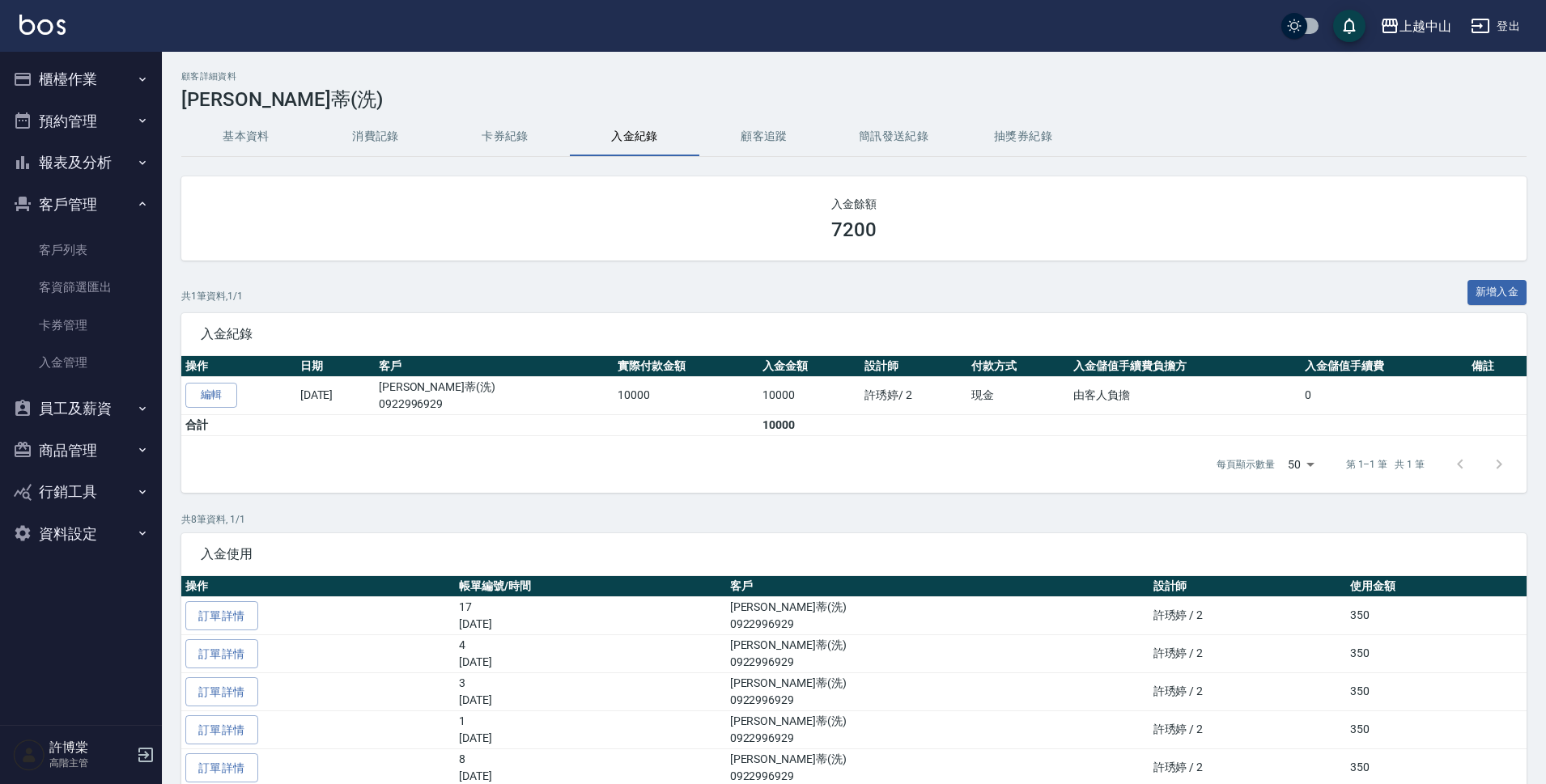
scroll to position [49, 0]
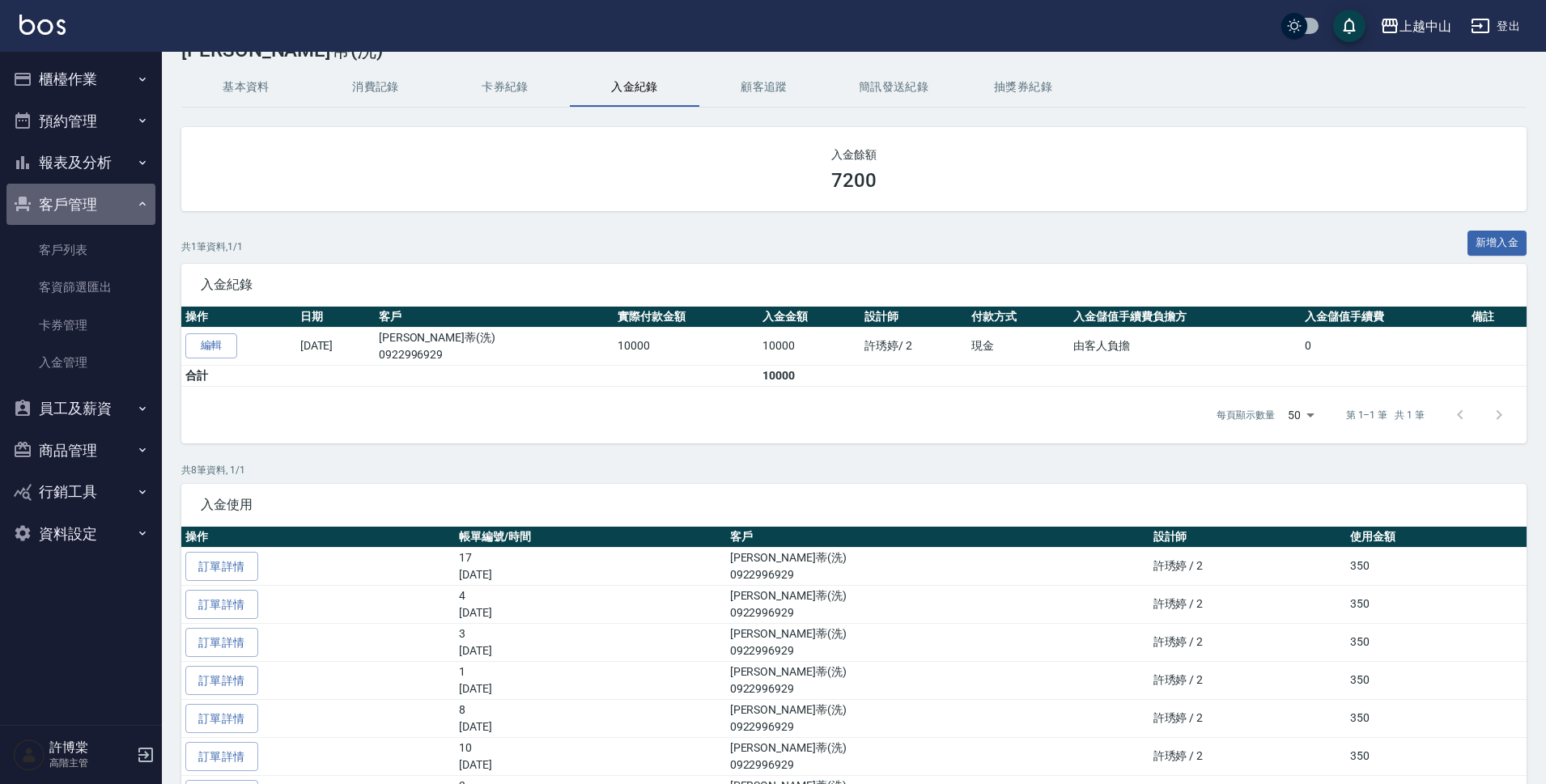
click at [117, 211] on button "客戶管理" at bounding box center [81, 205] width 149 height 42
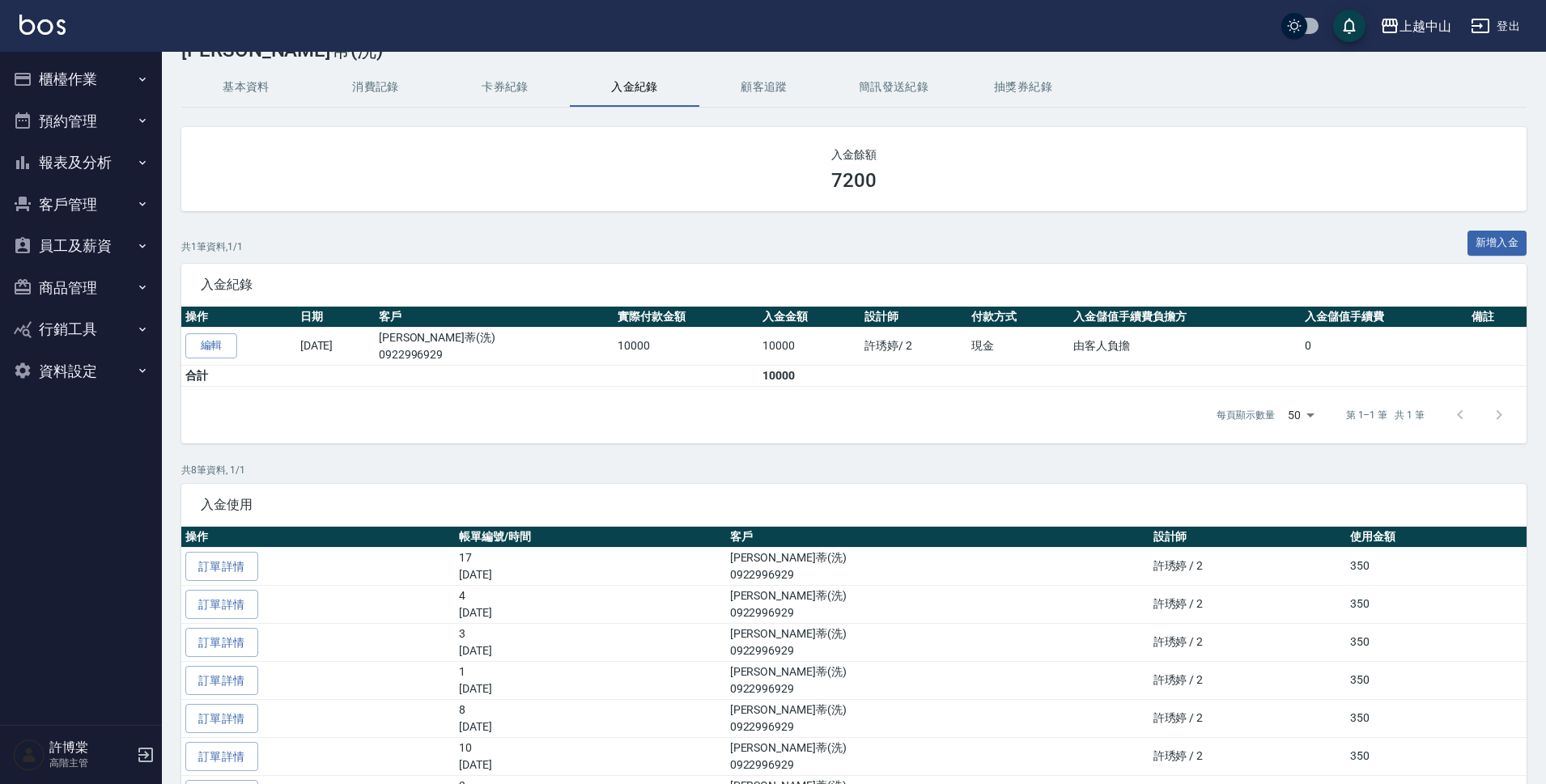
click at [103, 74] on button "櫃檯作業" at bounding box center [81, 79] width 149 height 42
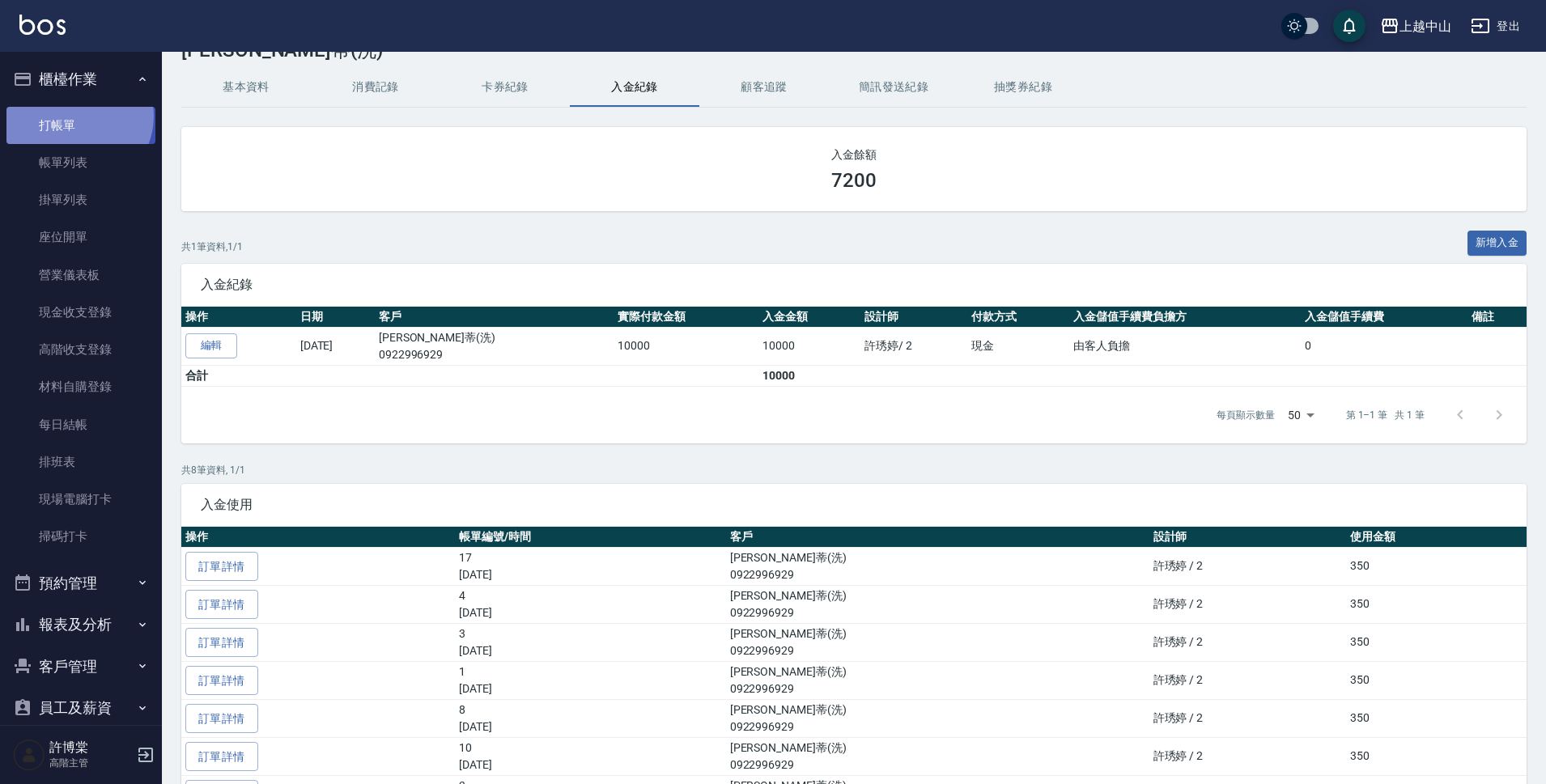
click at [76, 115] on link "打帳單" at bounding box center [81, 125] width 149 height 38
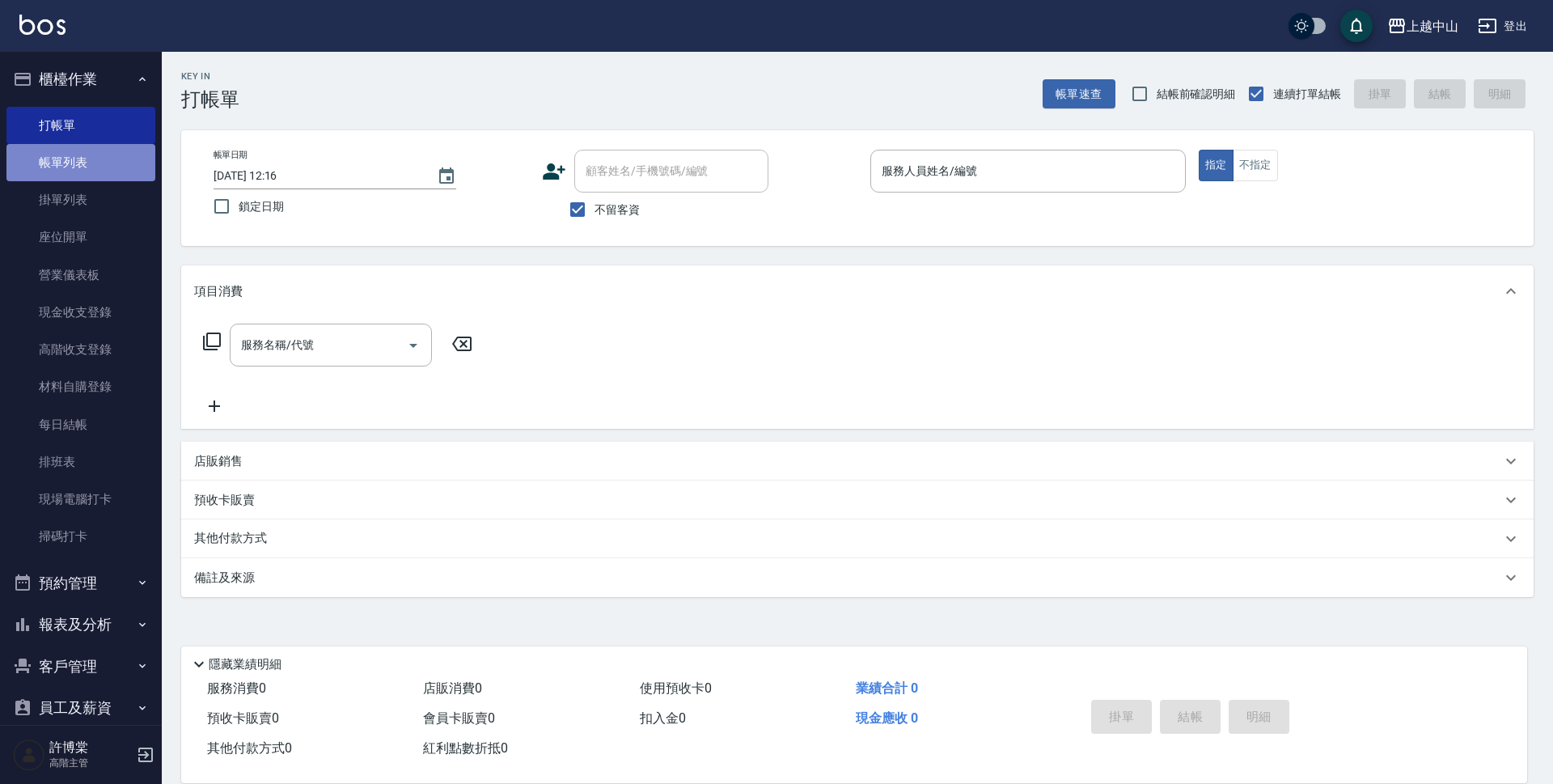
click at [96, 170] on link "帳單列表" at bounding box center [81, 162] width 149 height 38
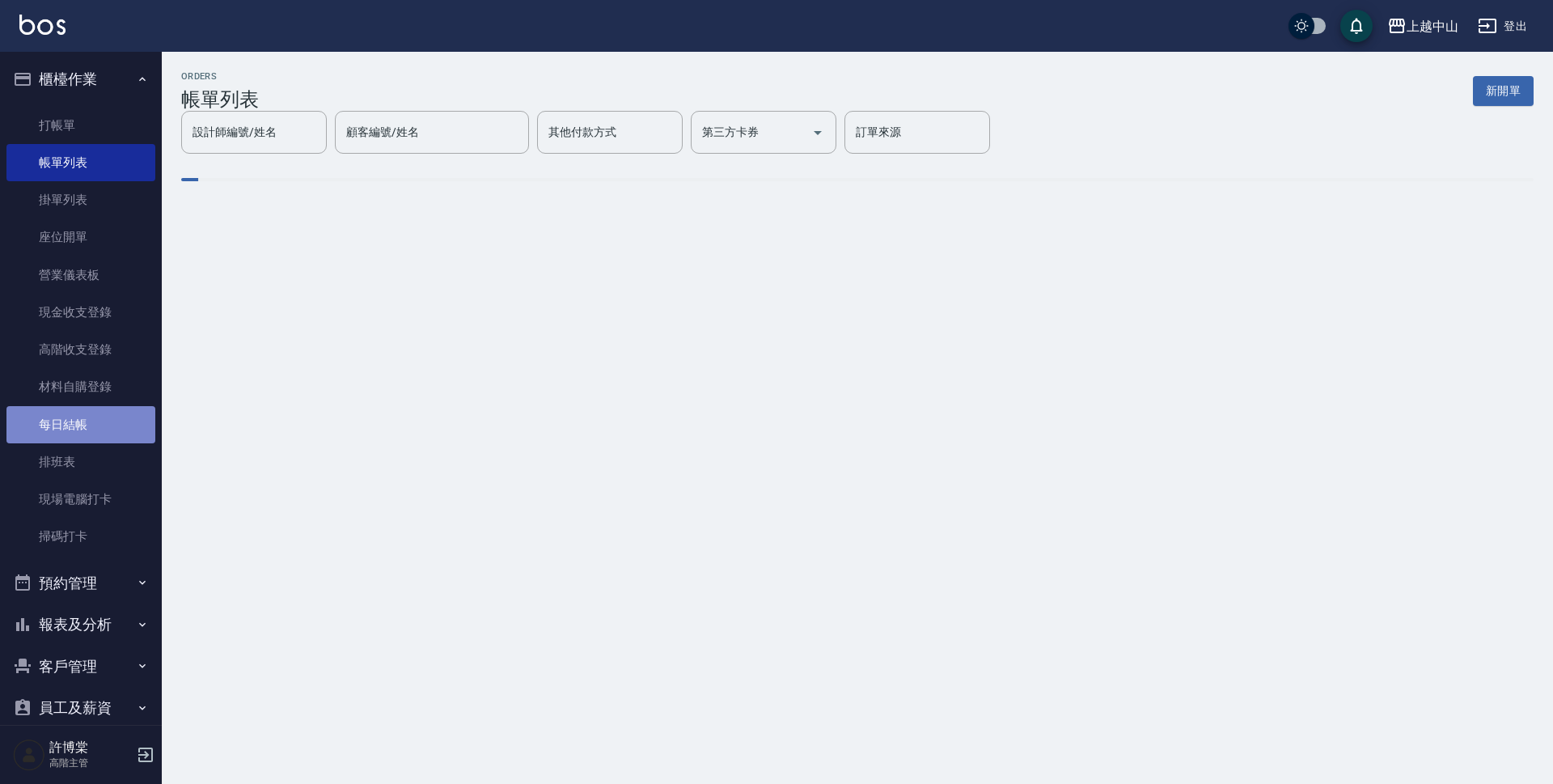
click at [95, 421] on link "每日結帳" at bounding box center [81, 425] width 149 height 38
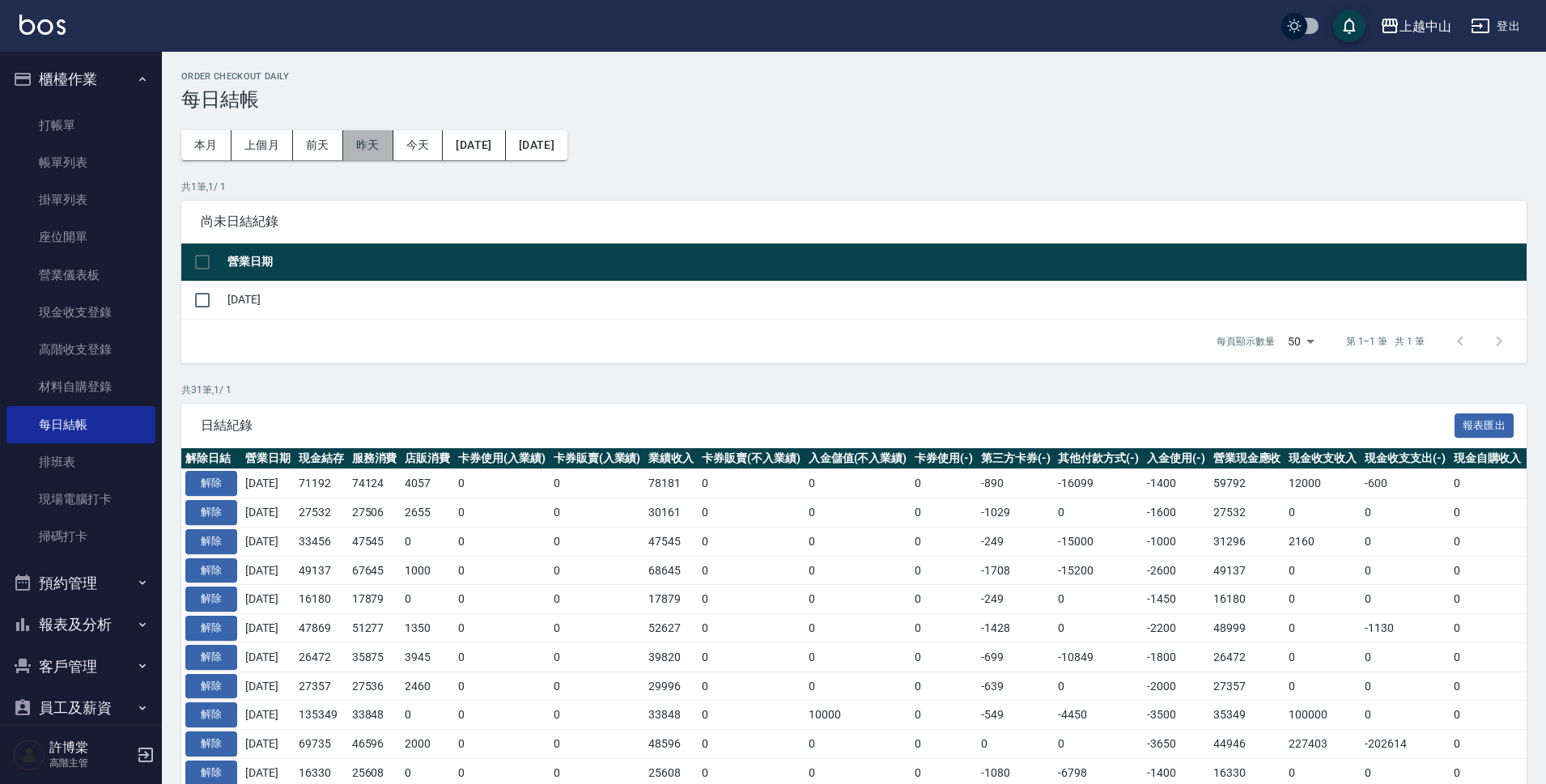
click at [355, 145] on button "昨天" at bounding box center [368, 145] width 50 height 30
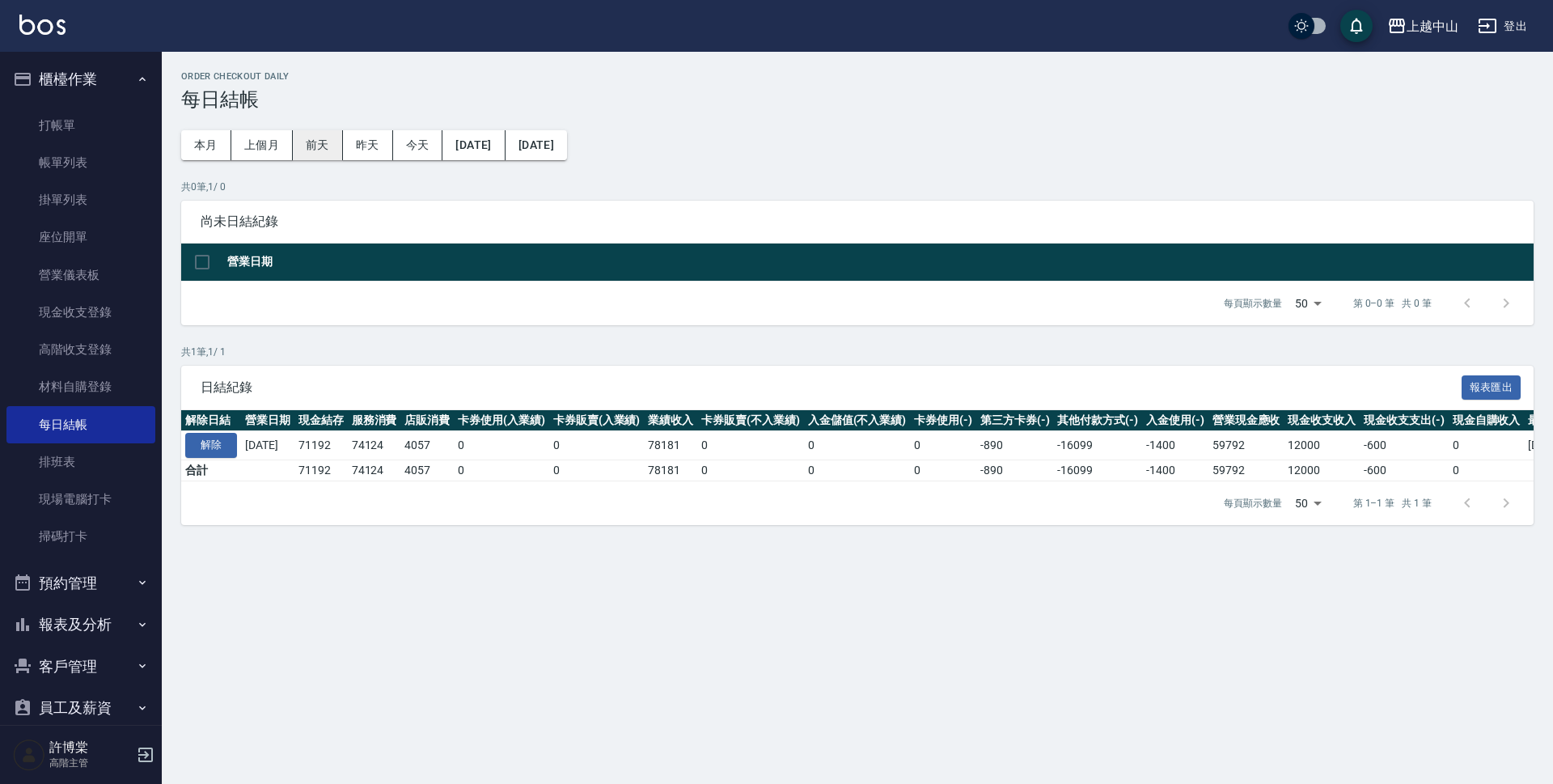
click at [304, 135] on button "前天" at bounding box center [318, 145] width 50 height 30
click at [223, 440] on button "解除" at bounding box center [211, 445] width 52 height 25
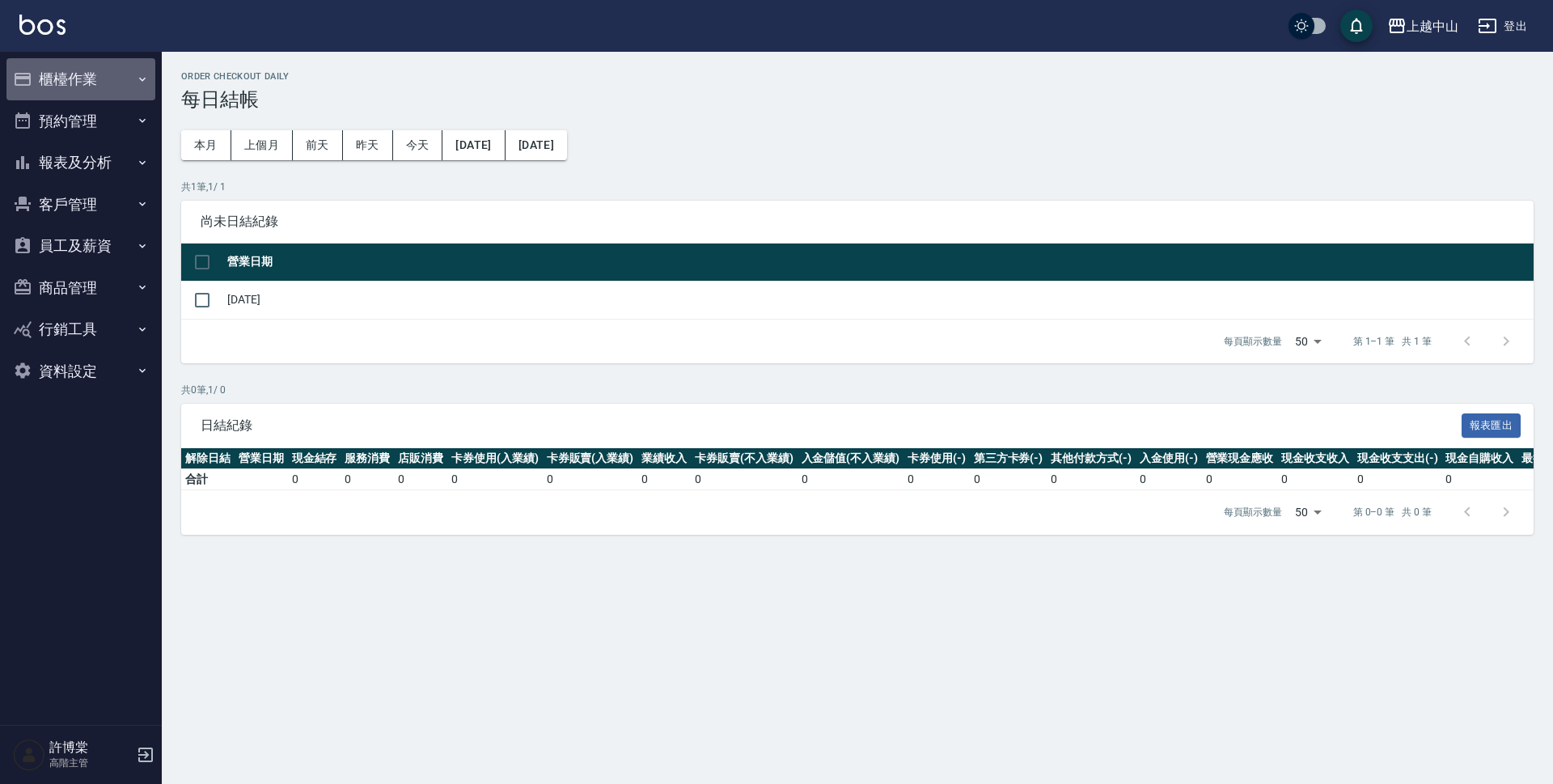
click at [94, 85] on button "櫃檯作業" at bounding box center [81, 79] width 149 height 42
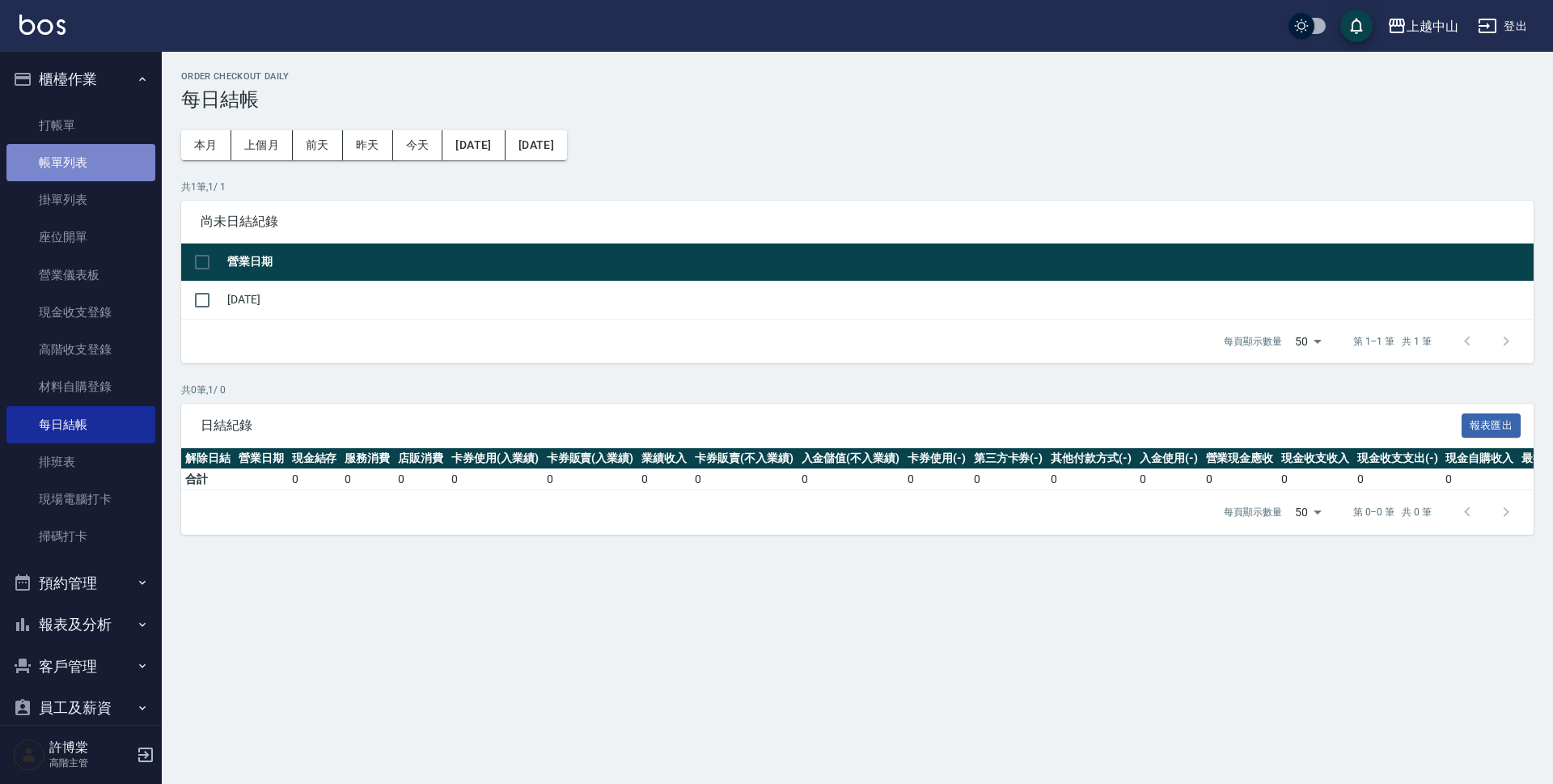
click at [94, 159] on link "帳單列表" at bounding box center [81, 162] width 149 height 38
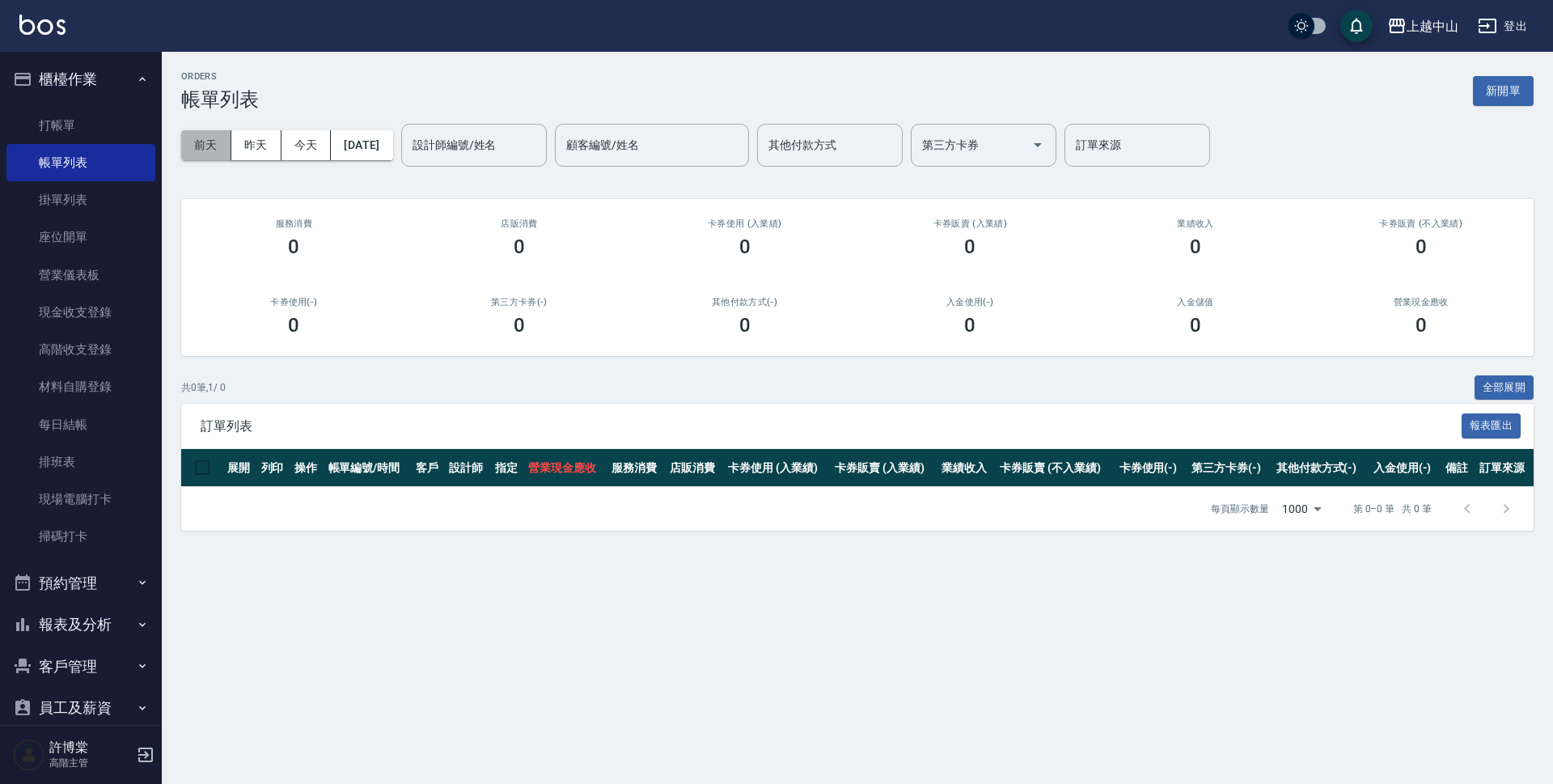
click at [214, 145] on button "前天" at bounding box center [206, 145] width 50 height 30
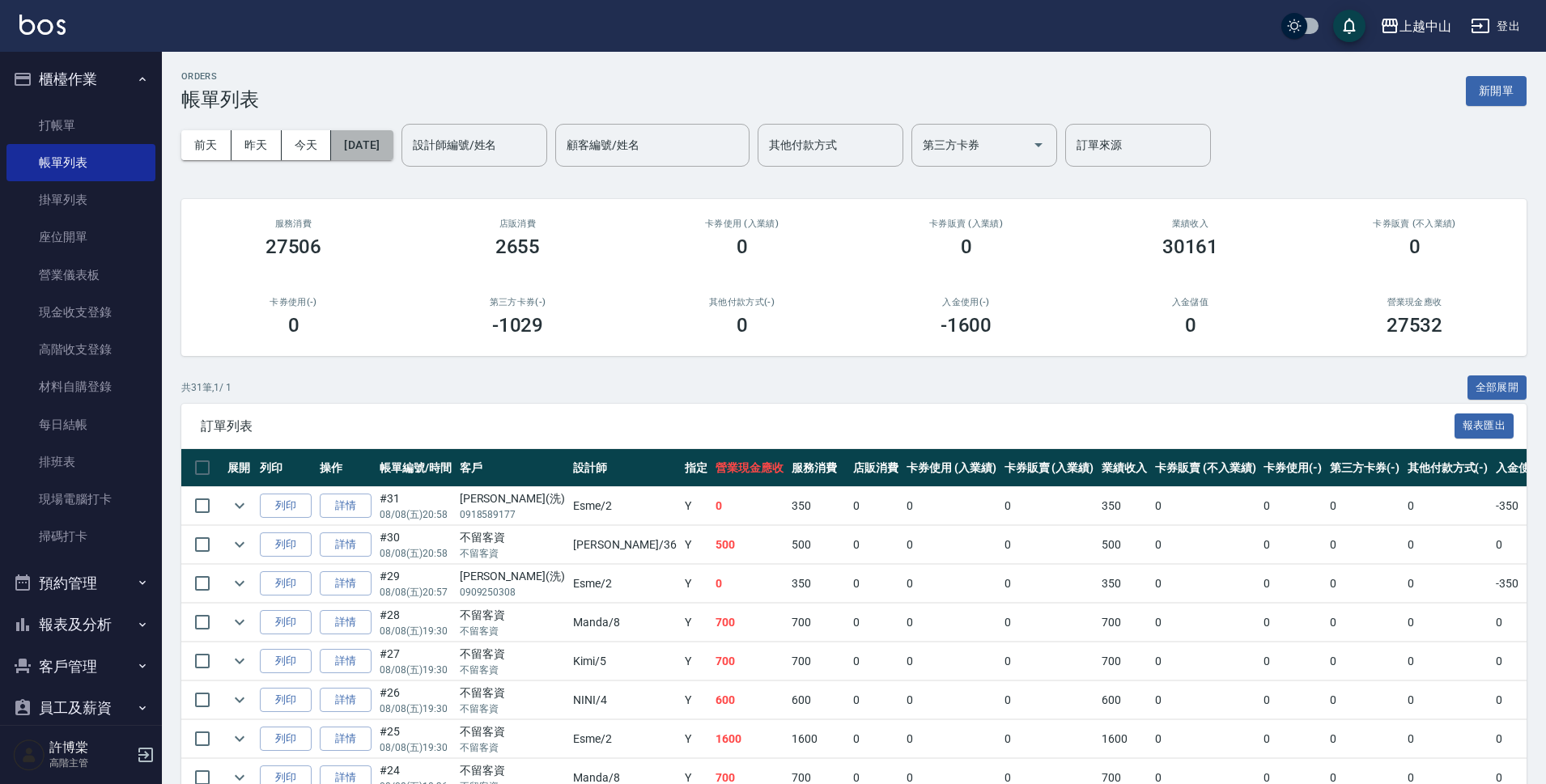
click at [378, 139] on button "[DATE]" at bounding box center [362, 145] width 62 height 30
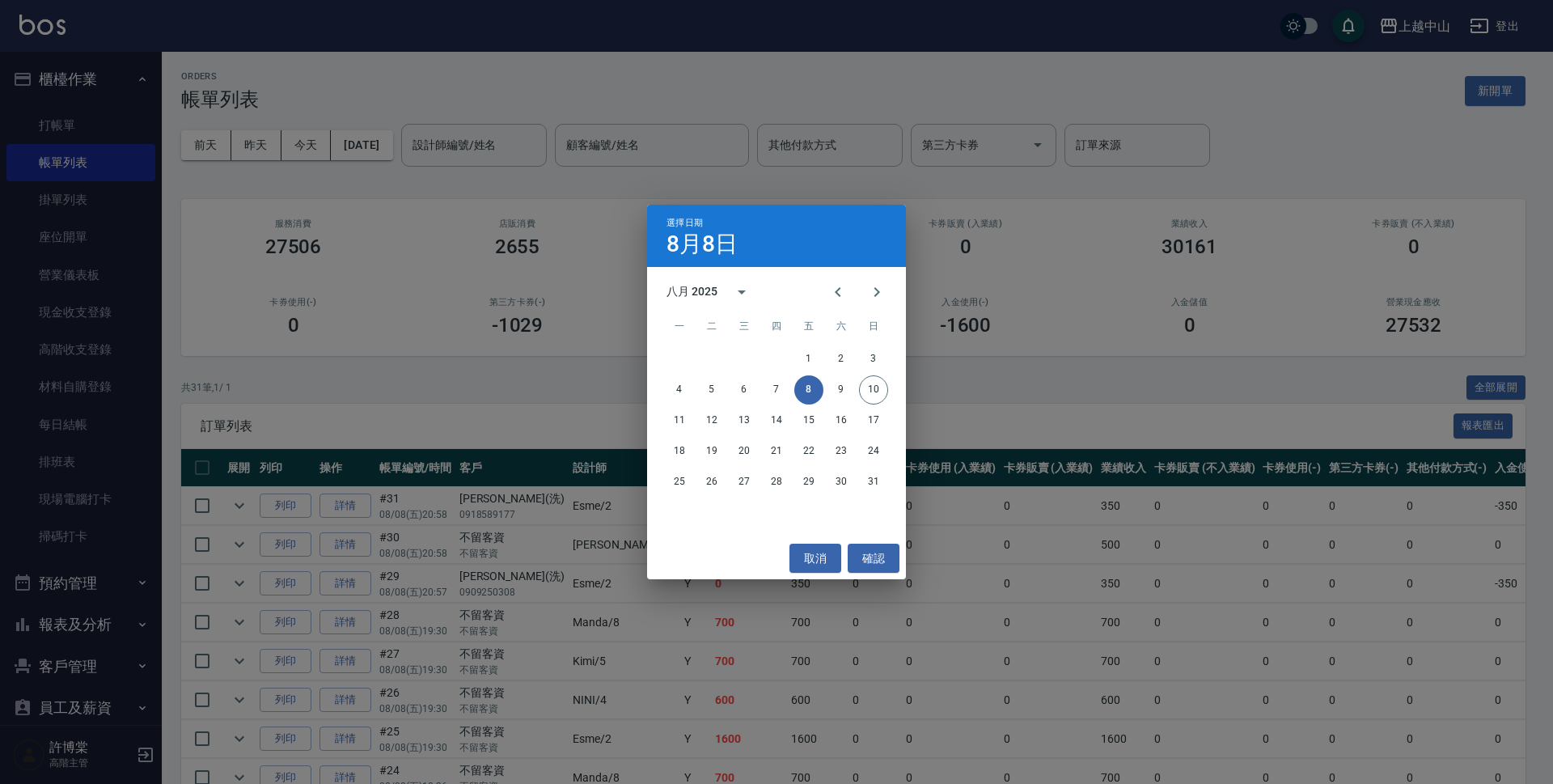
click at [804, 386] on button "8" at bounding box center [808, 389] width 29 height 29
click at [877, 557] on button "確認" at bounding box center [873, 558] width 52 height 30
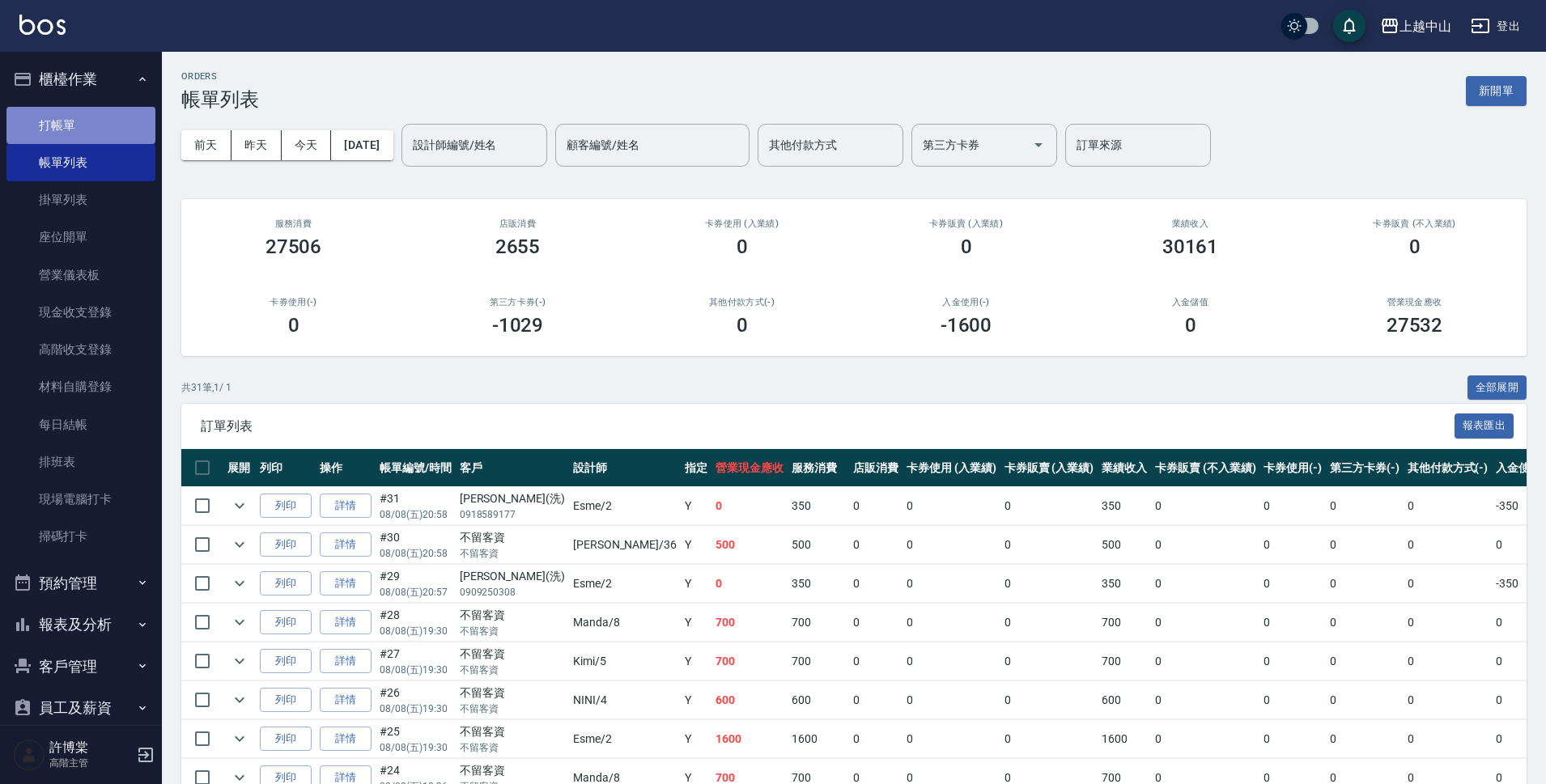
click at [111, 124] on link "打帳單" at bounding box center [81, 125] width 149 height 38
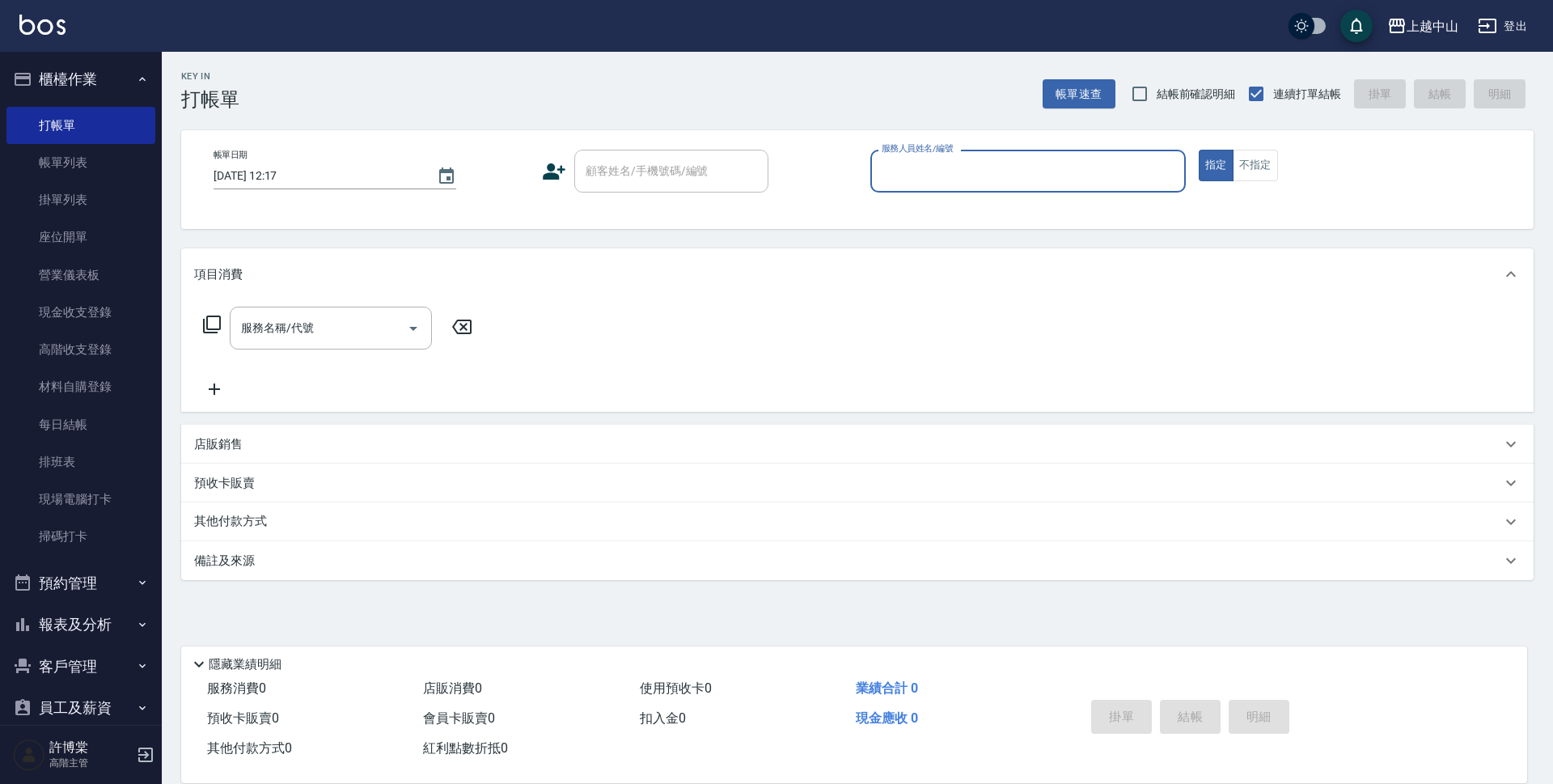
click at [345, 167] on input "2025/08/10 12:17" at bounding box center [318, 176] width 207 height 27
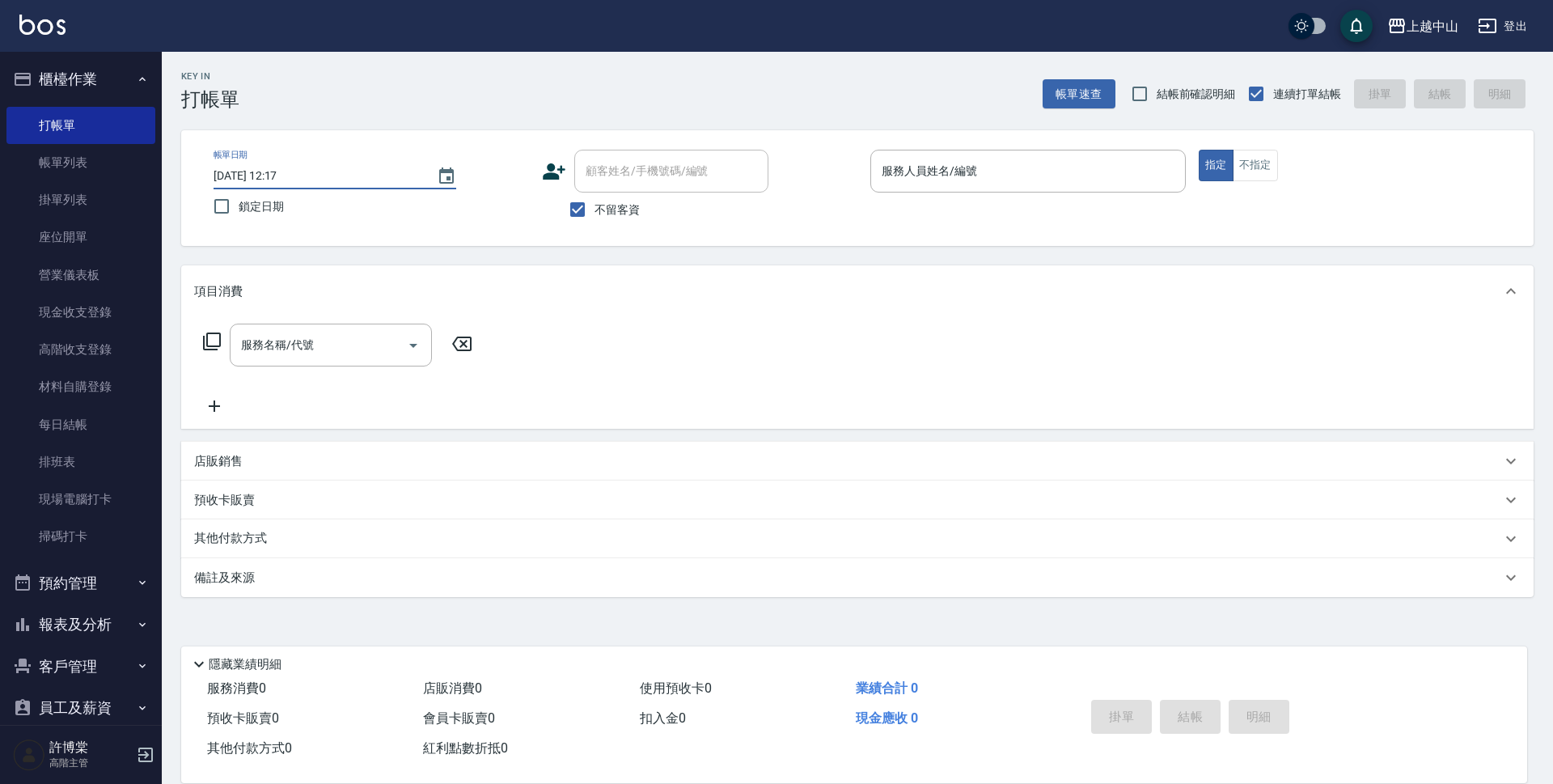
click at [348, 186] on input "2025/08/10 12:17" at bounding box center [318, 176] width 207 height 27
click at [453, 182] on icon "Choose date, selected date is 2025-08-10" at bounding box center [446, 175] width 14 height 16
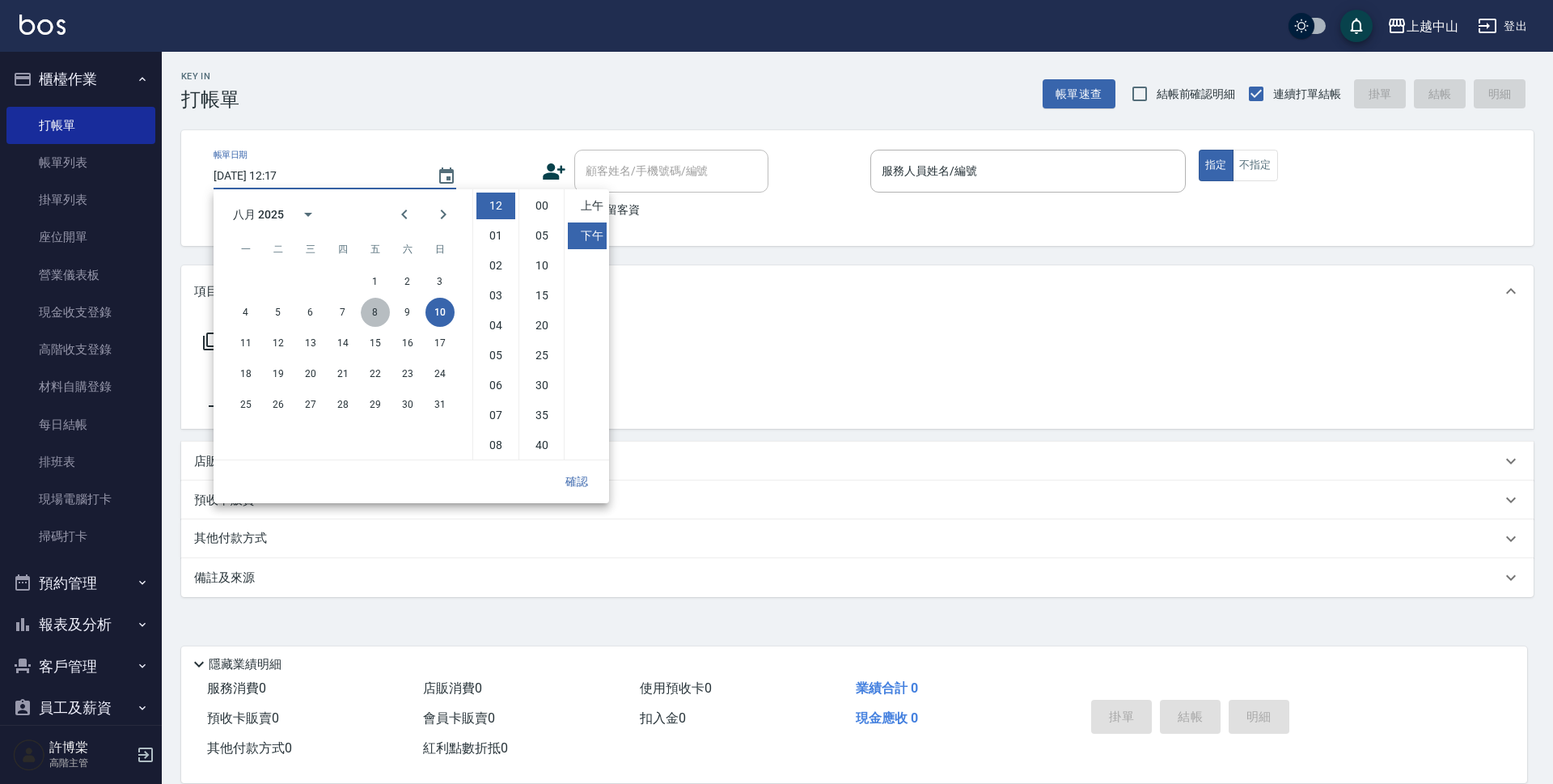
click at [377, 305] on button "8" at bounding box center [375, 312] width 29 height 29
type input "2025/08/08 12:17"
click at [574, 477] on button "確認" at bounding box center [577, 481] width 52 height 30
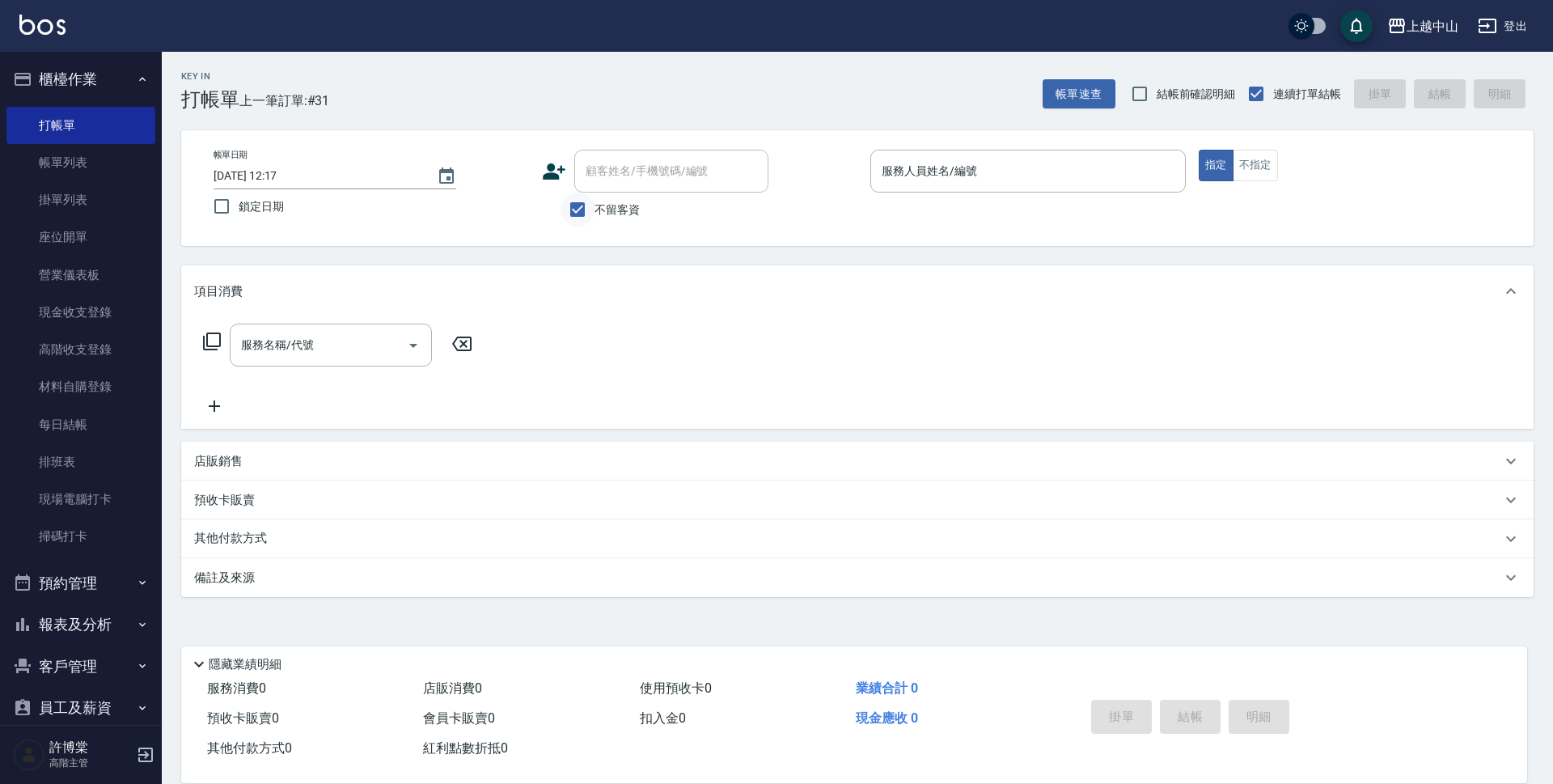
click at [574, 203] on input "不留客資" at bounding box center [578, 209] width 34 height 34
checkbox input "false"
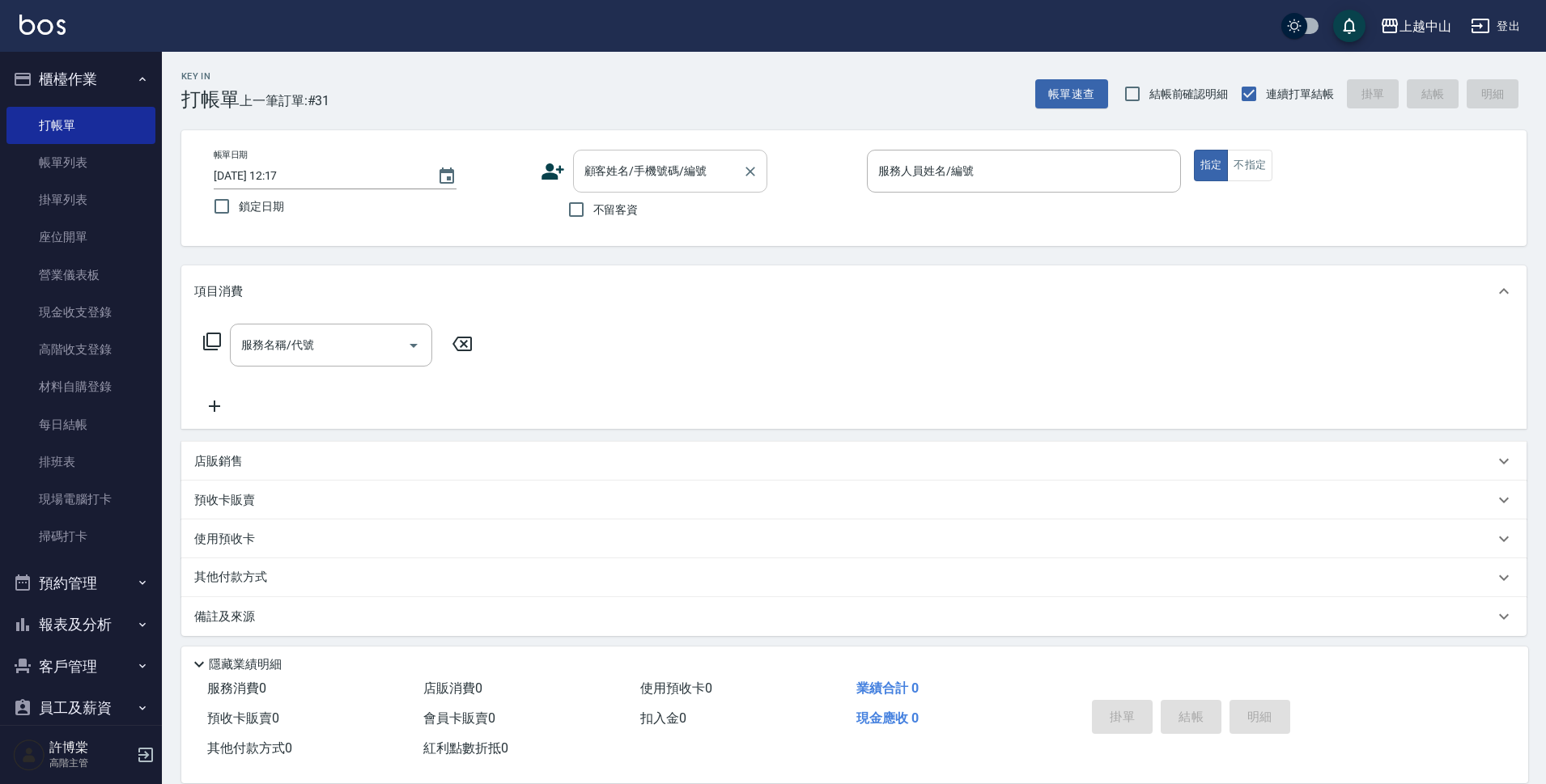
click at [608, 171] on div "顧客姓名/手機號碼/編號 顧客姓名/手機號碼/編號" at bounding box center [670, 171] width 194 height 43
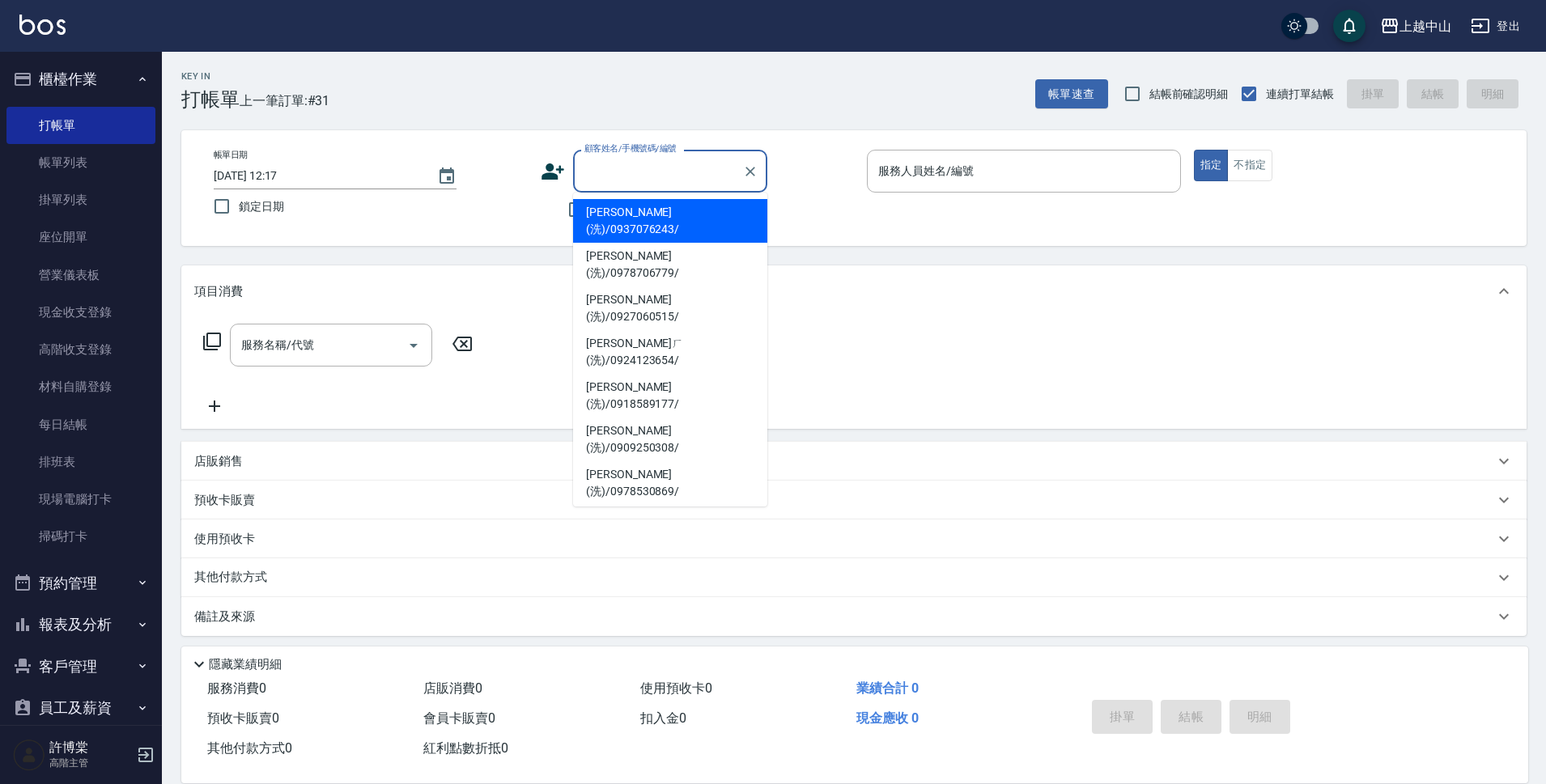
type input "e"
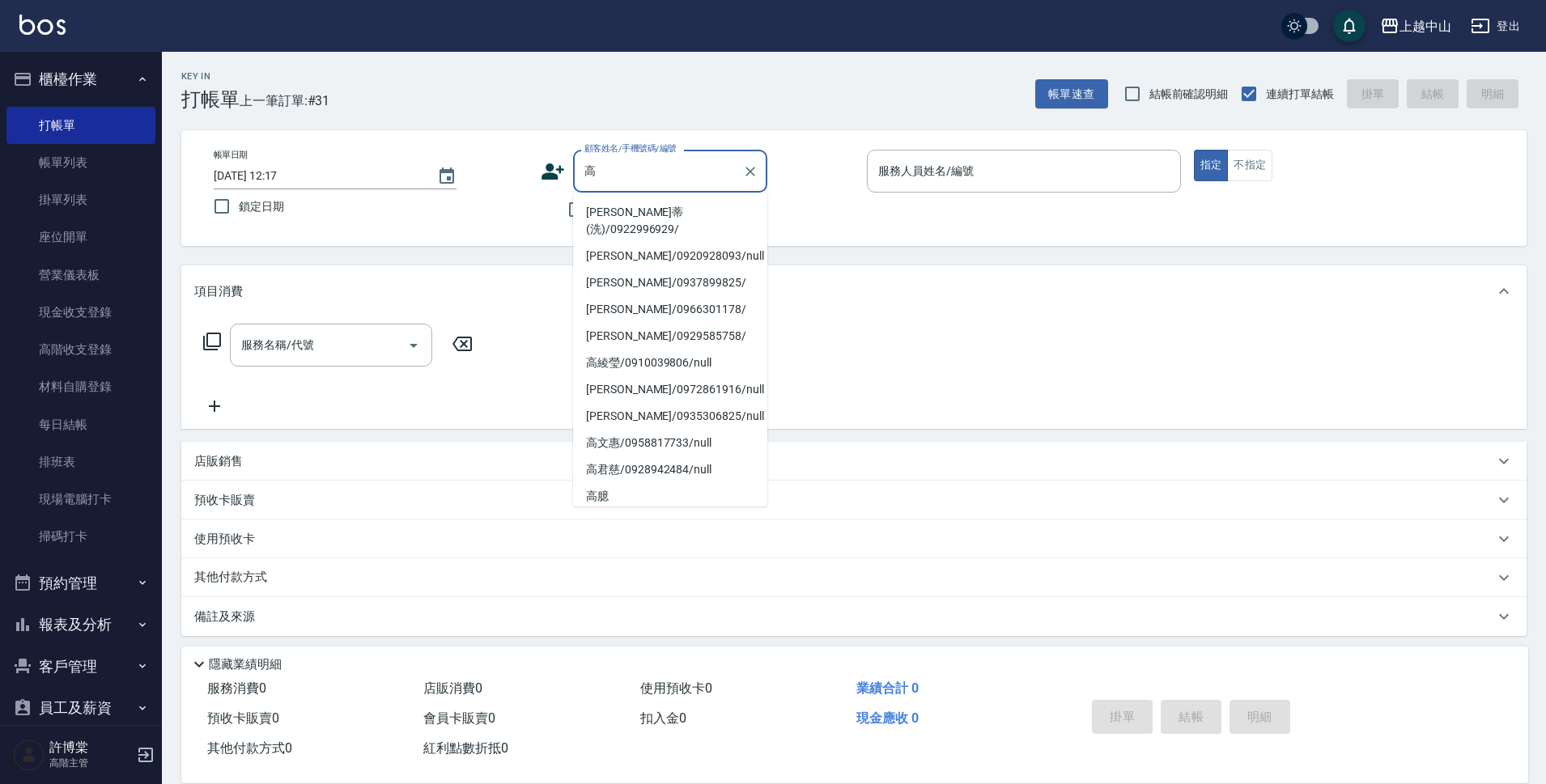
click at [623, 206] on li "高心蒂(洗)/0922996929/" at bounding box center [670, 221] width 194 height 43
type input "高心蒂(洗)/0922996929/"
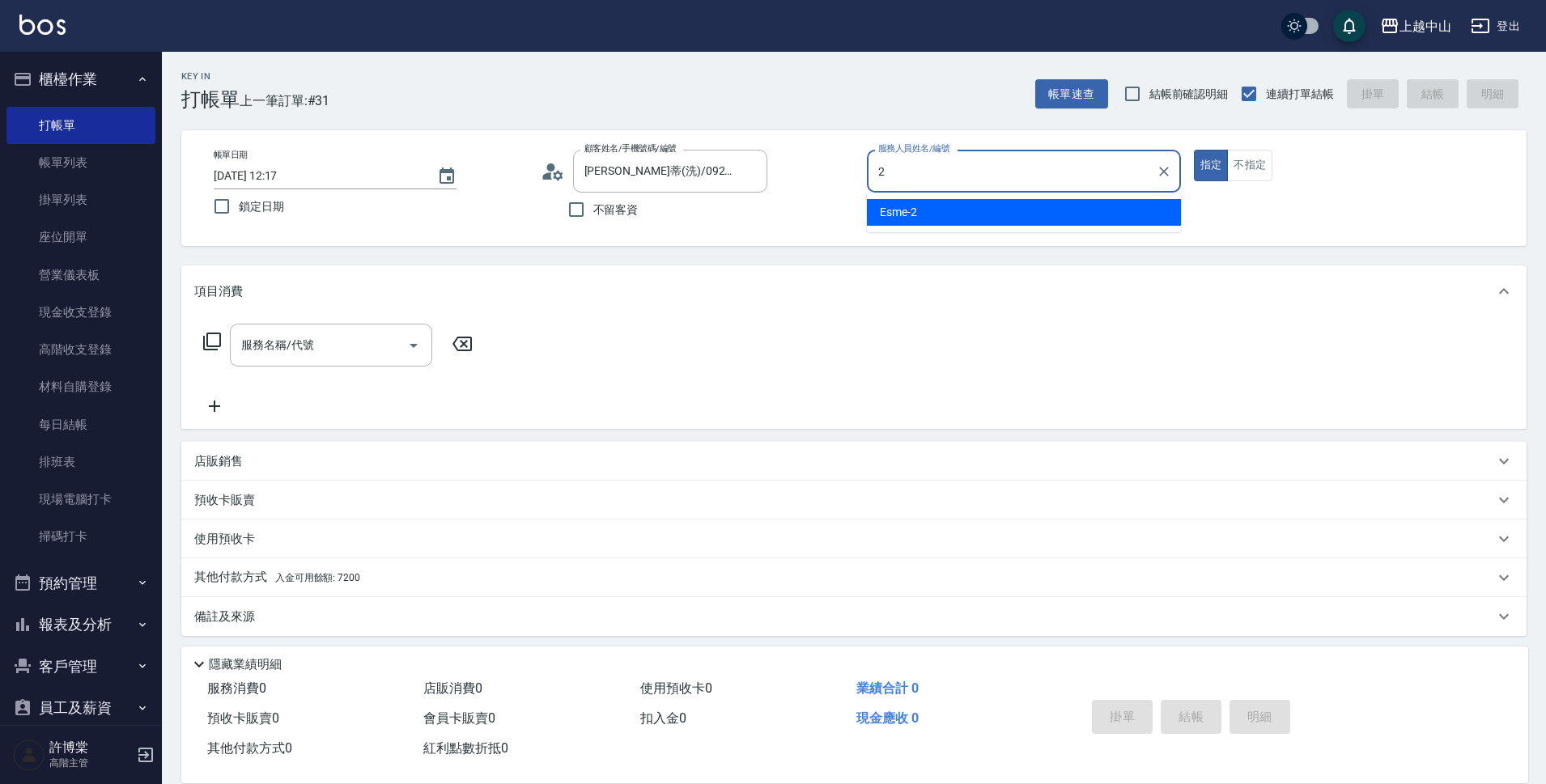
type input "Esme-2"
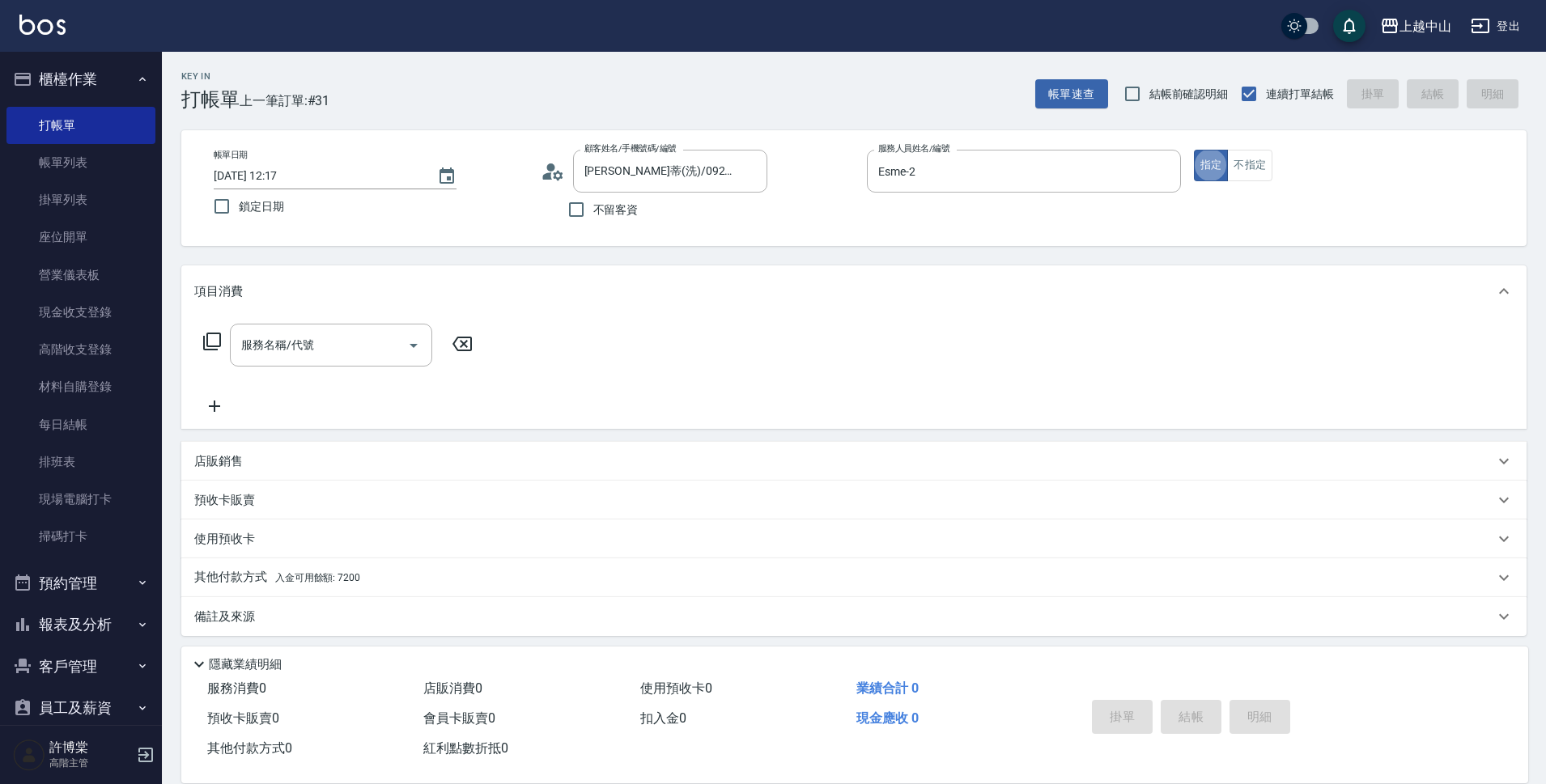
type button "true"
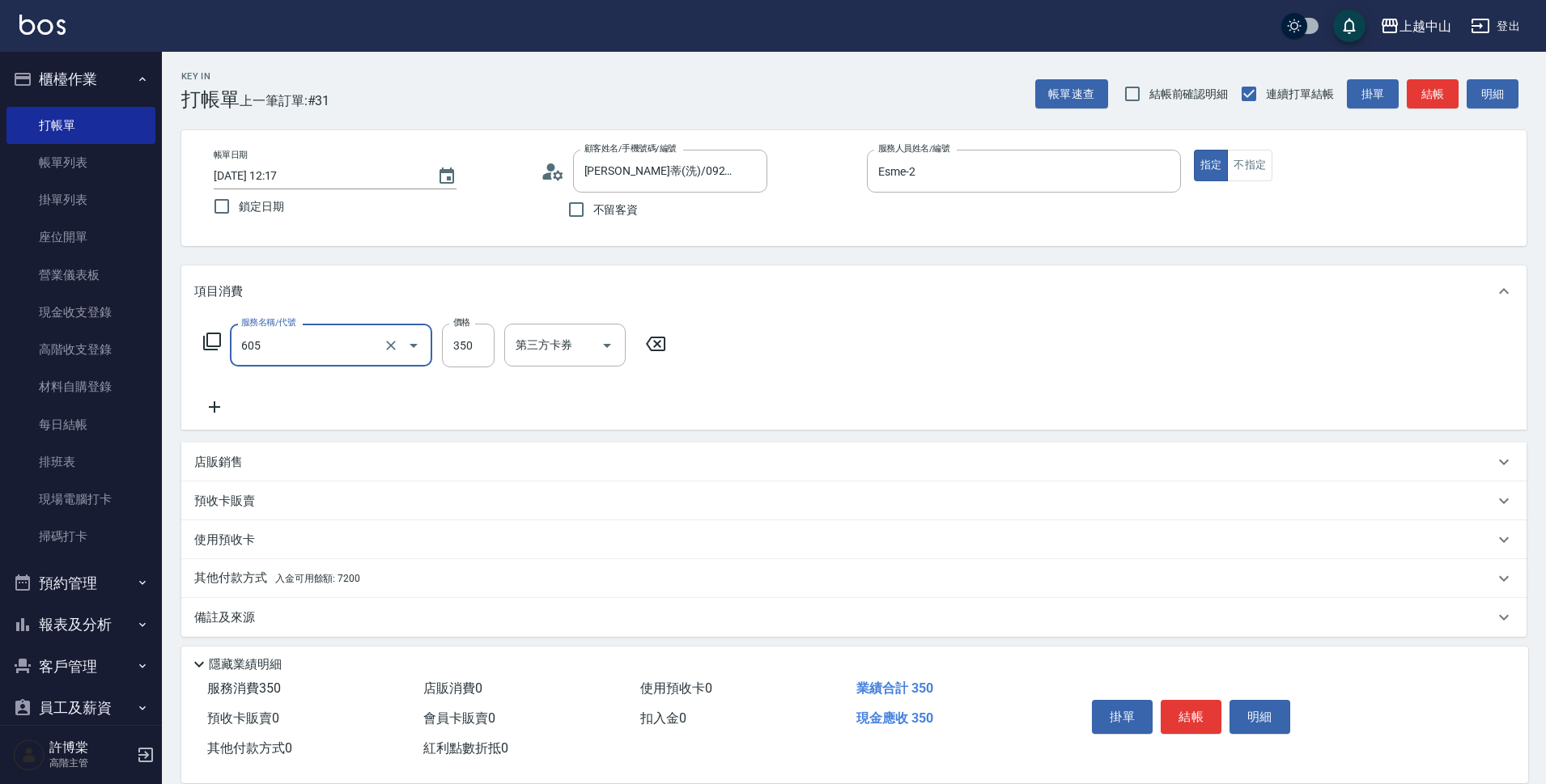
type input "洗髮 (女)(605)"
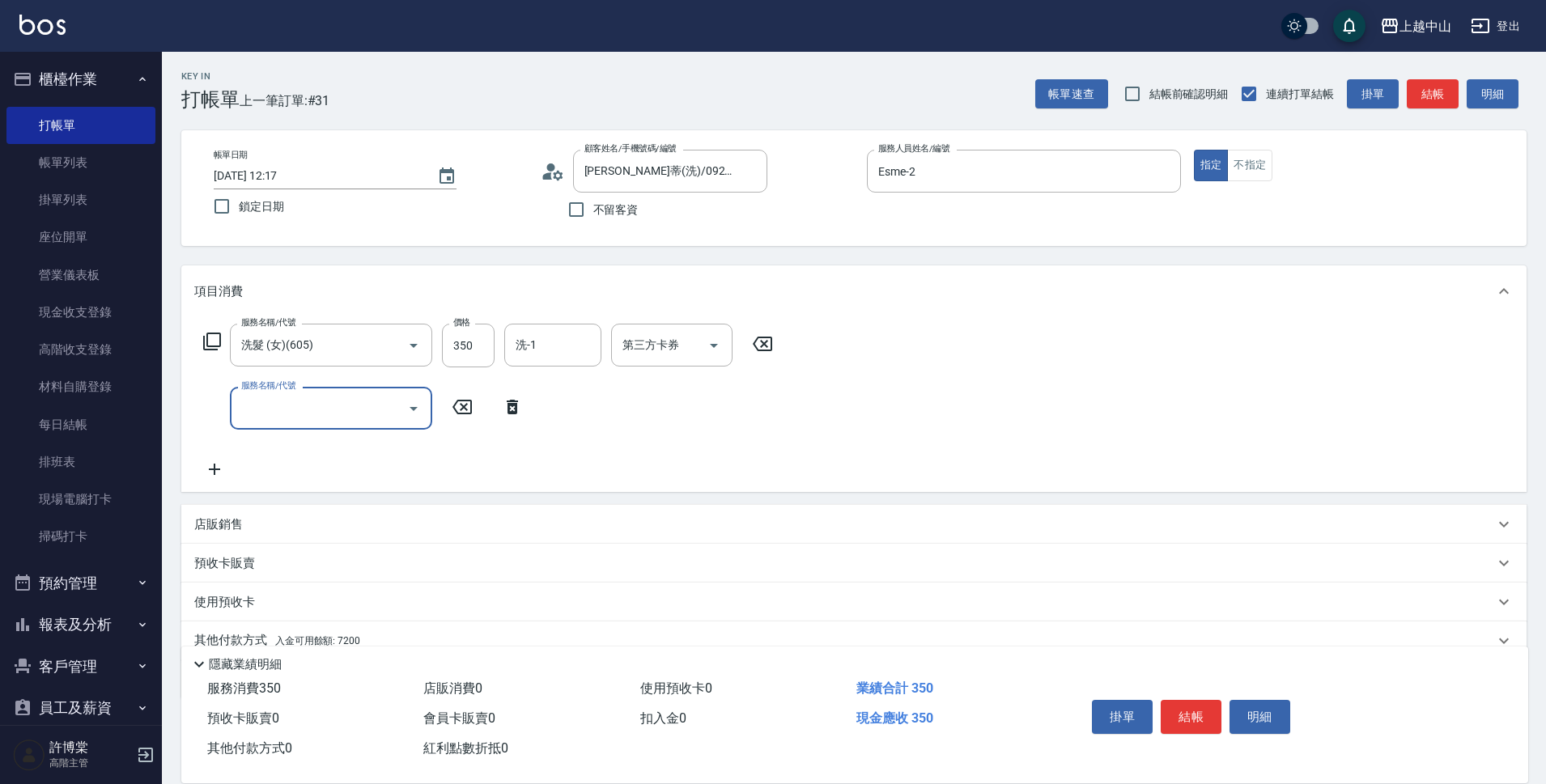
scroll to position [70, 0]
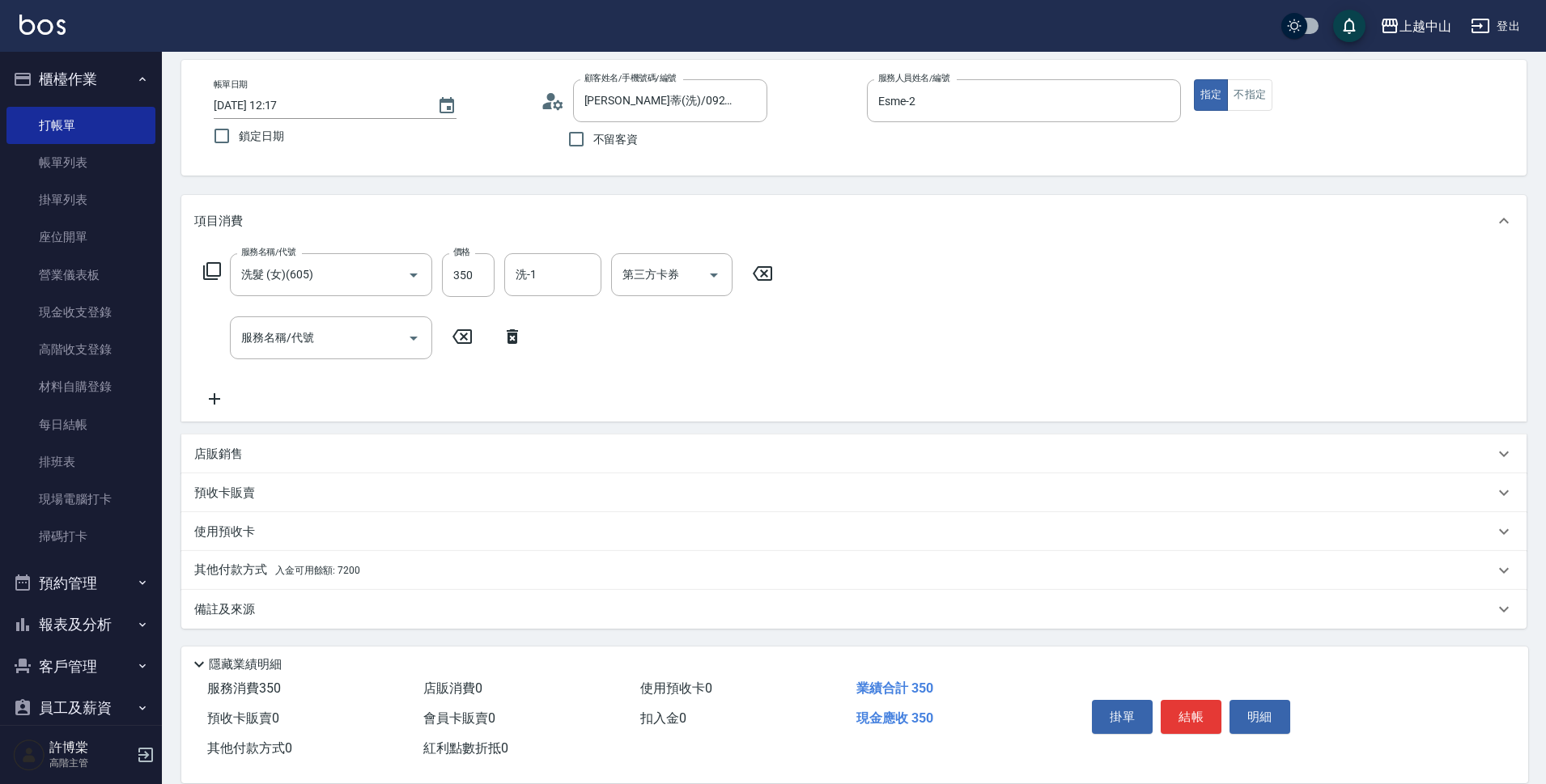
click at [459, 577] on div "其他付款方式 入金可用餘額: 7200" at bounding box center [844, 570] width 1299 height 18
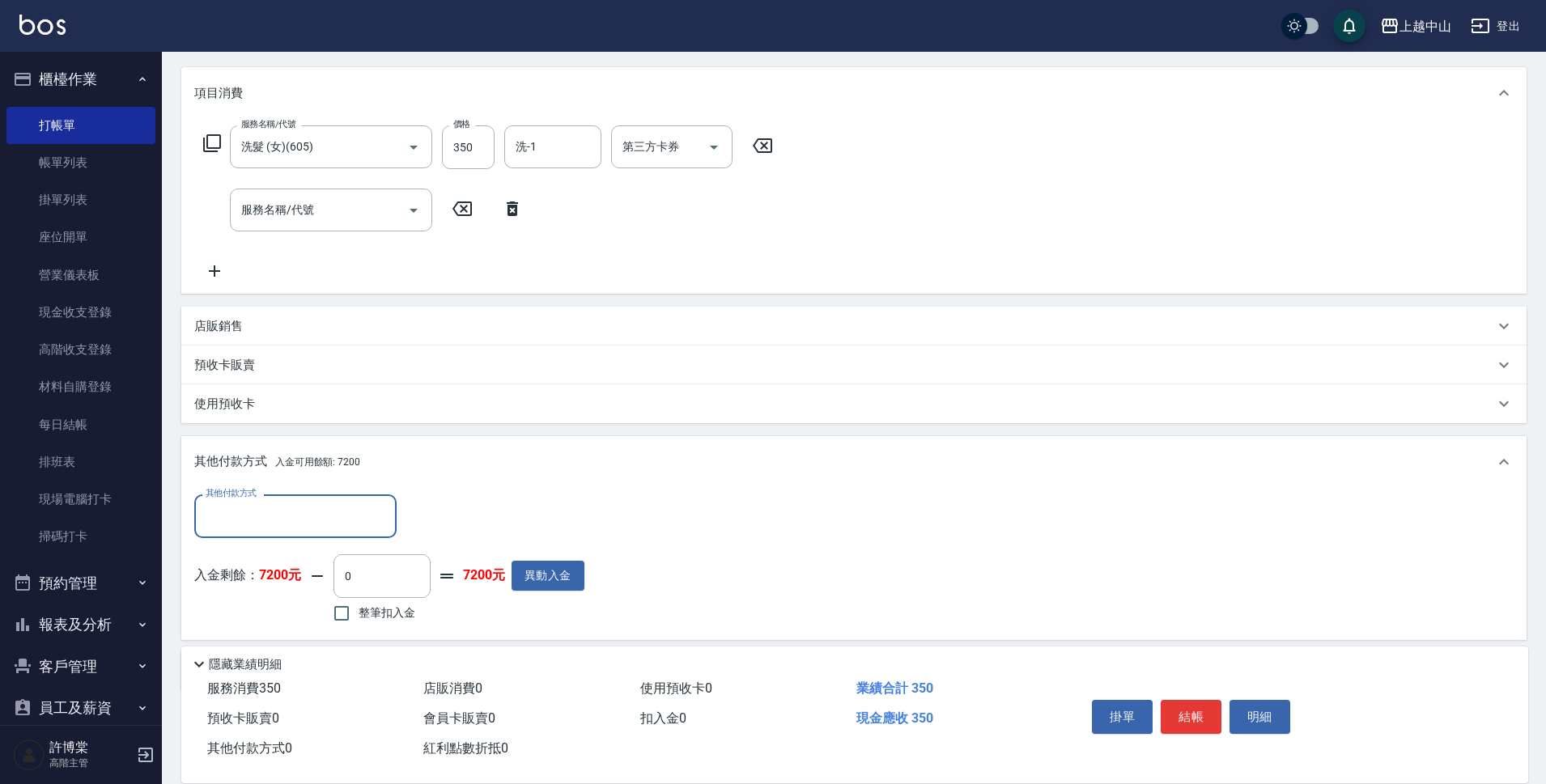
scroll to position [262, 0]
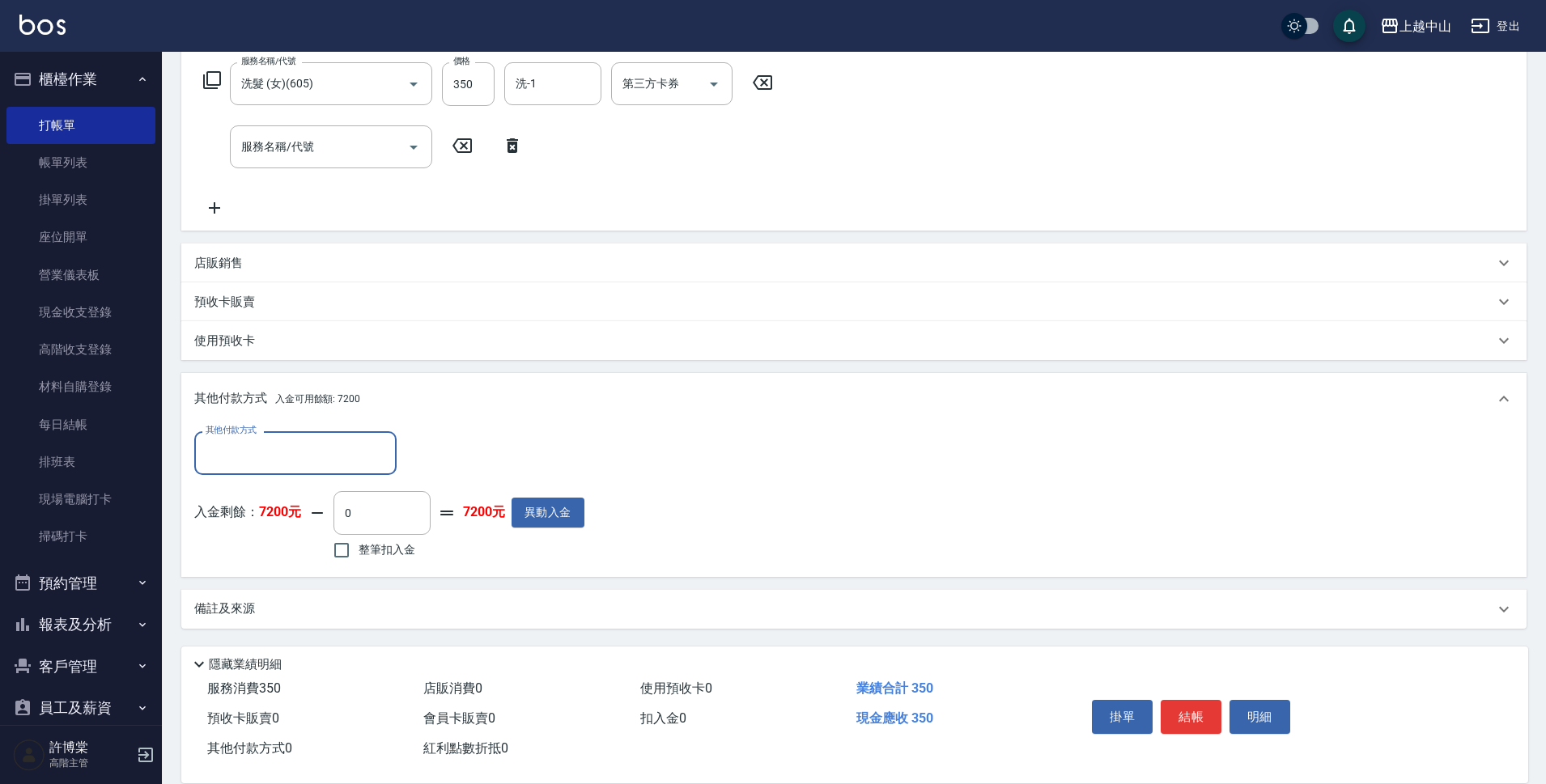
click at [443, 530] on div "入金剩餘： 7200元 0 ​ 整筆扣入金 7200元 異動入金" at bounding box center [389, 527] width 390 height 73
click at [401, 526] on input "0" at bounding box center [382, 512] width 97 height 43
type input "350"
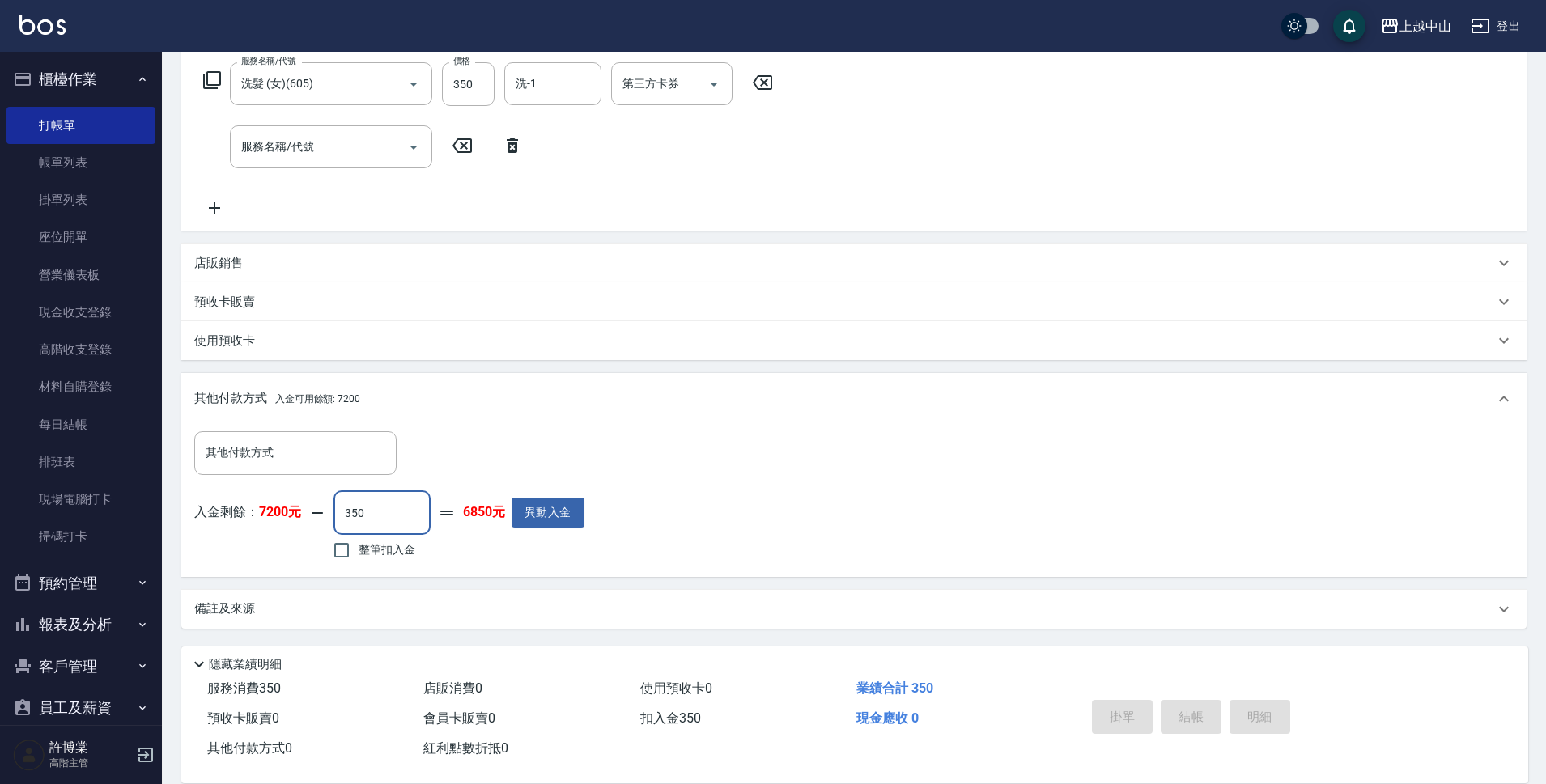
type input "2025/08/10 12:17"
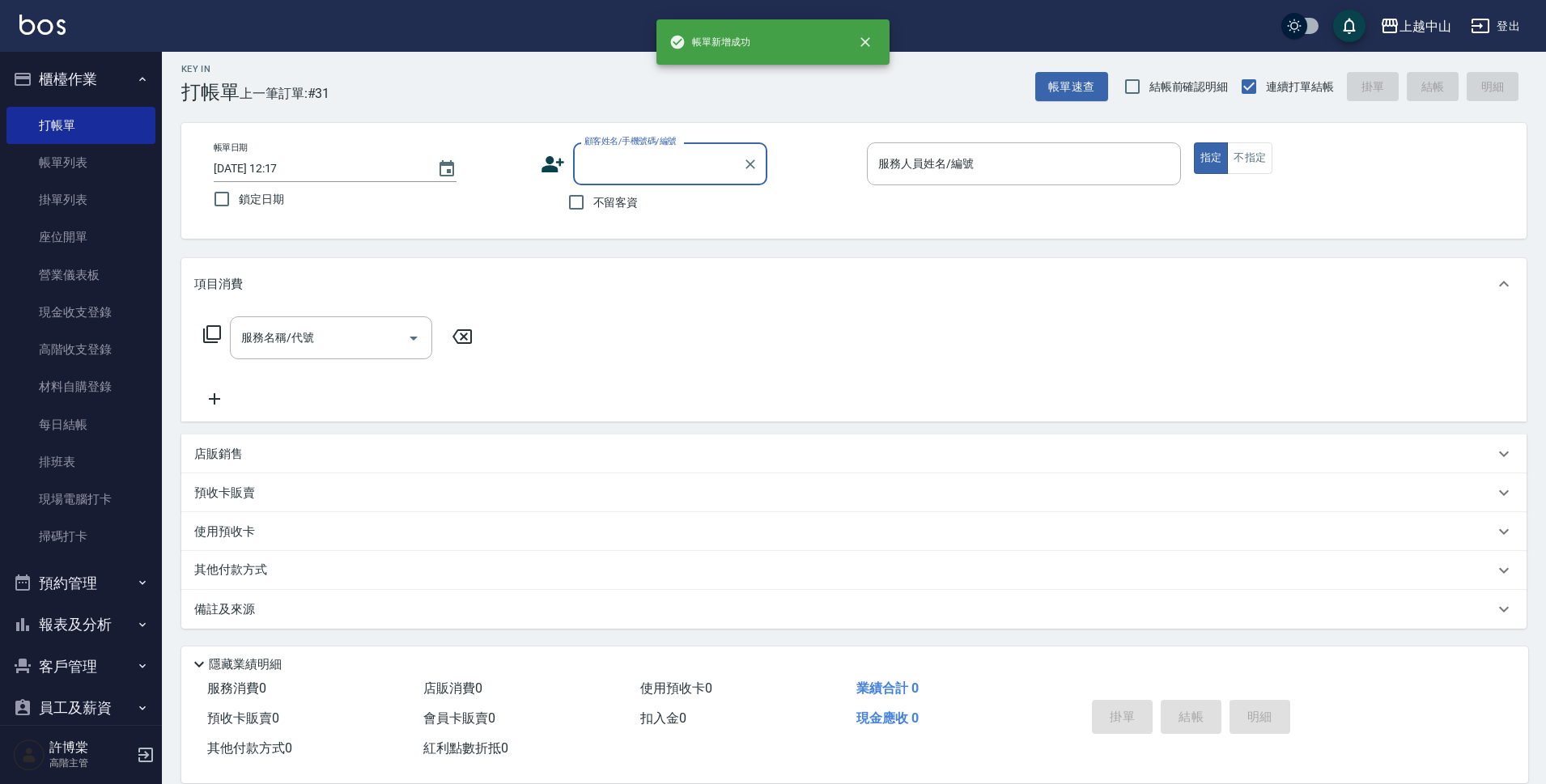
scroll to position [0, 0]
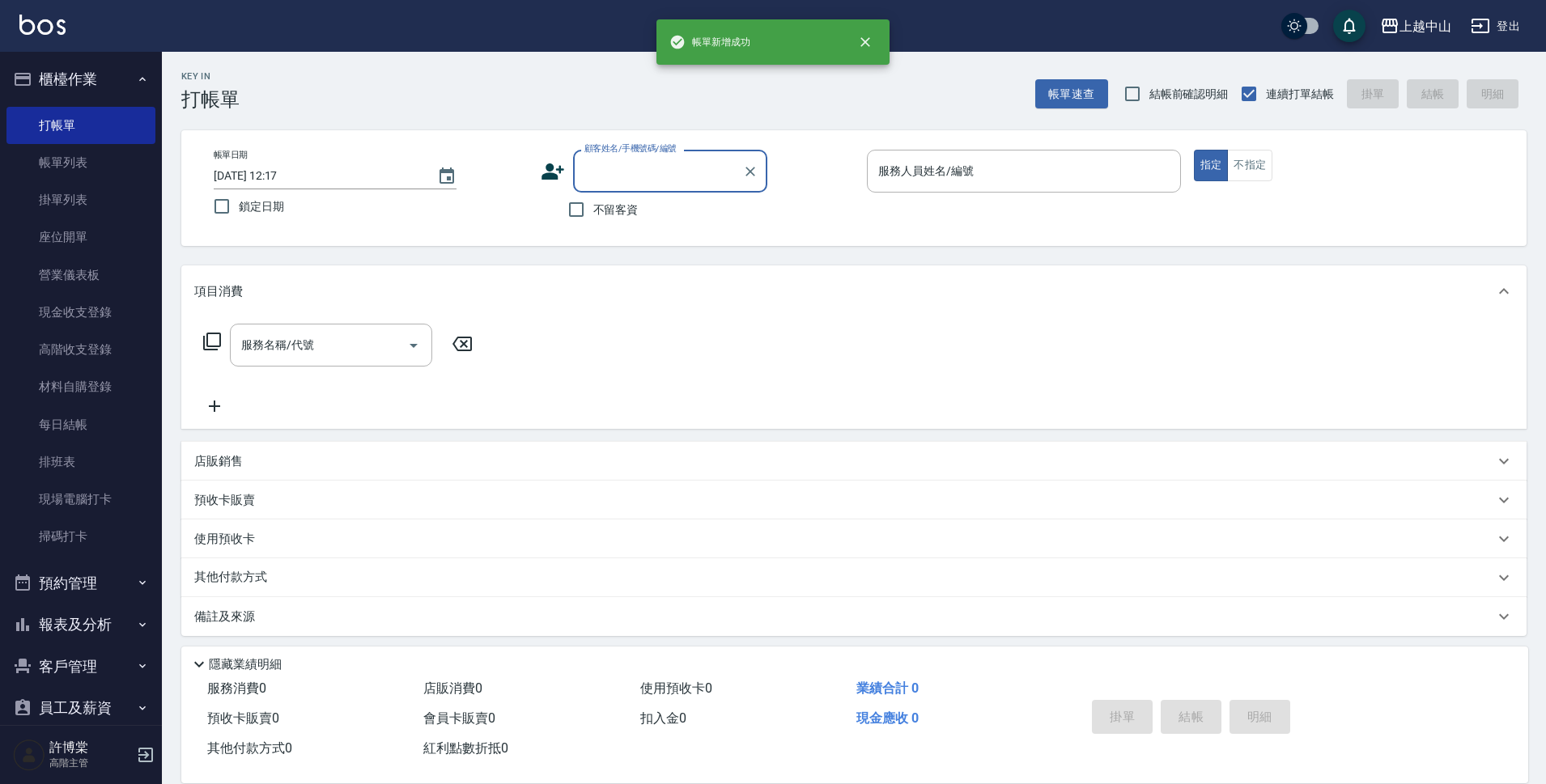
click at [644, 155] on label "顧客姓名/手機號碼/編號" at bounding box center [630, 148] width 92 height 13
click at [644, 157] on input "顧客姓名/手機號碼/編號" at bounding box center [658, 171] width 156 height 28
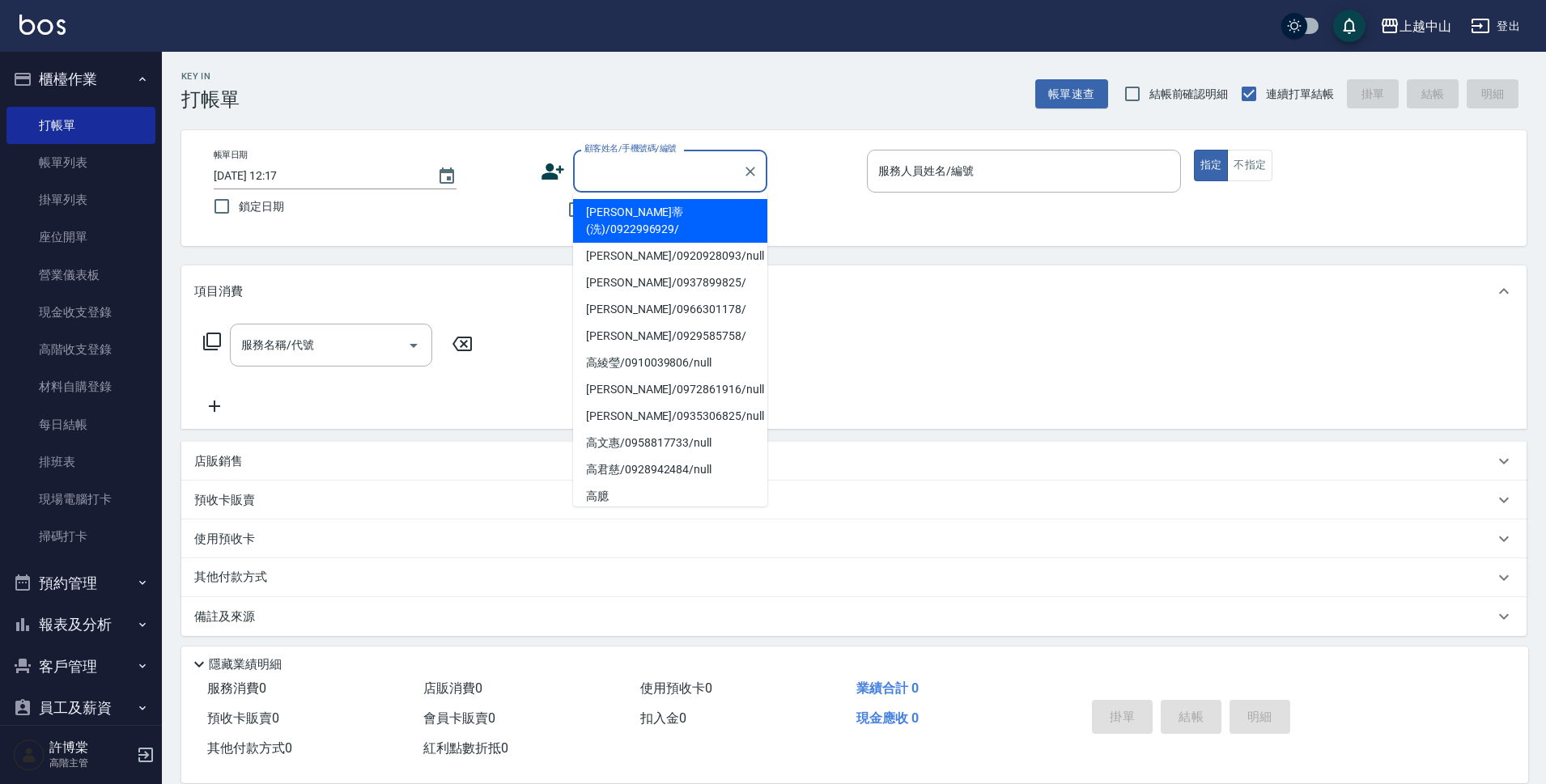
click at [634, 174] on input "顧客姓名/手機號碼/編號" at bounding box center [658, 171] width 156 height 28
click at [629, 214] on li "高心蒂(洗)/0922996929/" at bounding box center [670, 221] width 194 height 43
type input "高心蒂(洗)/0922996929/"
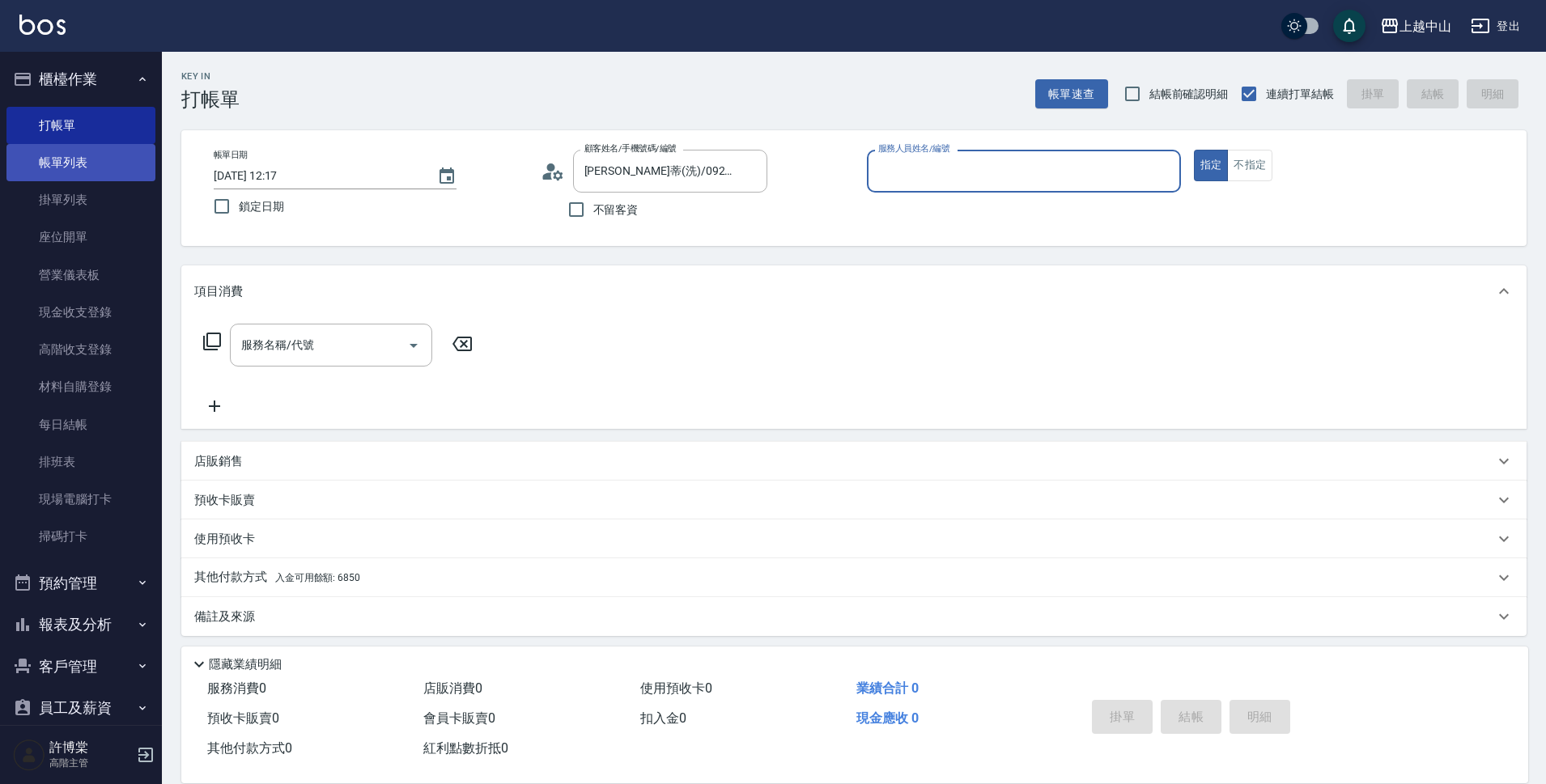
click at [104, 154] on link "帳單列表" at bounding box center [81, 162] width 149 height 38
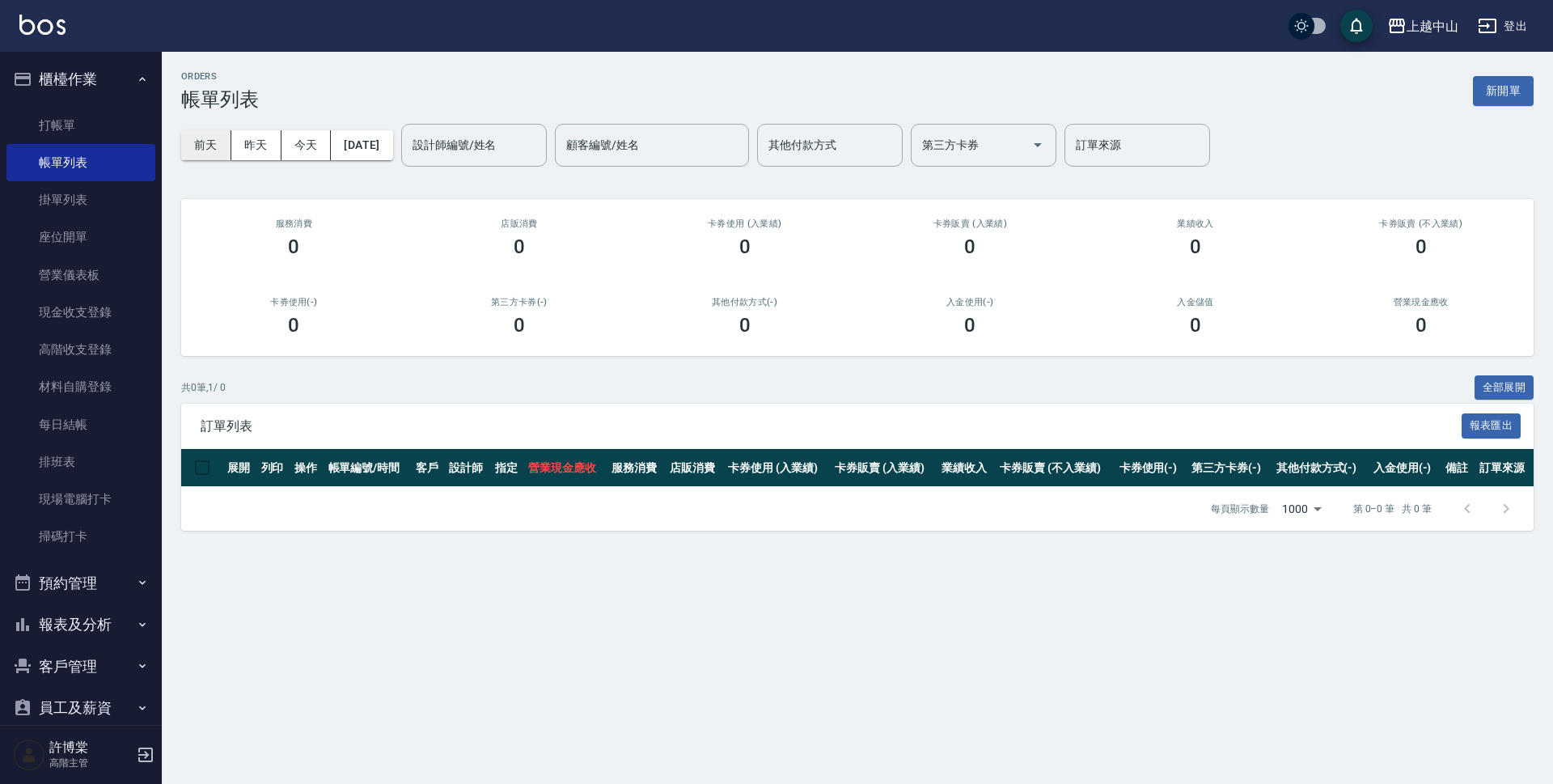
click at [216, 139] on button "前天" at bounding box center [206, 145] width 50 height 30
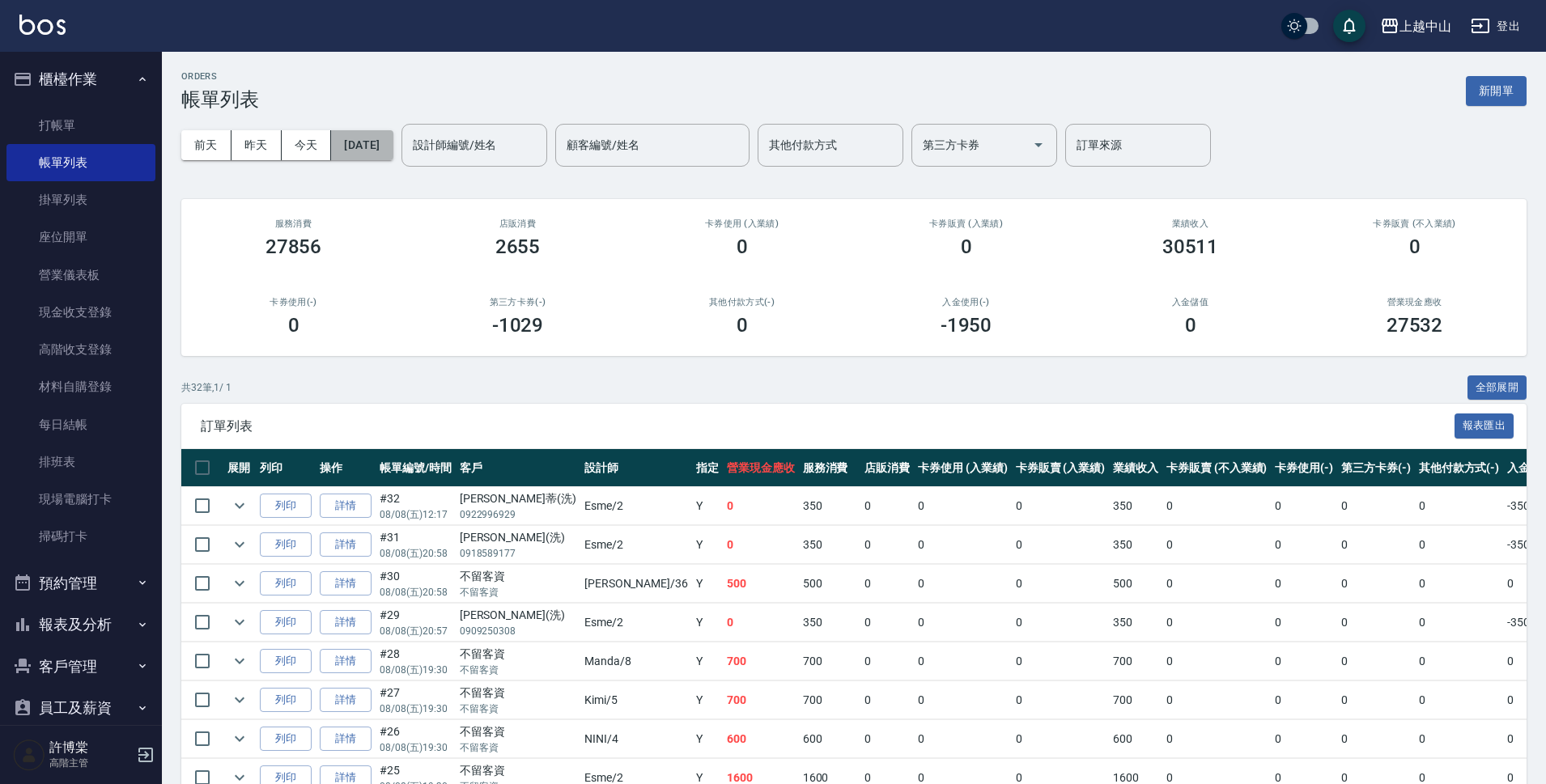
click at [392, 147] on button "[DATE]" at bounding box center [362, 145] width 62 height 30
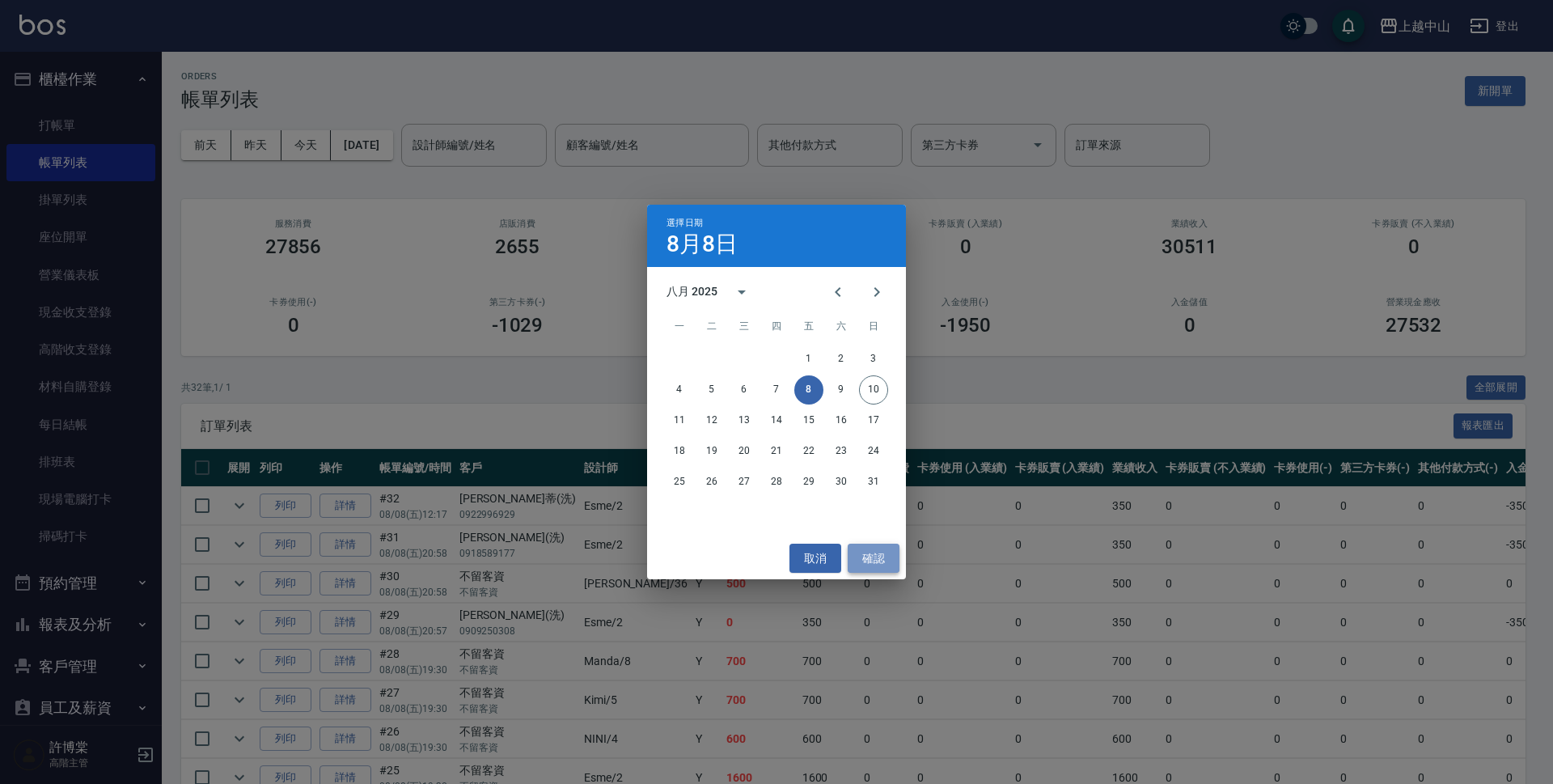
click at [886, 557] on button "確認" at bounding box center [873, 558] width 52 height 30
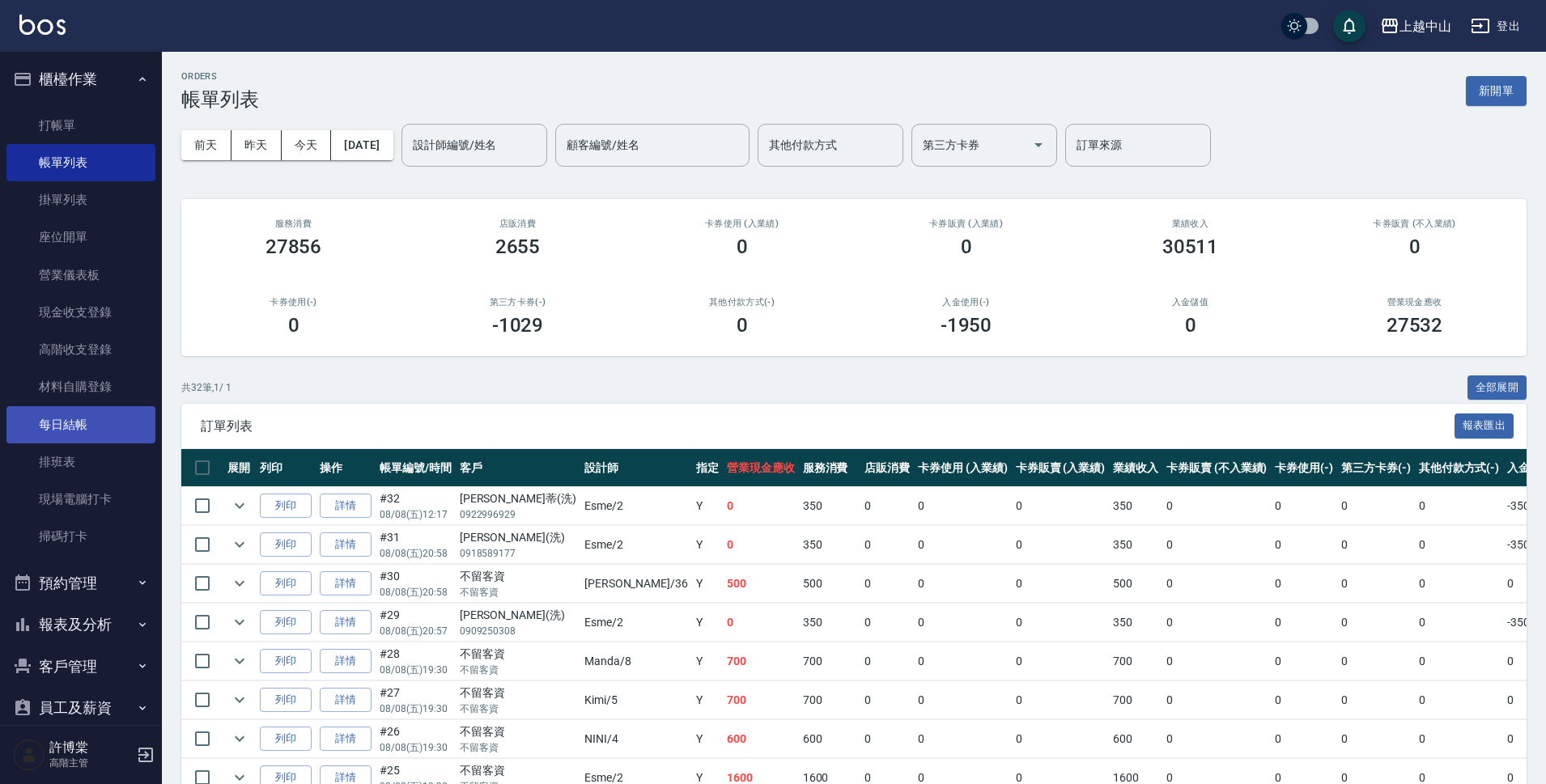
click at [60, 422] on link "每日結帳" at bounding box center [81, 425] width 149 height 38
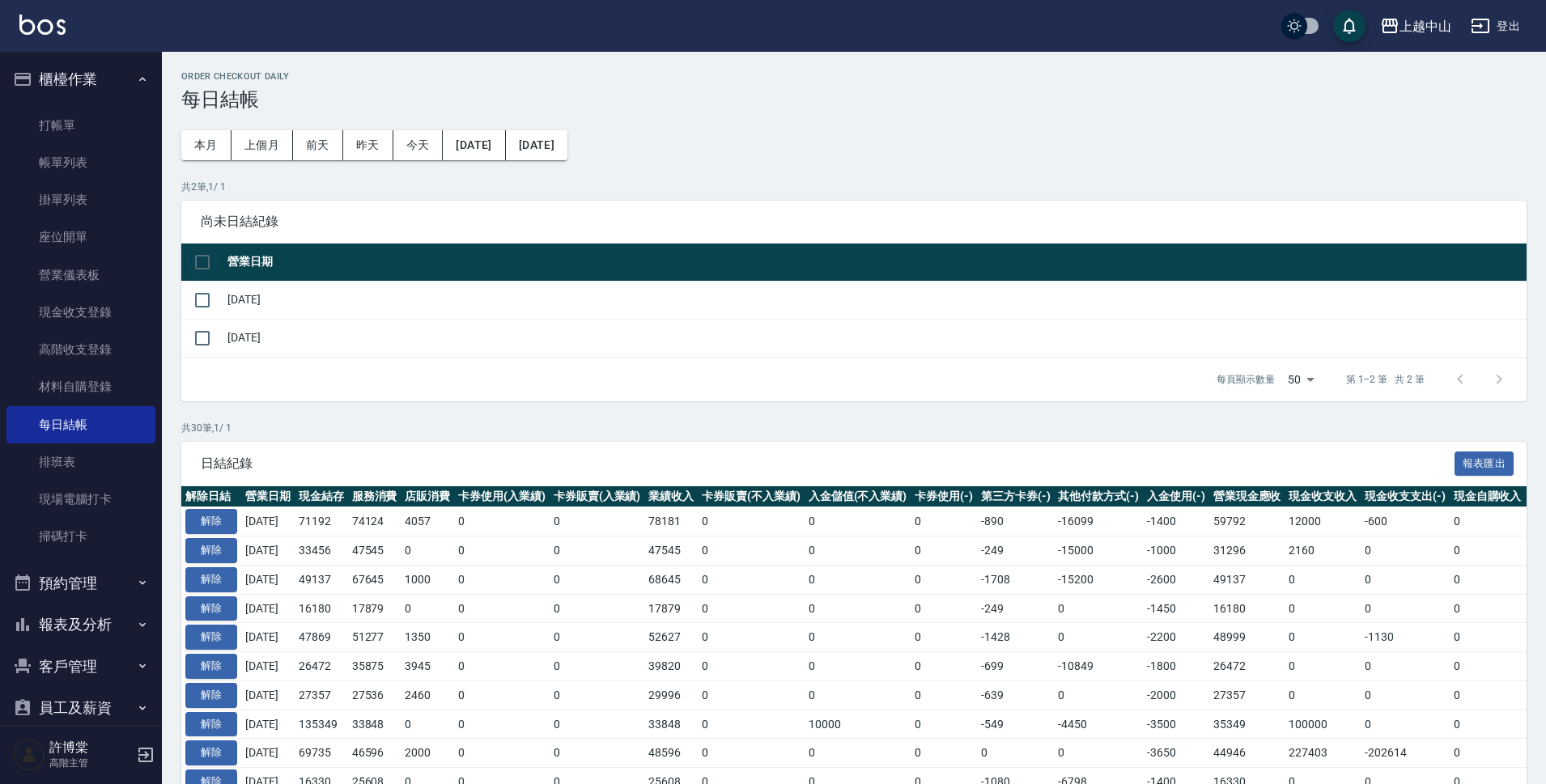
click at [206, 253] on input "checkbox" at bounding box center [202, 262] width 34 height 34
checkbox input "true"
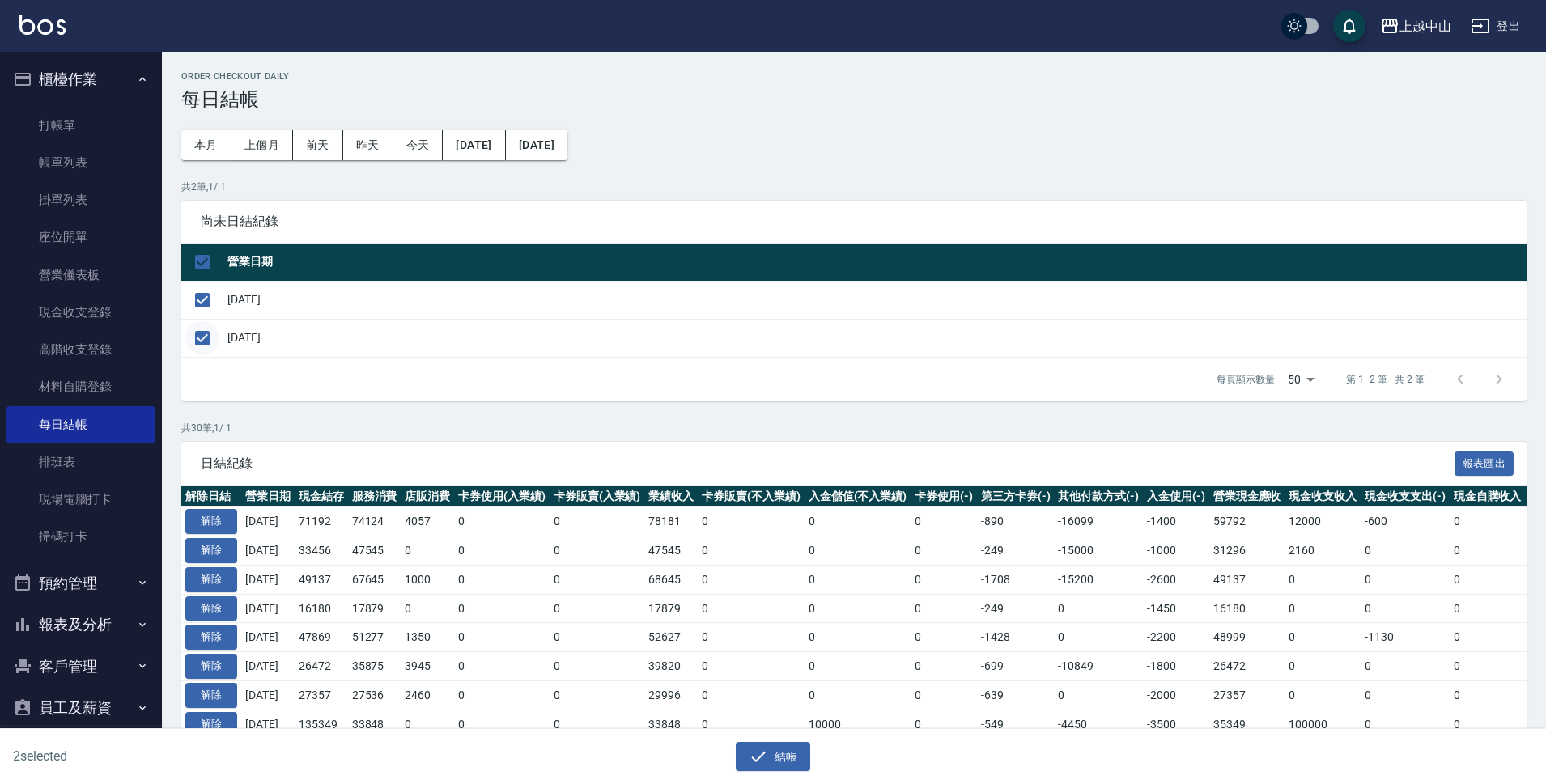
click at [207, 344] on input "checkbox" at bounding box center [202, 338] width 34 height 34
checkbox input "false"
click at [196, 253] on input "checkbox" at bounding box center [202, 262] width 34 height 34
checkbox input "true"
click at [192, 329] on input "checkbox" at bounding box center [202, 338] width 34 height 34
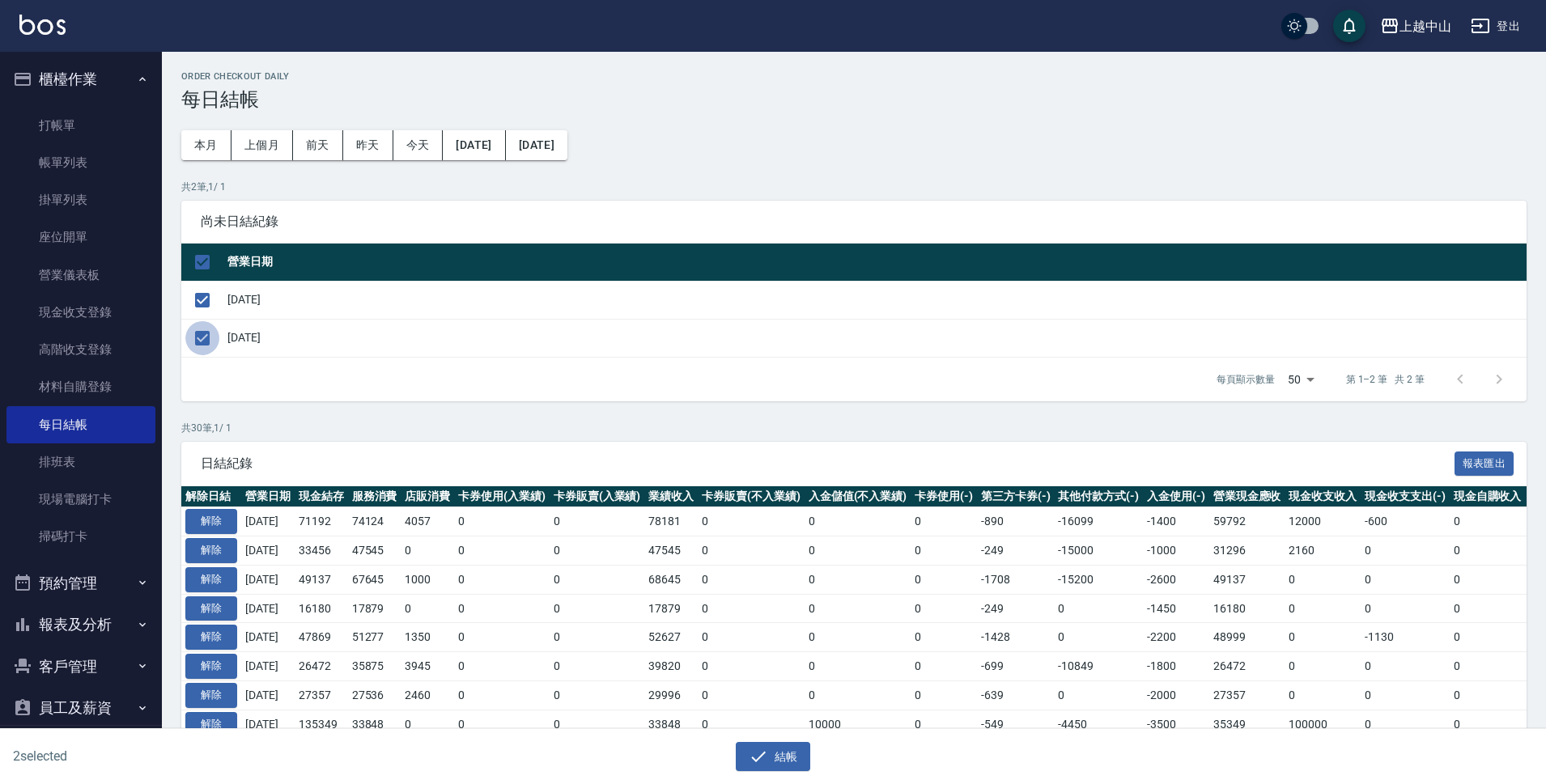
checkbox input "false"
click at [204, 300] on input "checkbox" at bounding box center [202, 300] width 34 height 34
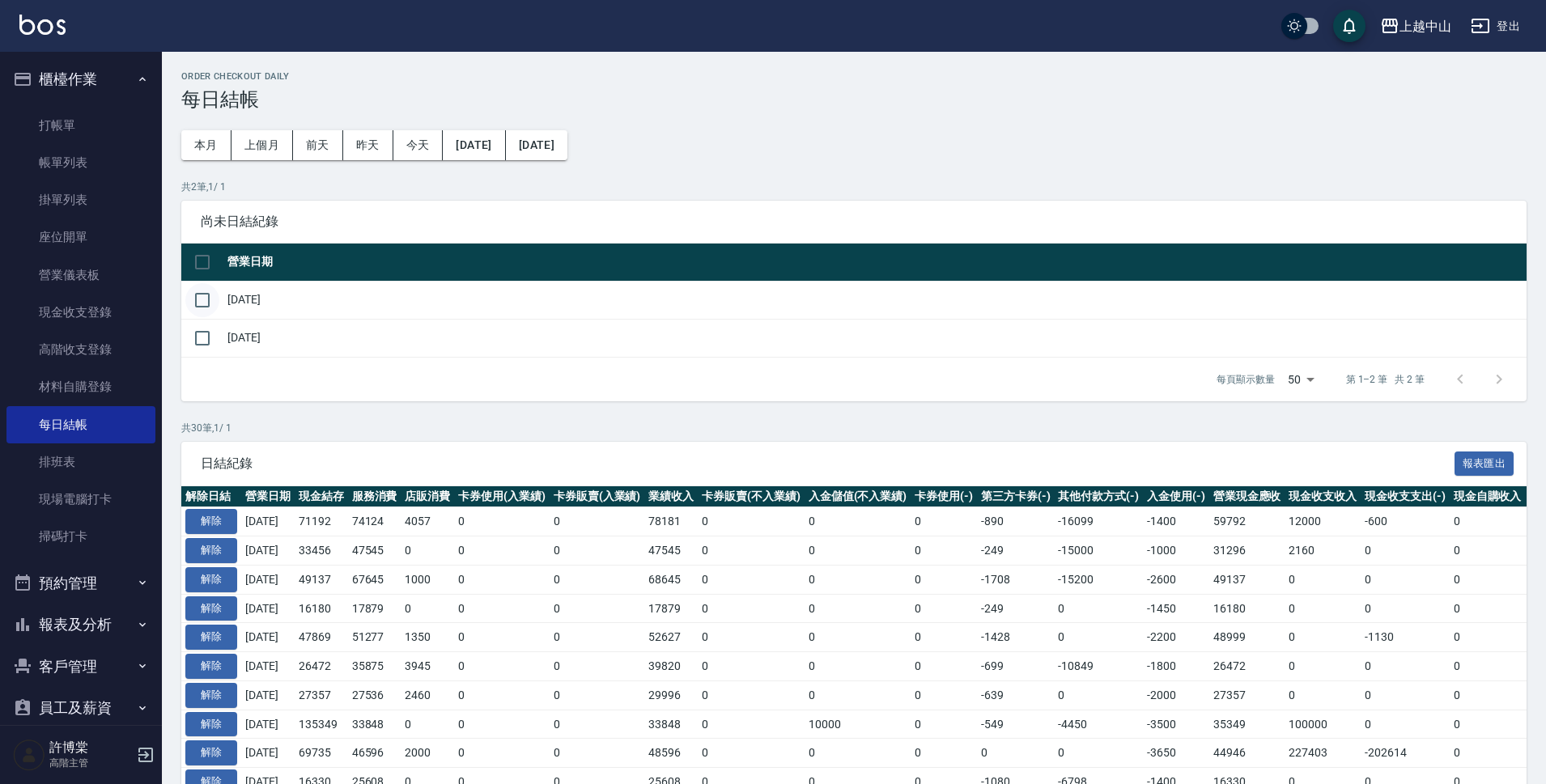
click at [204, 300] on input "checkbox" at bounding box center [202, 300] width 34 height 34
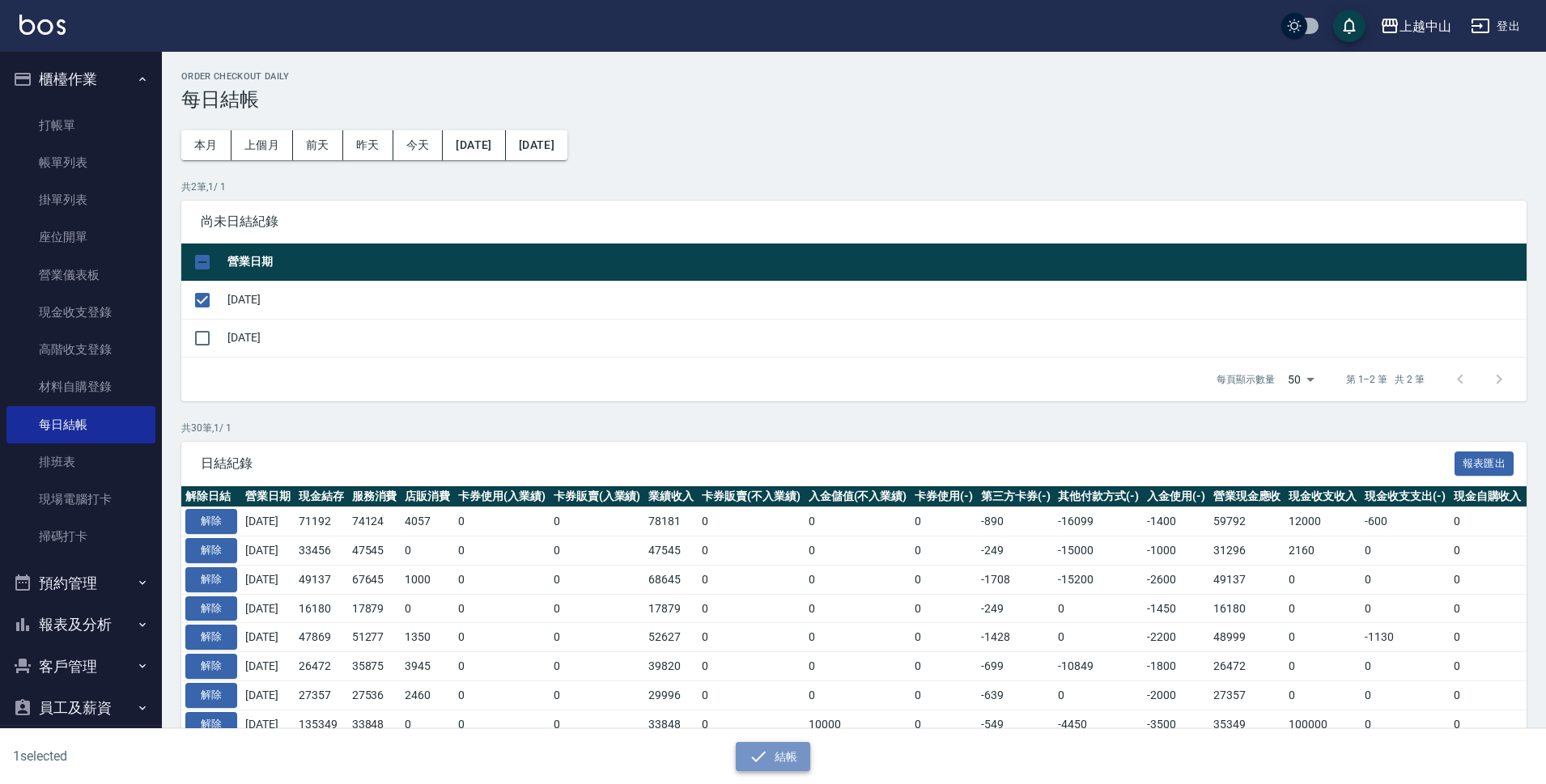
click at [759, 761] on icon "button" at bounding box center [758, 756] width 19 height 19
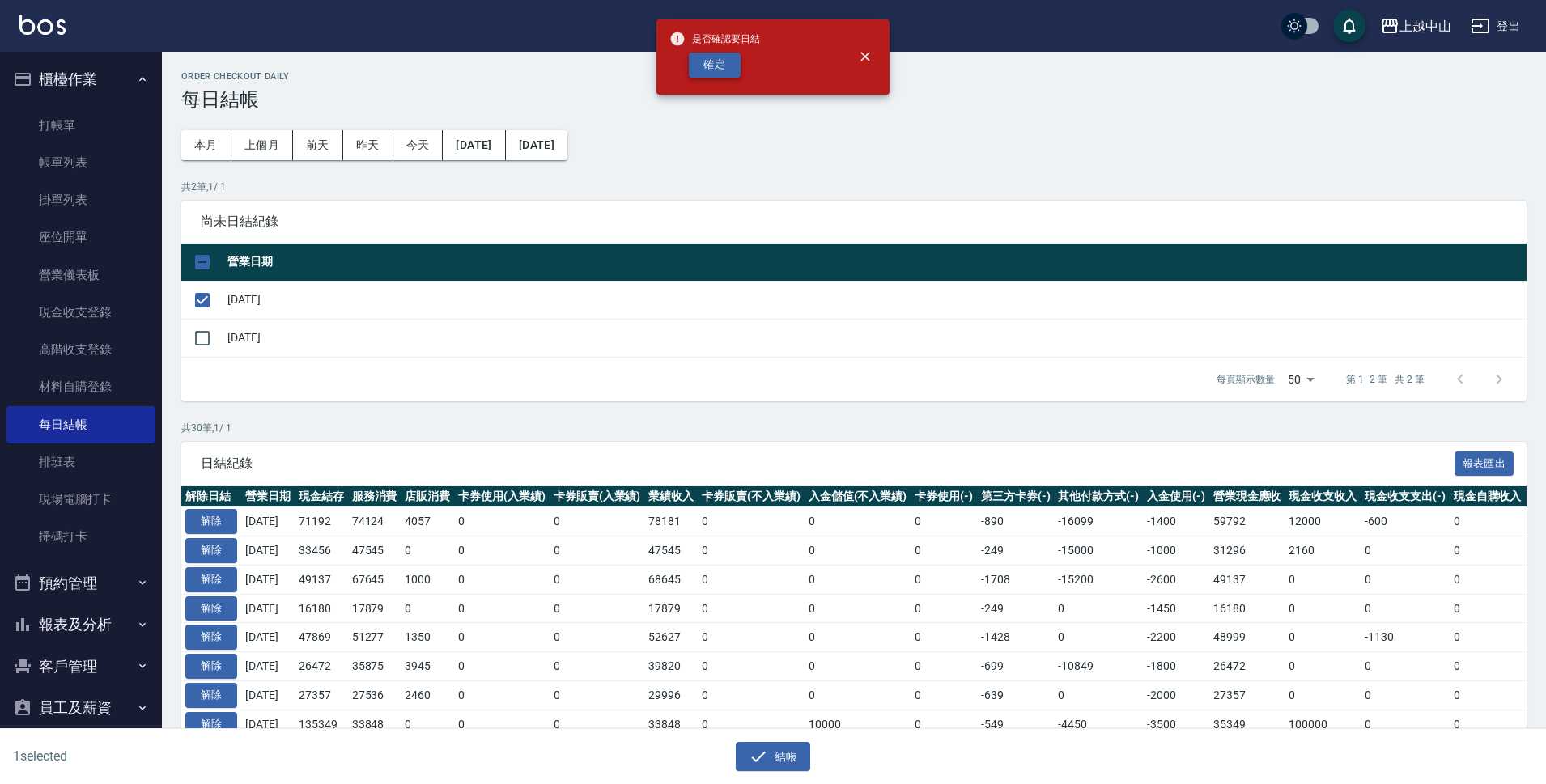
click at [712, 64] on button "確定" at bounding box center [715, 65] width 52 height 25
checkbox input "false"
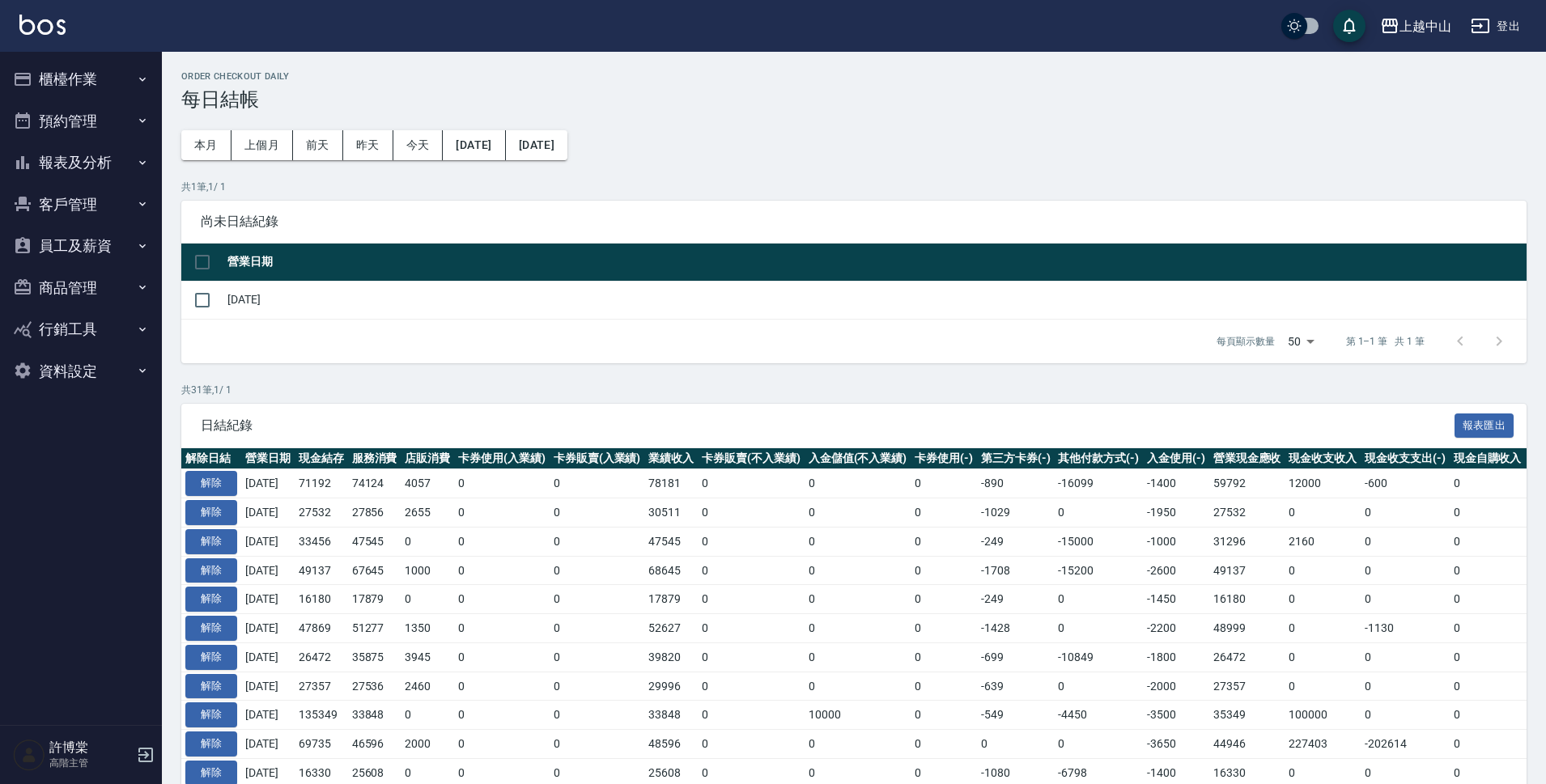
click at [88, 89] on button "櫃檯作業" at bounding box center [81, 79] width 149 height 42
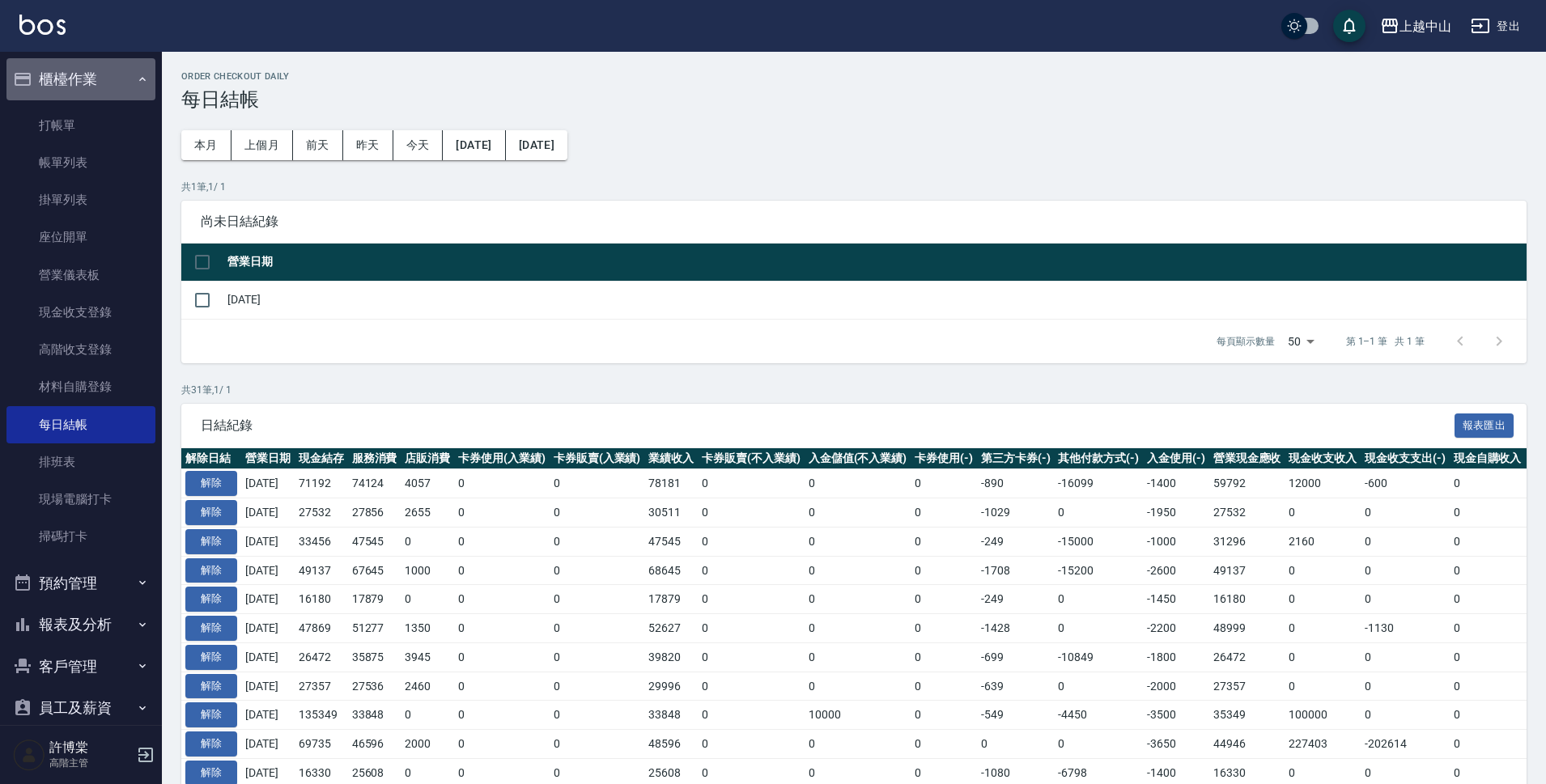
click at [89, 89] on button "櫃檯作業" at bounding box center [81, 79] width 149 height 42
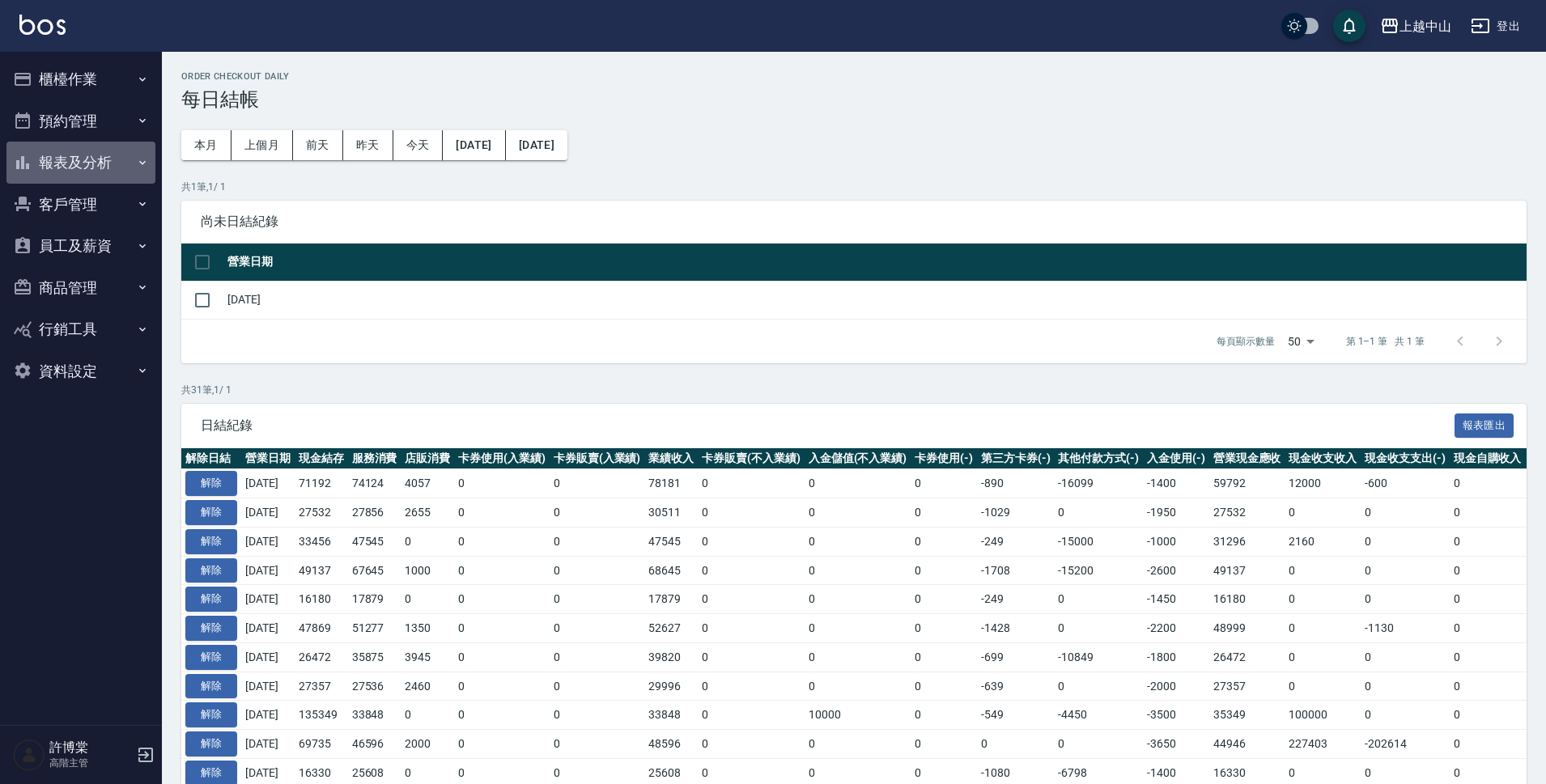
click at [79, 167] on button "報表及分析" at bounding box center [81, 162] width 149 height 42
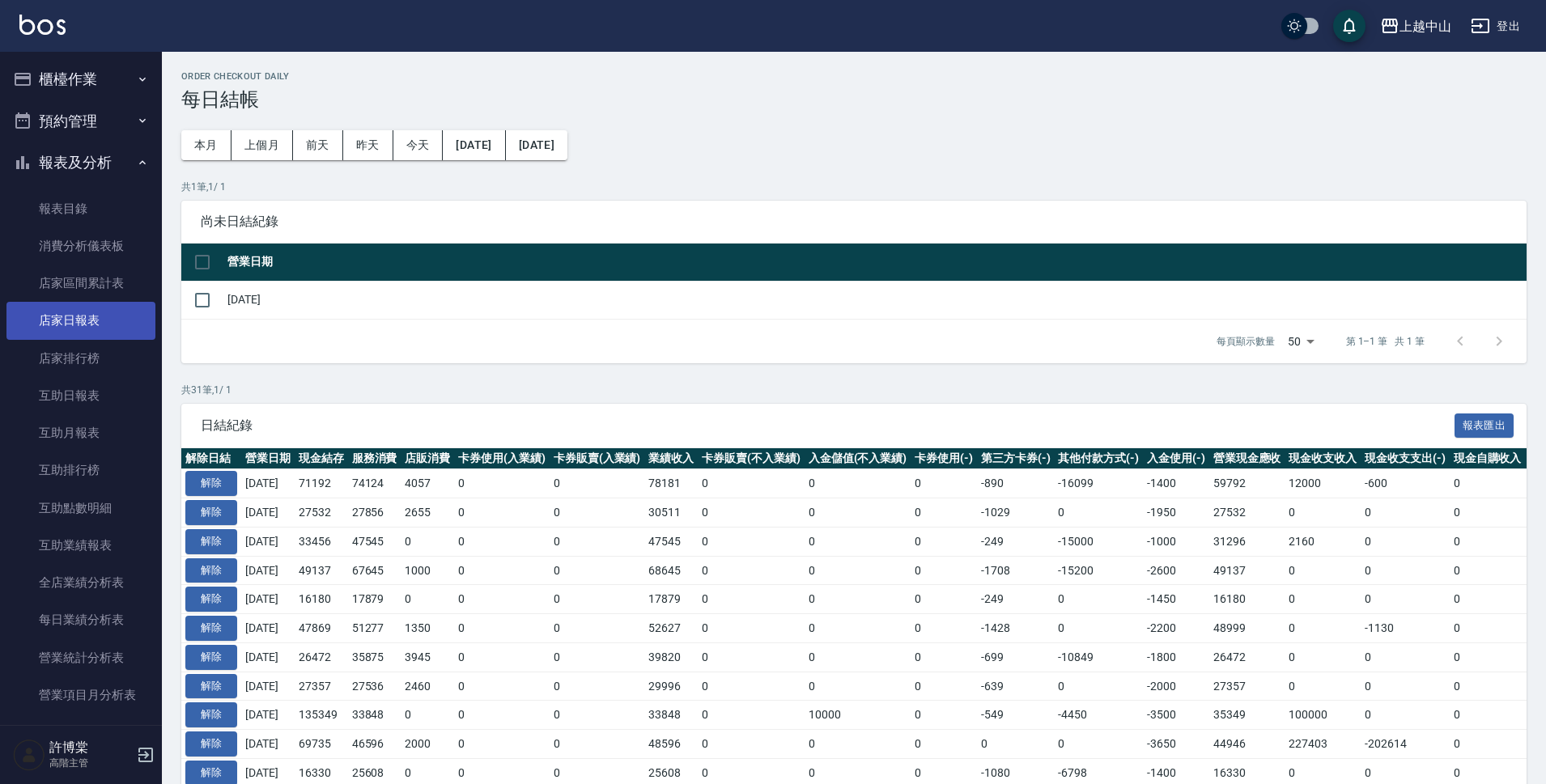
click at [101, 326] on link "店家日報表" at bounding box center [81, 320] width 149 height 38
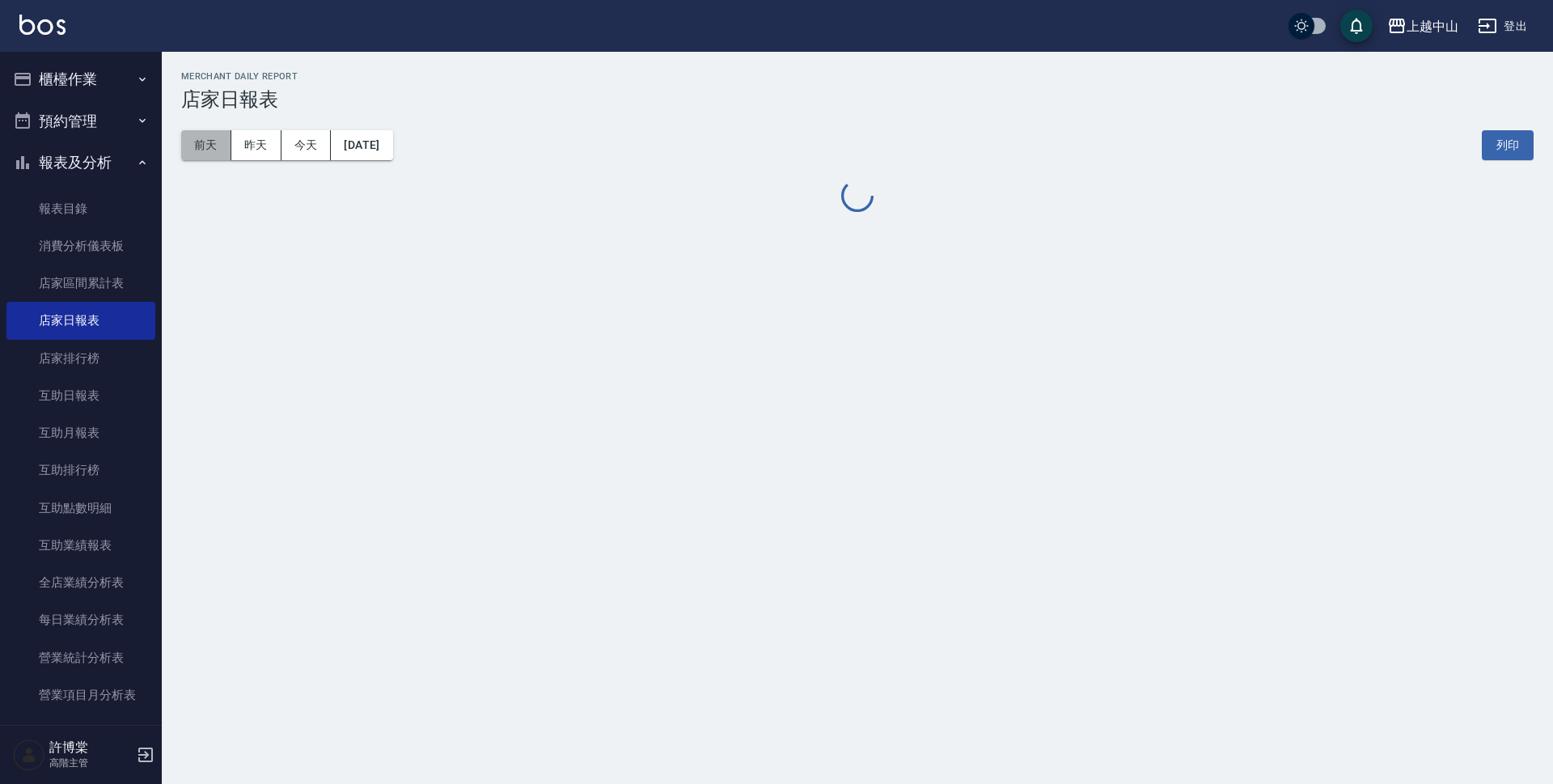
click at [208, 145] on button "前天" at bounding box center [206, 145] width 50 height 30
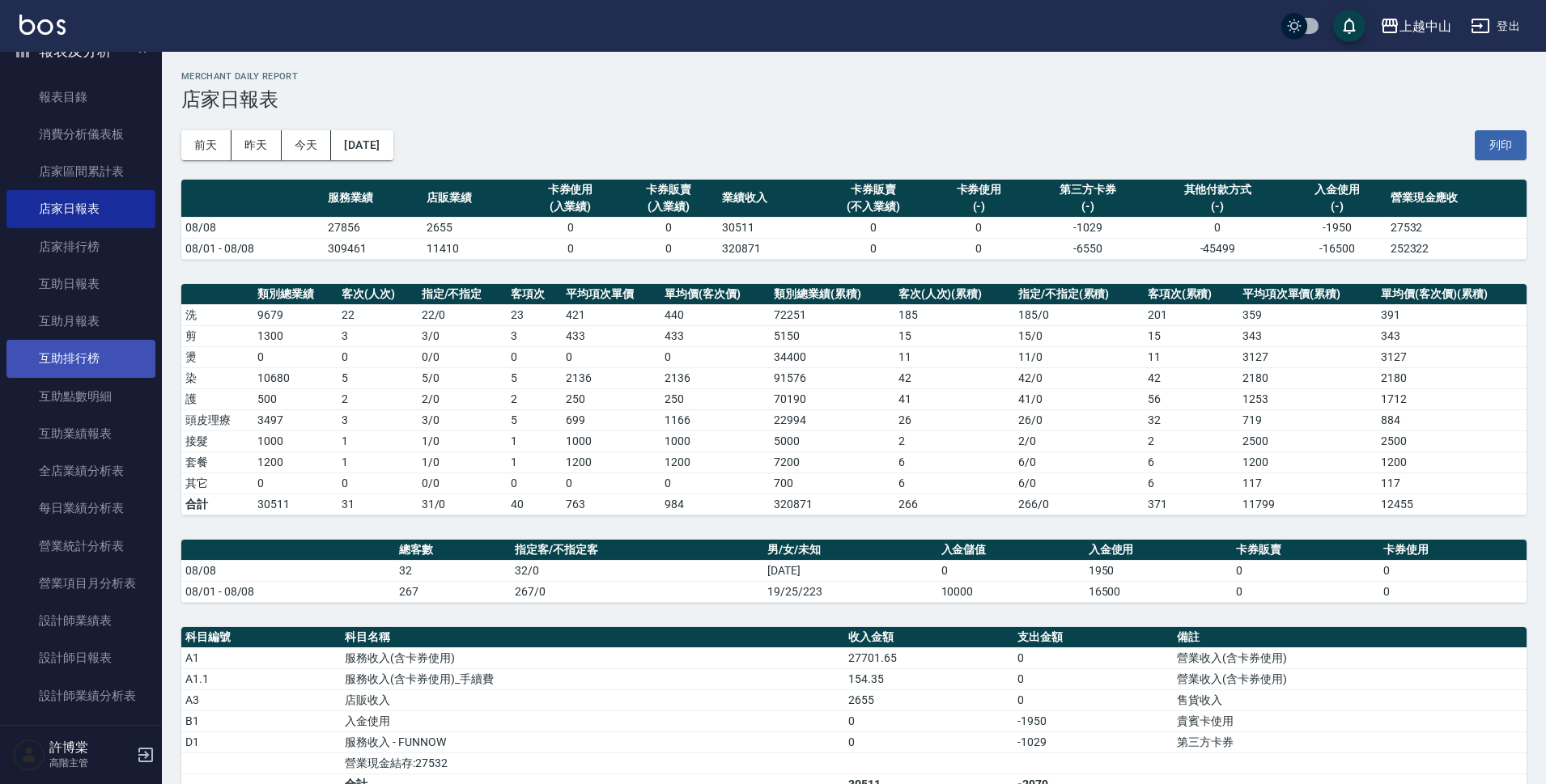
scroll to position [124, 0]
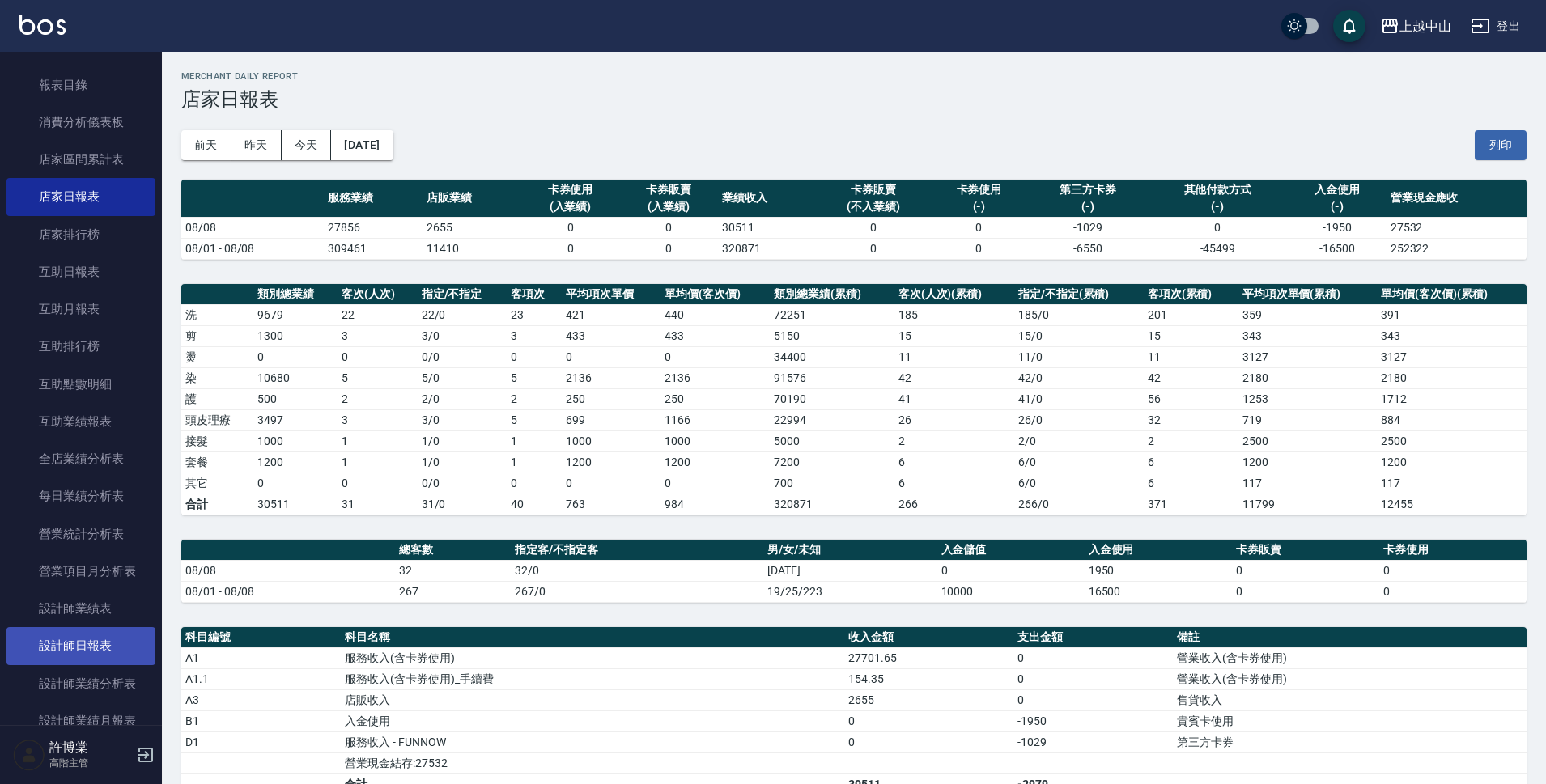
click at [115, 639] on link "設計師日報表" at bounding box center [81, 645] width 149 height 38
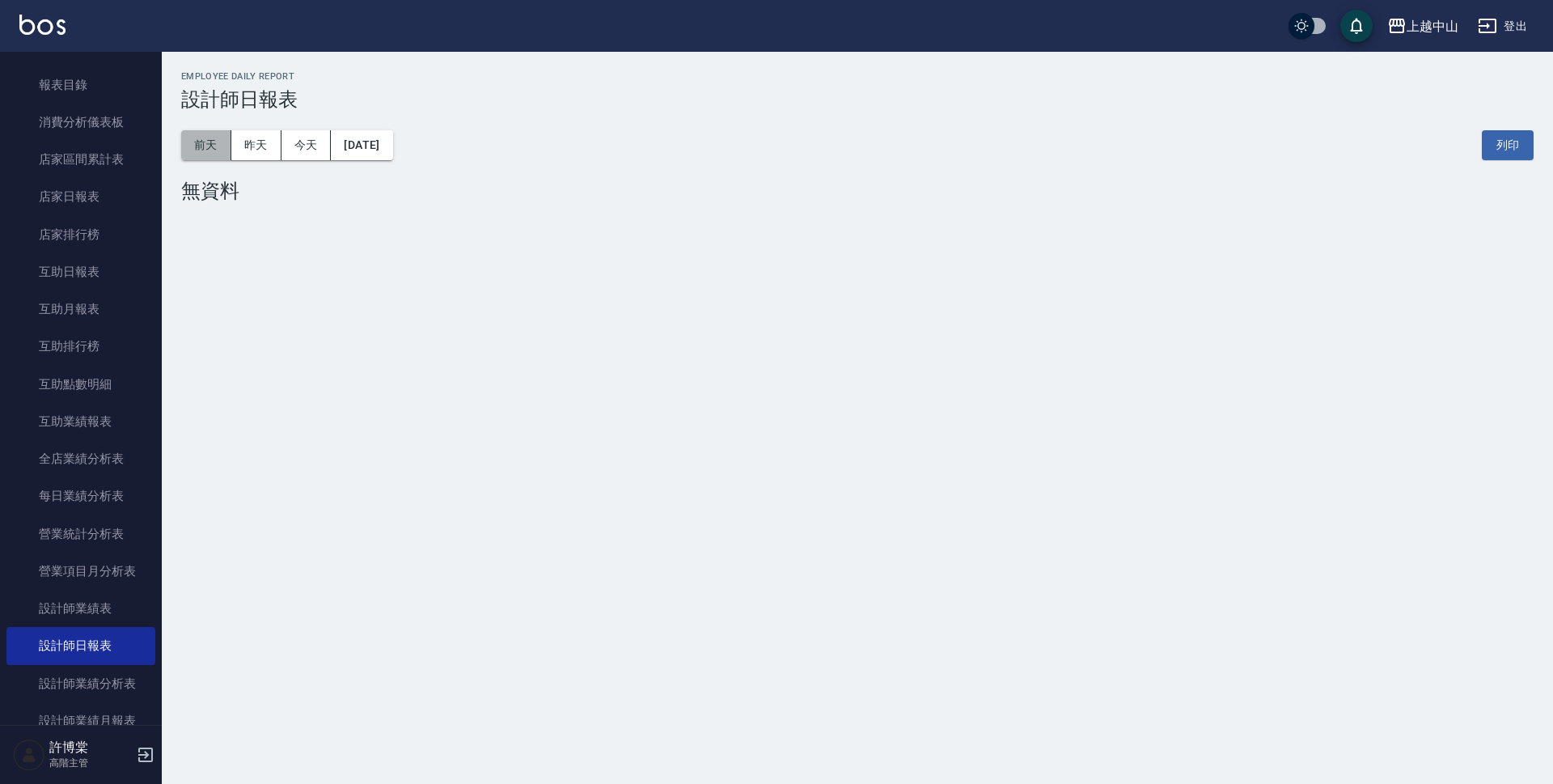
click at [194, 143] on button "前天" at bounding box center [206, 145] width 50 height 30
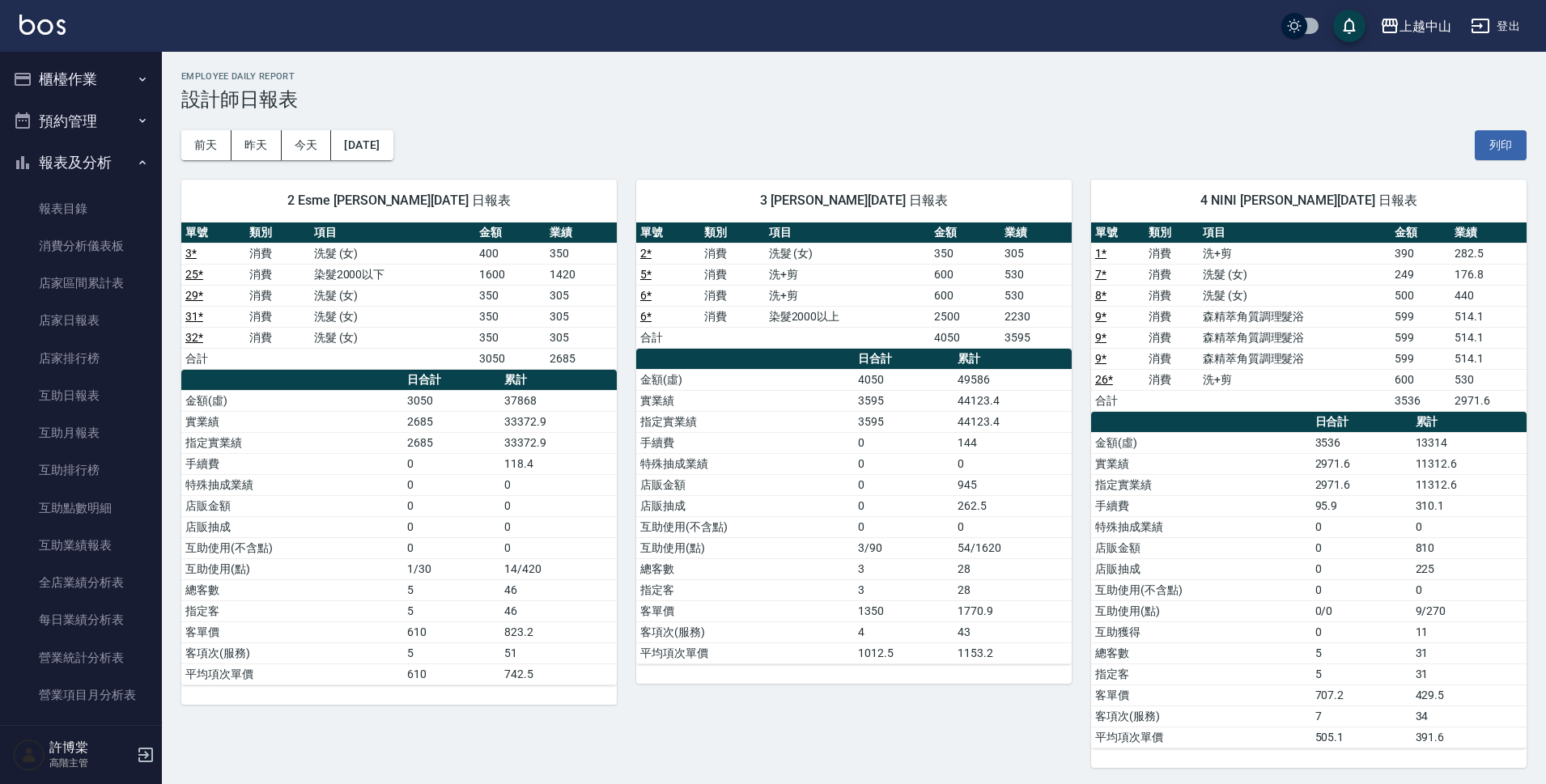
click at [89, 87] on button "櫃檯作業" at bounding box center [81, 79] width 149 height 42
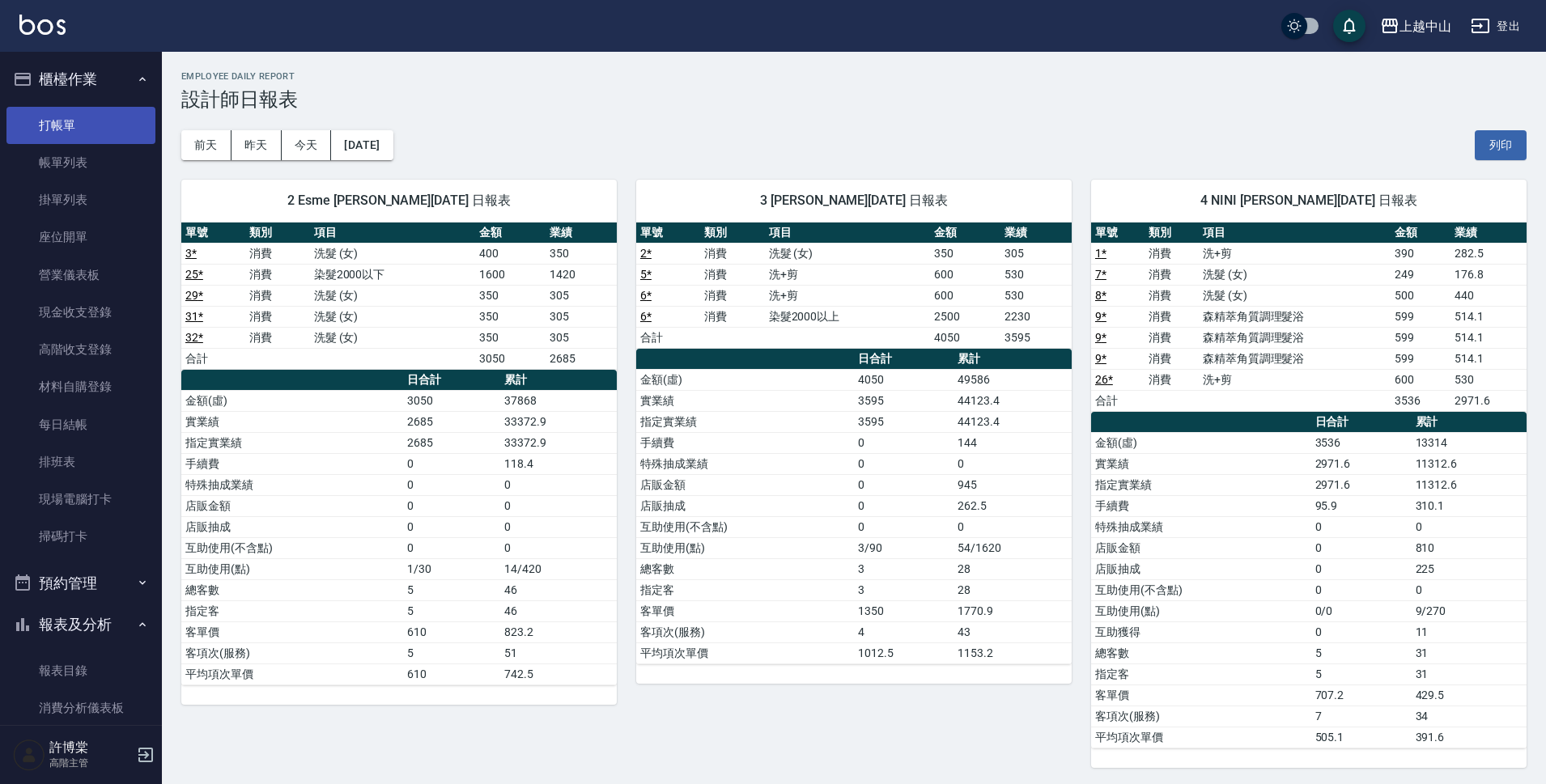
click at [89, 121] on link "打帳單" at bounding box center [81, 125] width 149 height 38
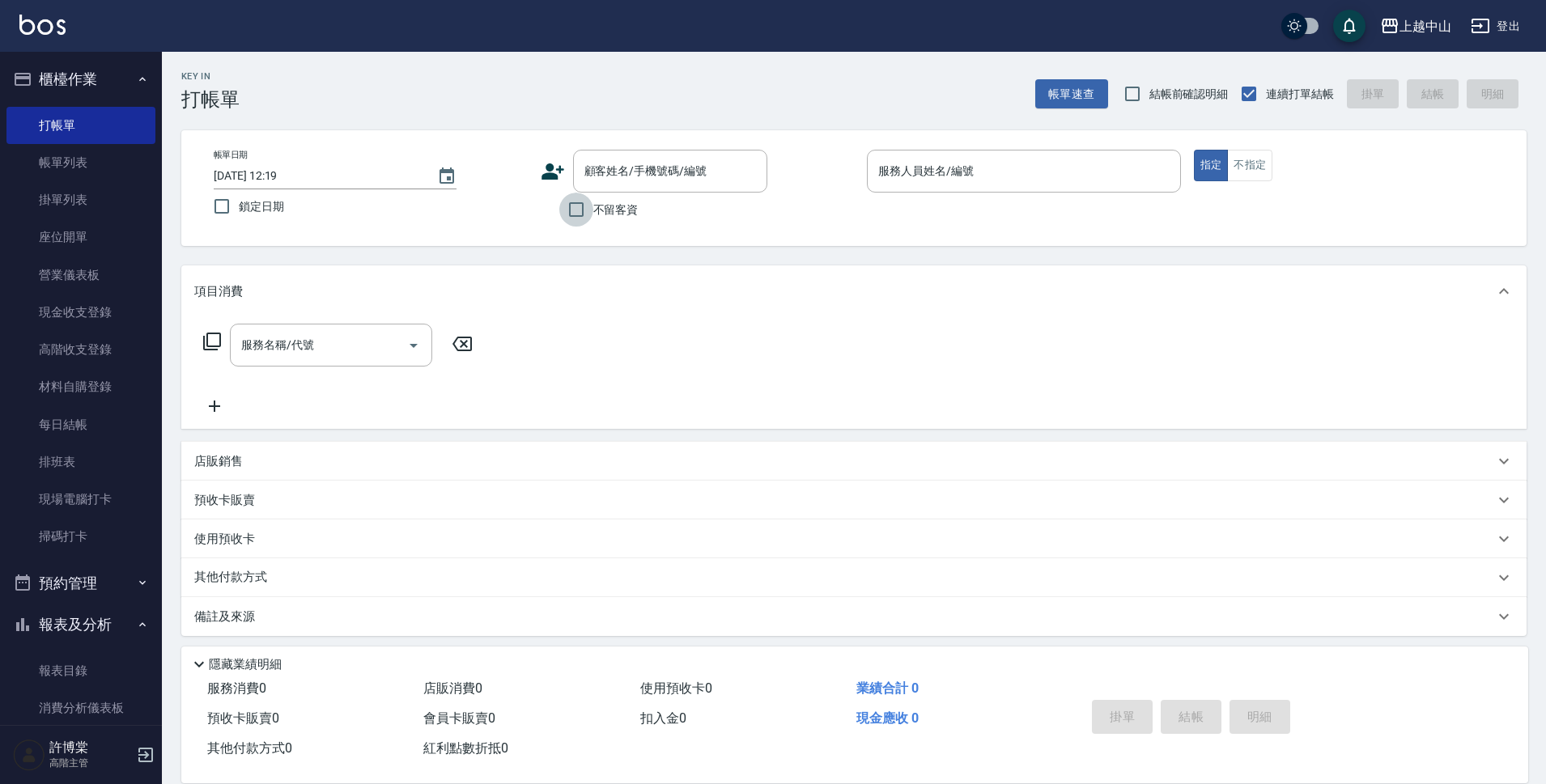
drag, startPoint x: 579, startPoint y: 207, endPoint x: 583, endPoint y: 34, distance: 173.0
click at [579, 204] on input "不留客資" at bounding box center [576, 209] width 34 height 34
checkbox input "true"
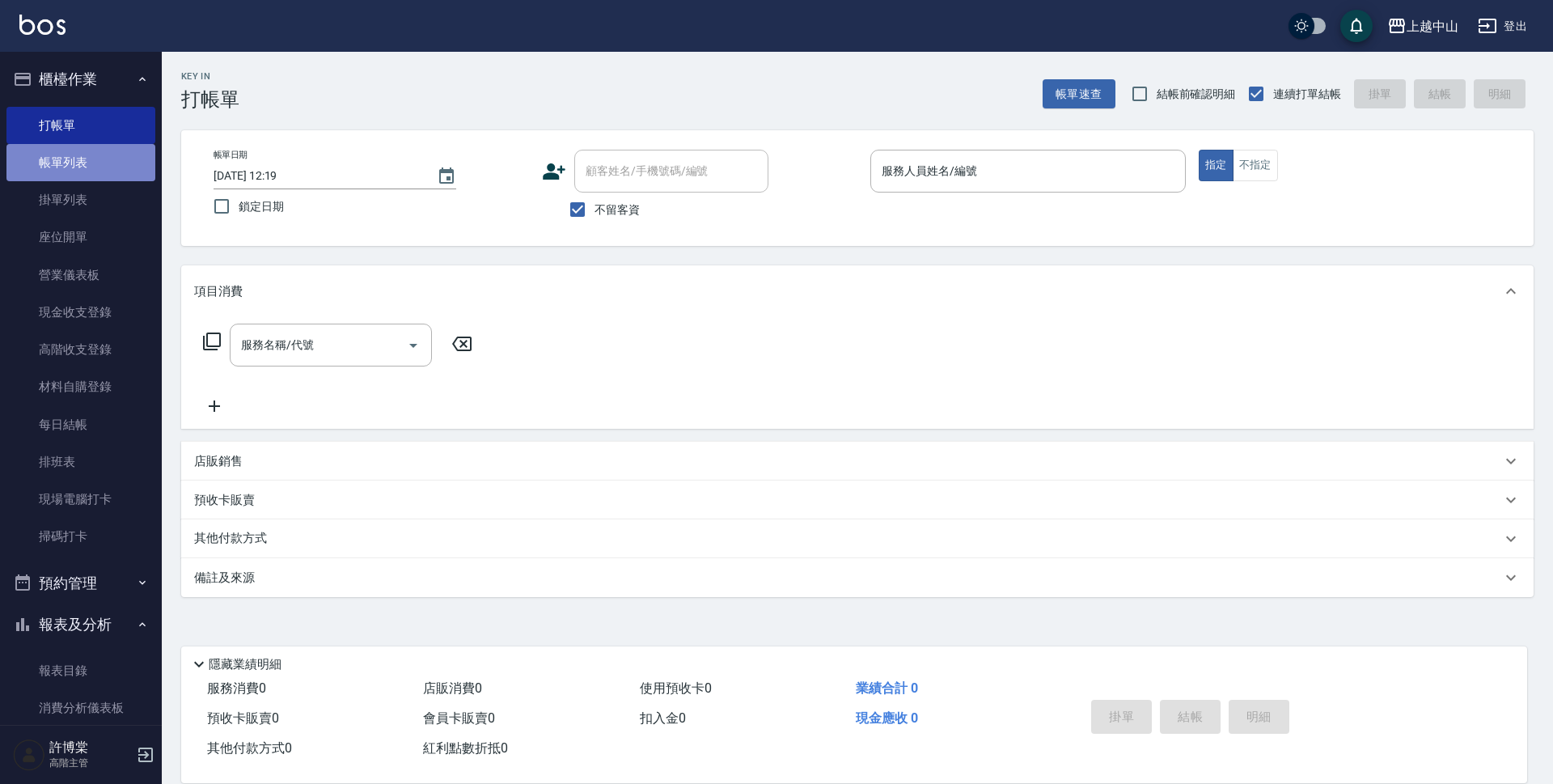
click at [90, 164] on link "帳單列表" at bounding box center [81, 162] width 149 height 38
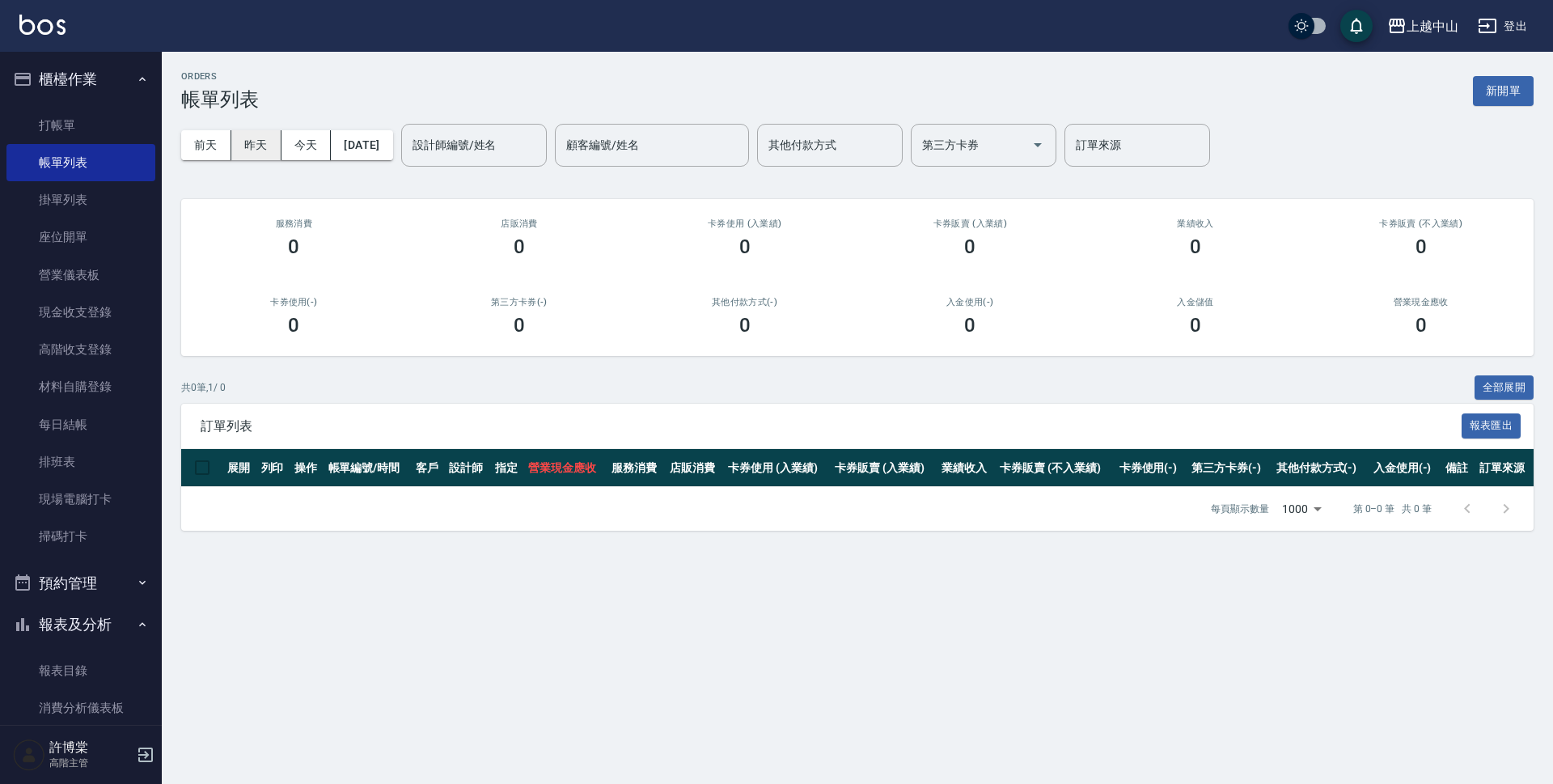
click at [262, 138] on button "昨天" at bounding box center [257, 145] width 50 height 30
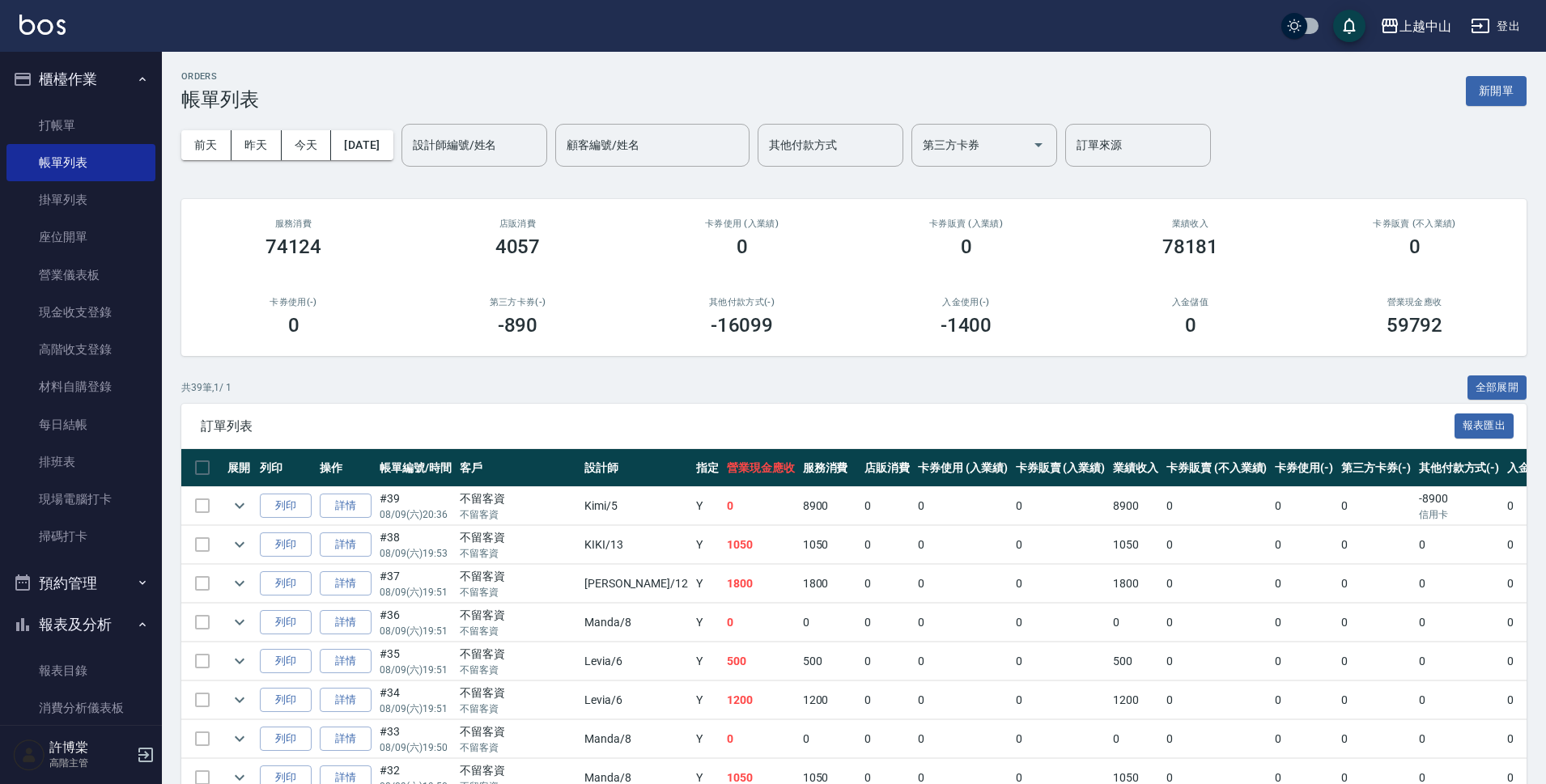
click at [1510, 379] on button "全部展開" at bounding box center [1498, 388] width 60 height 25
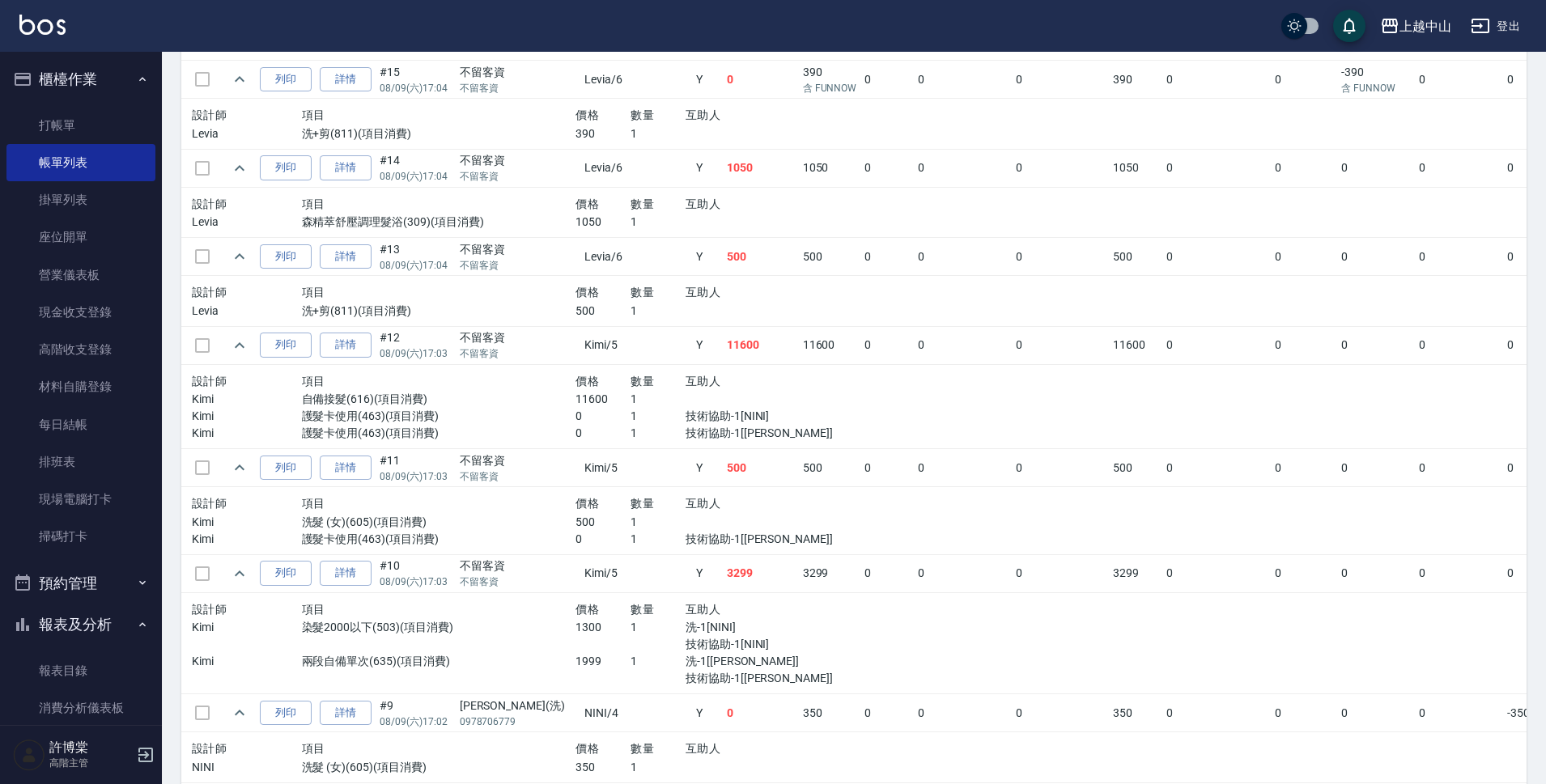
scroll to position [3339, 0]
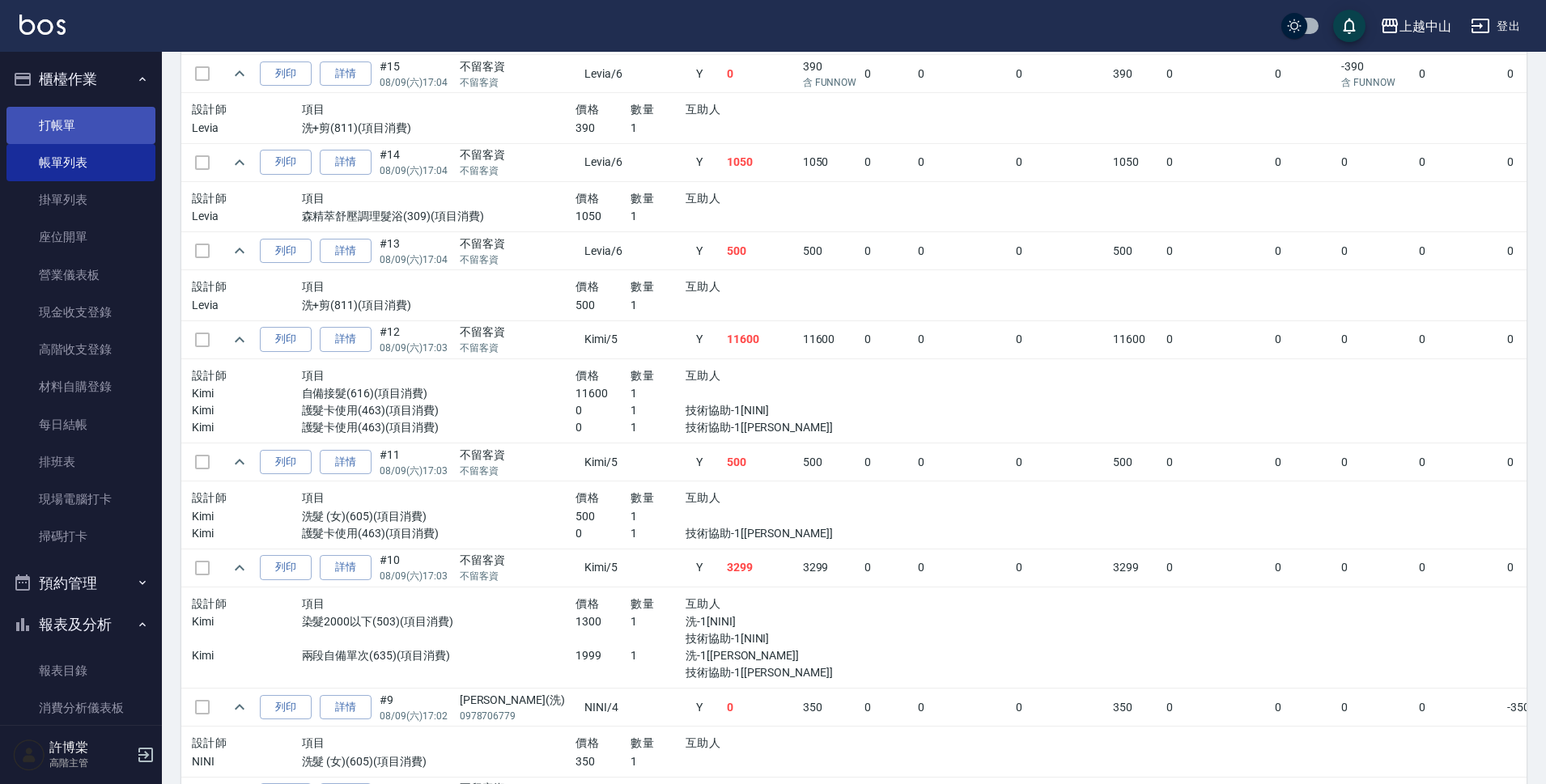
click at [110, 129] on link "打帳單" at bounding box center [81, 125] width 149 height 38
